Goal: Task Accomplishment & Management: Complete application form

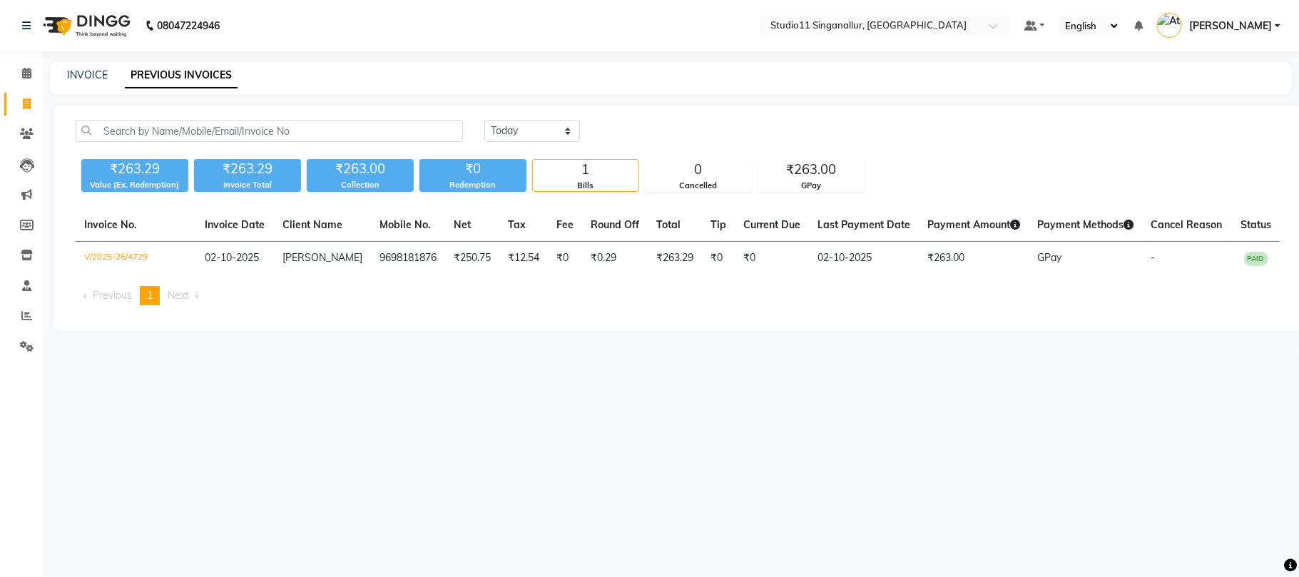
click at [186, 80] on link "PREVIOUS INVOICES" at bounding box center [181, 76] width 113 height 26
click at [89, 81] on div "INVOICE" at bounding box center [87, 75] width 41 height 15
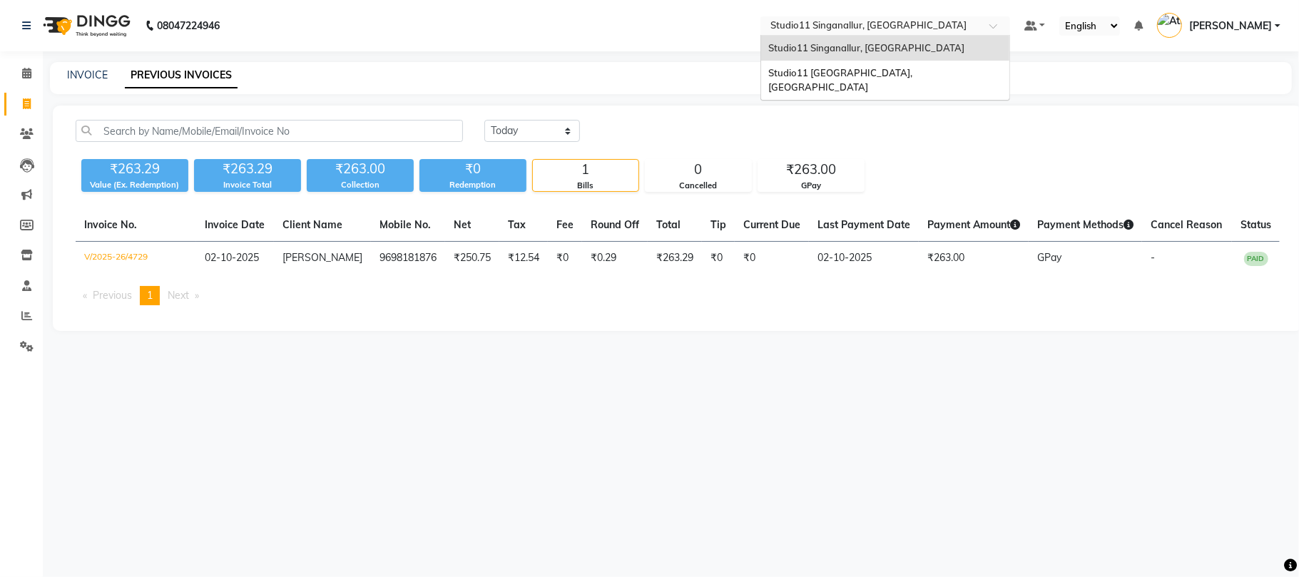
click at [911, 21] on input "text" at bounding box center [870, 27] width 207 height 14
click at [909, 83] on div "Studio11 Saibaba Colony, Tamil Nadu" at bounding box center [885, 80] width 248 height 39
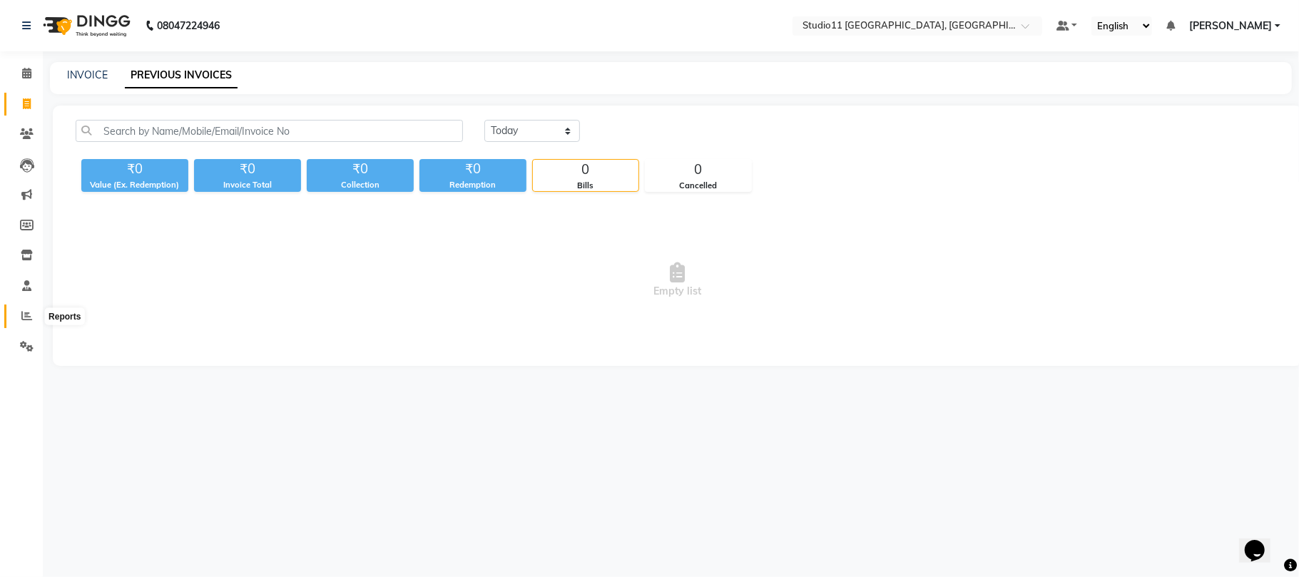
click at [29, 309] on span at bounding box center [26, 316] width 25 height 16
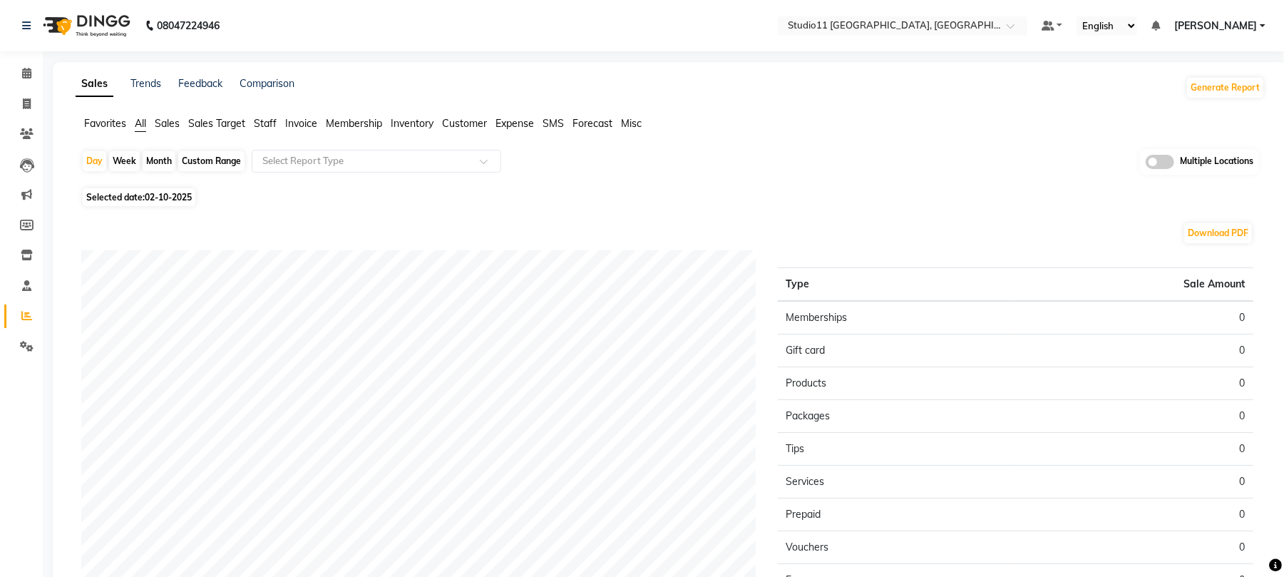
click at [263, 123] on span "Staff" at bounding box center [265, 123] width 23 height 13
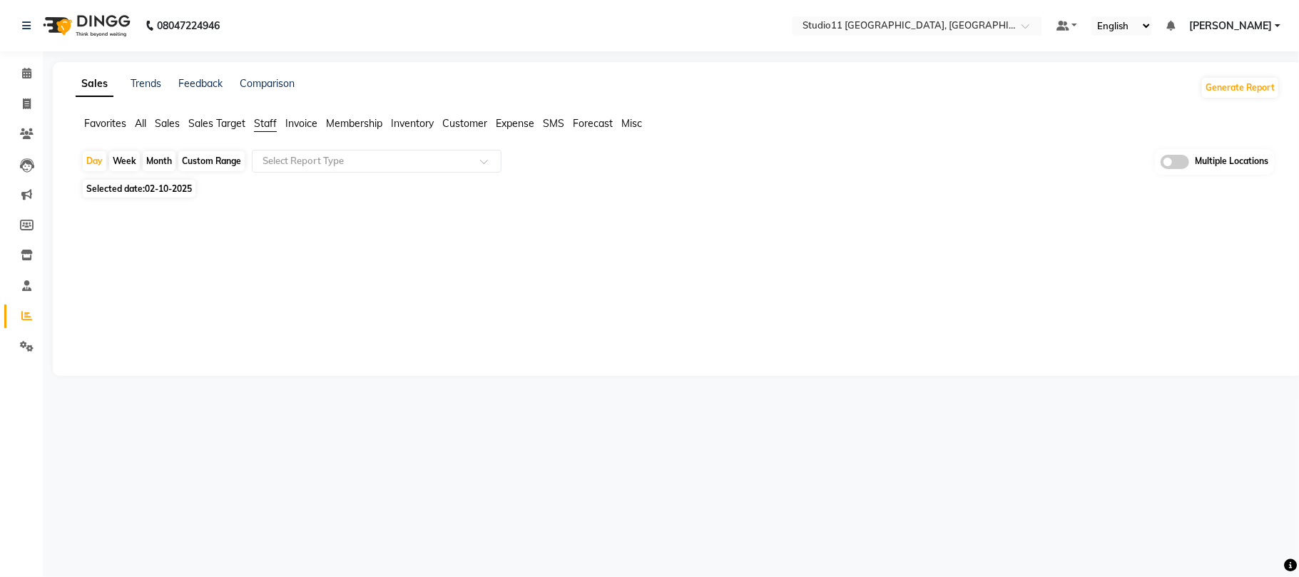
click at [169, 164] on div "Month" at bounding box center [159, 161] width 33 height 20
select select "10"
select select "2025"
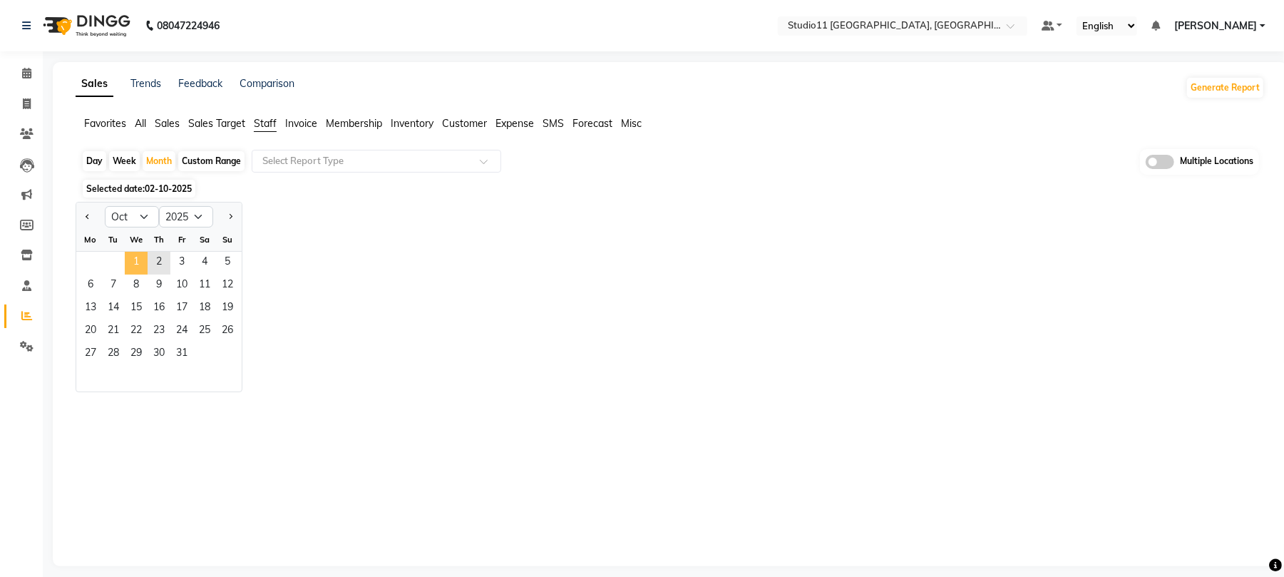
click at [138, 257] on span "1" at bounding box center [136, 263] width 23 height 23
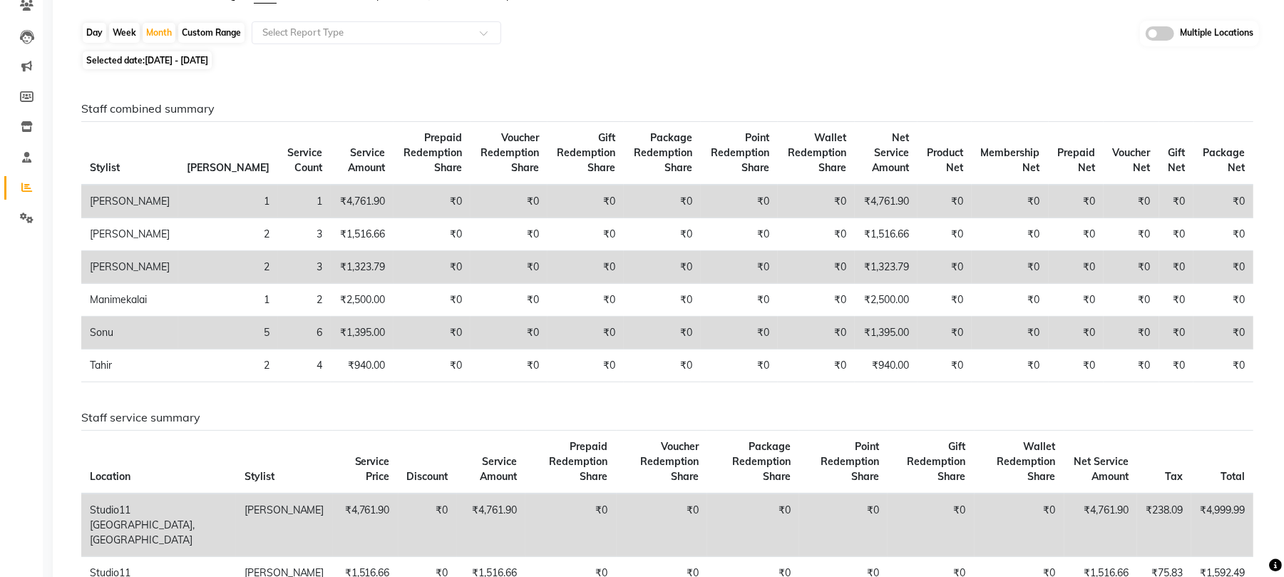
scroll to position [95, 0]
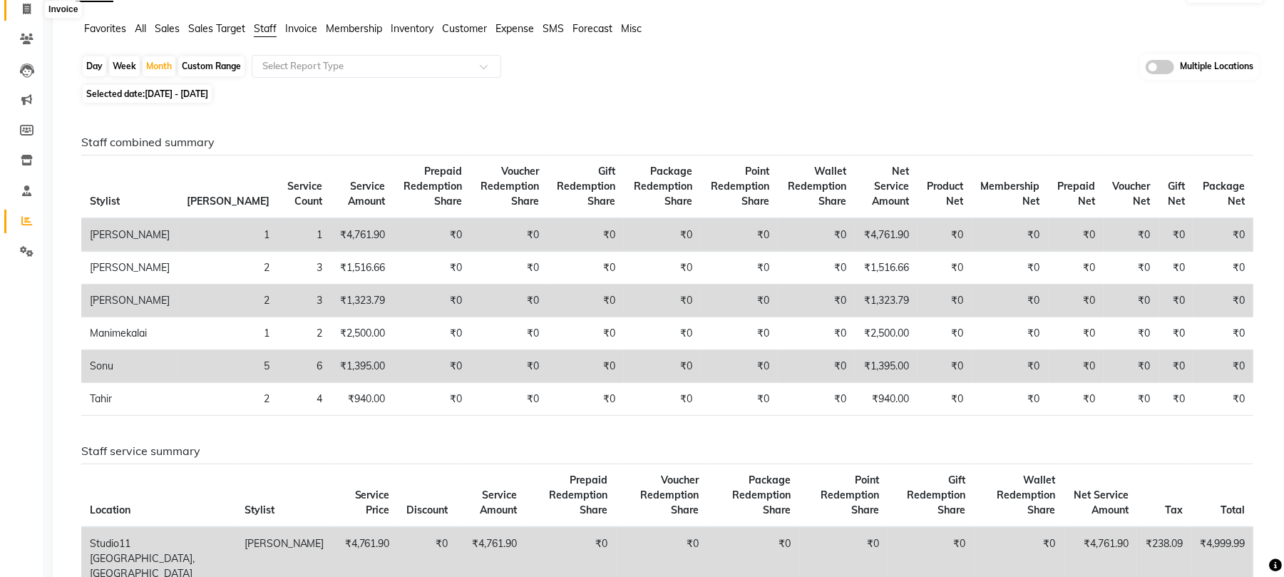
click at [33, 9] on span at bounding box center [26, 9] width 25 height 16
select select "service"
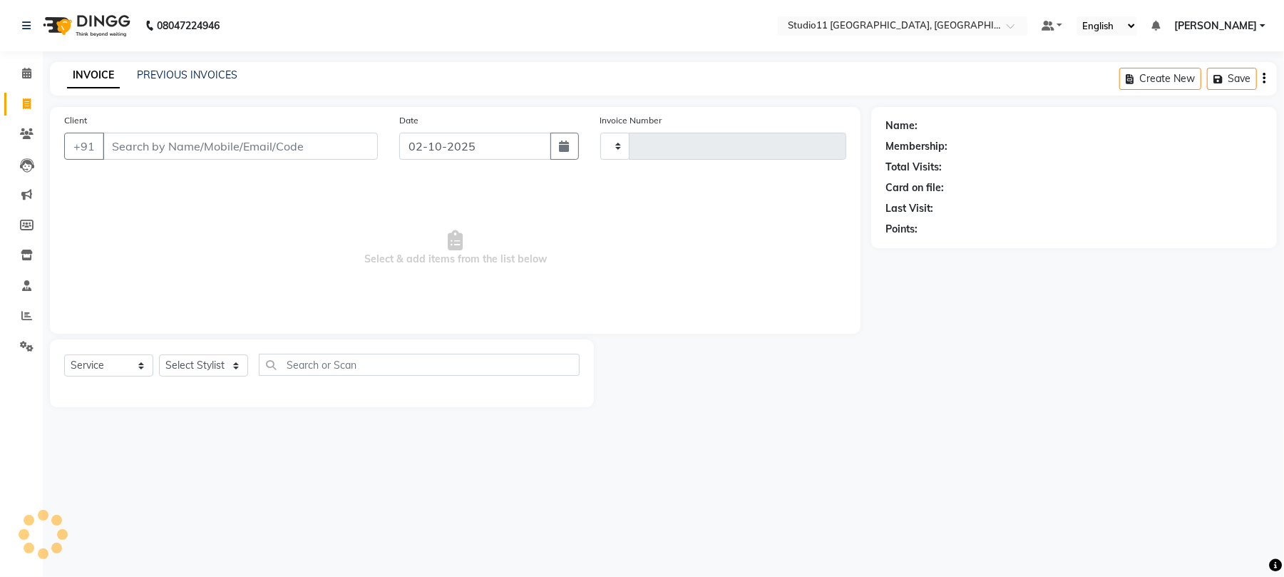
type input "2558"
select select "7717"
click at [188, 81] on link "PREVIOUS INVOICES" at bounding box center [187, 74] width 101 height 13
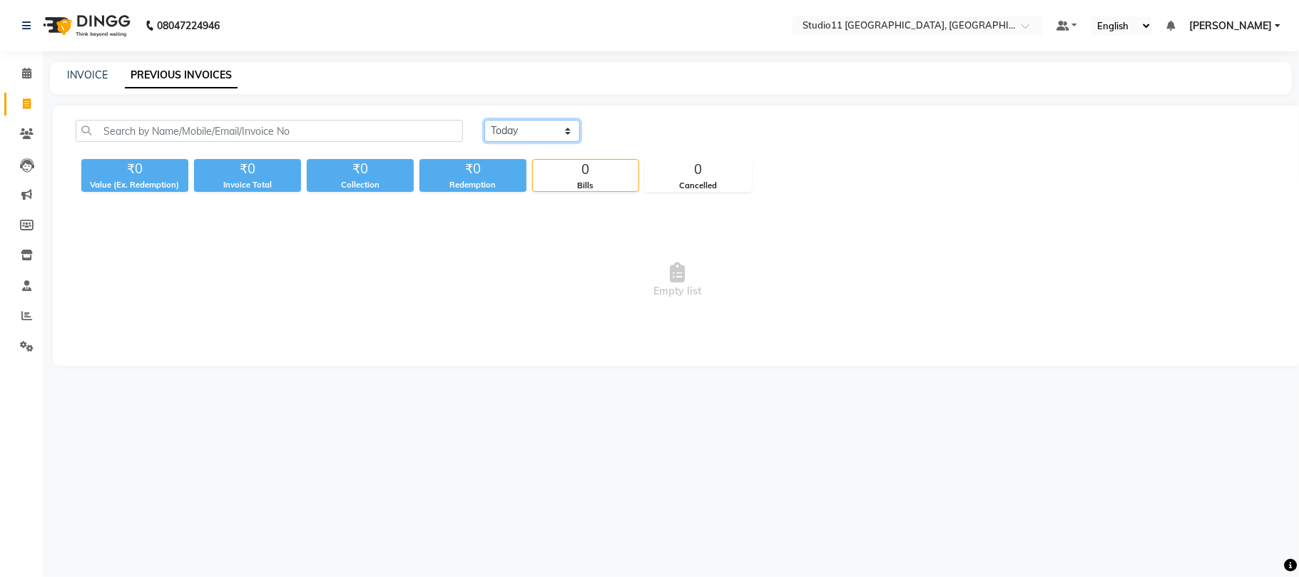
click at [565, 134] on select "Today Yesterday Custom Range" at bounding box center [532, 131] width 96 height 22
select select "yesterday"
click at [484, 120] on select "Today Yesterday Custom Range" at bounding box center [532, 131] width 96 height 22
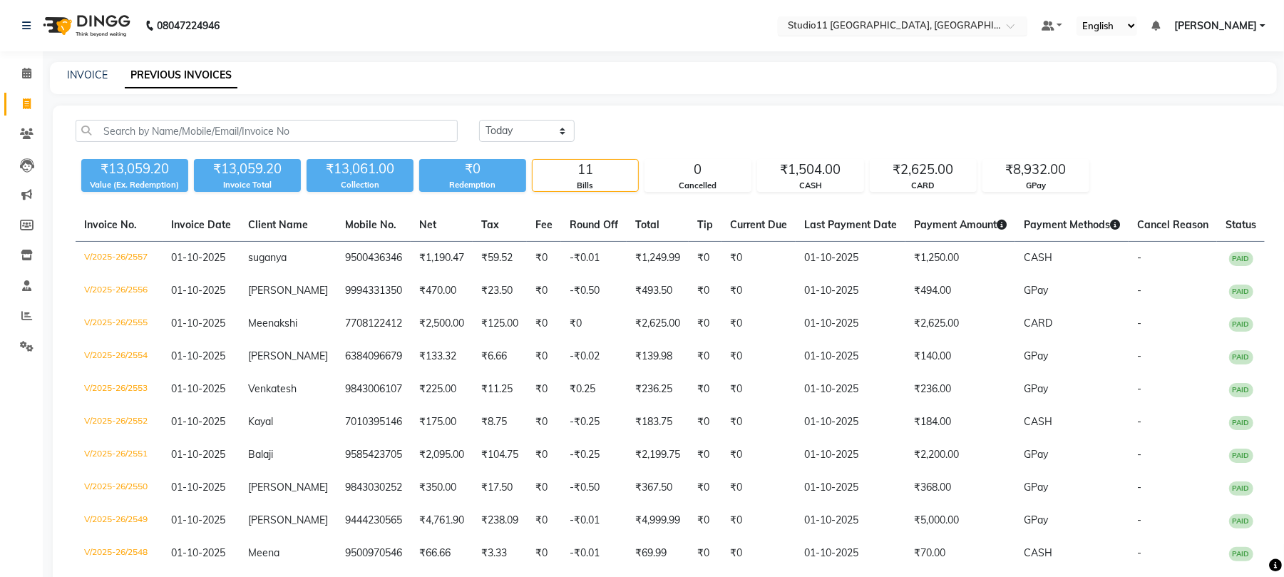
click at [899, 24] on input "text" at bounding box center [888, 27] width 207 height 14
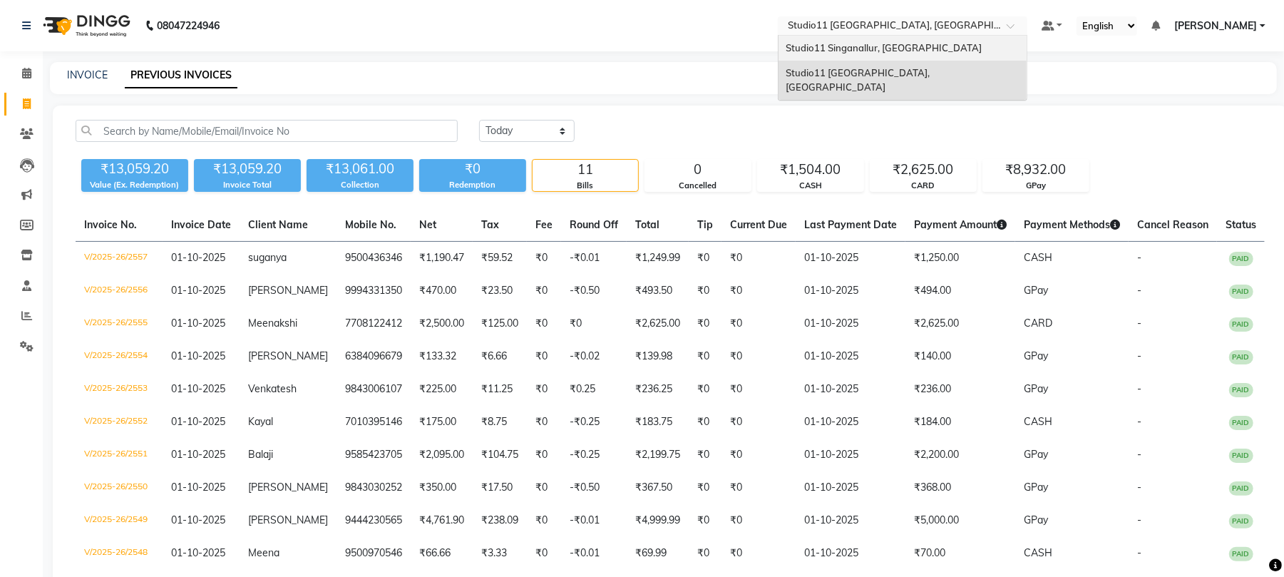
click at [905, 55] on div "Studio11 Singanallur, [GEOGRAPHIC_DATA]" at bounding box center [903, 49] width 248 height 26
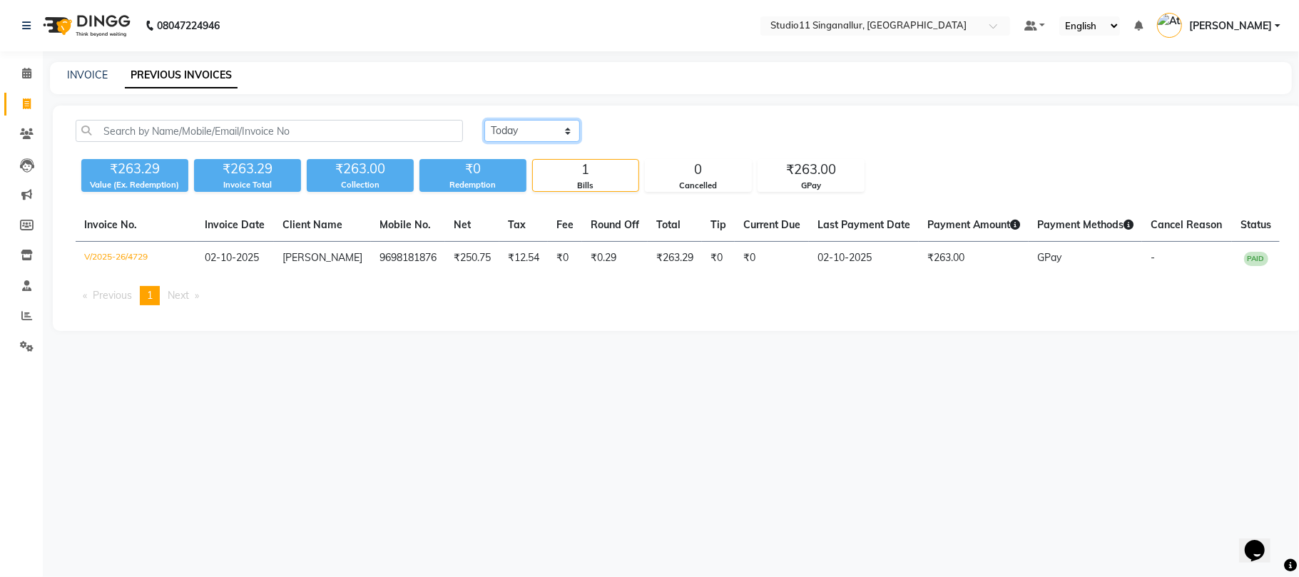
click at [556, 138] on select "[DATE] [DATE] Custom Range" at bounding box center [532, 131] width 96 height 22
select select "[DATE]"
click at [484, 120] on select "[DATE] [DATE] Custom Range" at bounding box center [532, 131] width 96 height 22
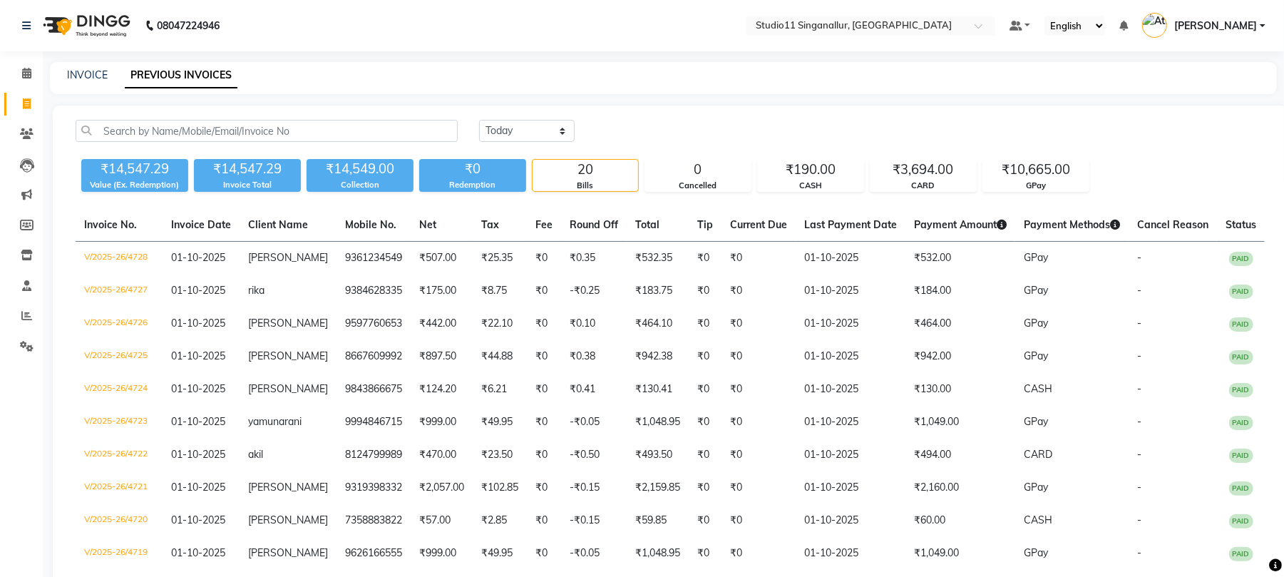
click at [90, 81] on div "INVOICE" at bounding box center [87, 75] width 41 height 15
click at [26, 312] on icon at bounding box center [26, 315] width 11 height 11
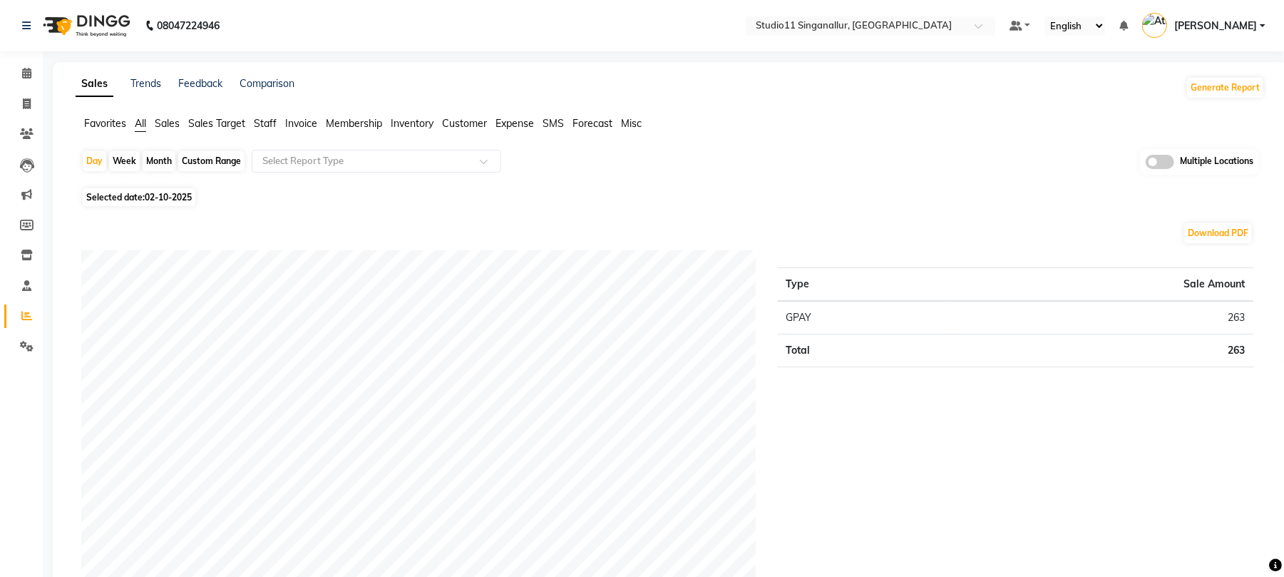
click at [271, 123] on span "Staff" at bounding box center [265, 123] width 23 height 13
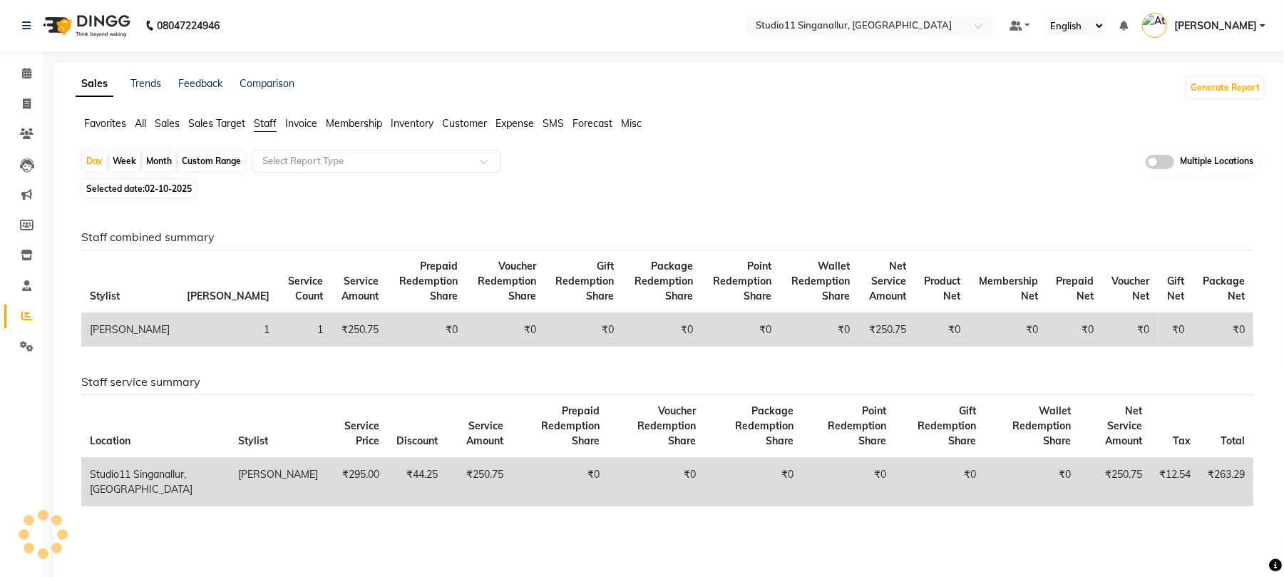
click at [167, 161] on div "Month" at bounding box center [159, 161] width 33 height 20
select select "10"
select select "2025"
click at [163, 157] on div "Month" at bounding box center [159, 161] width 33 height 20
select select "10"
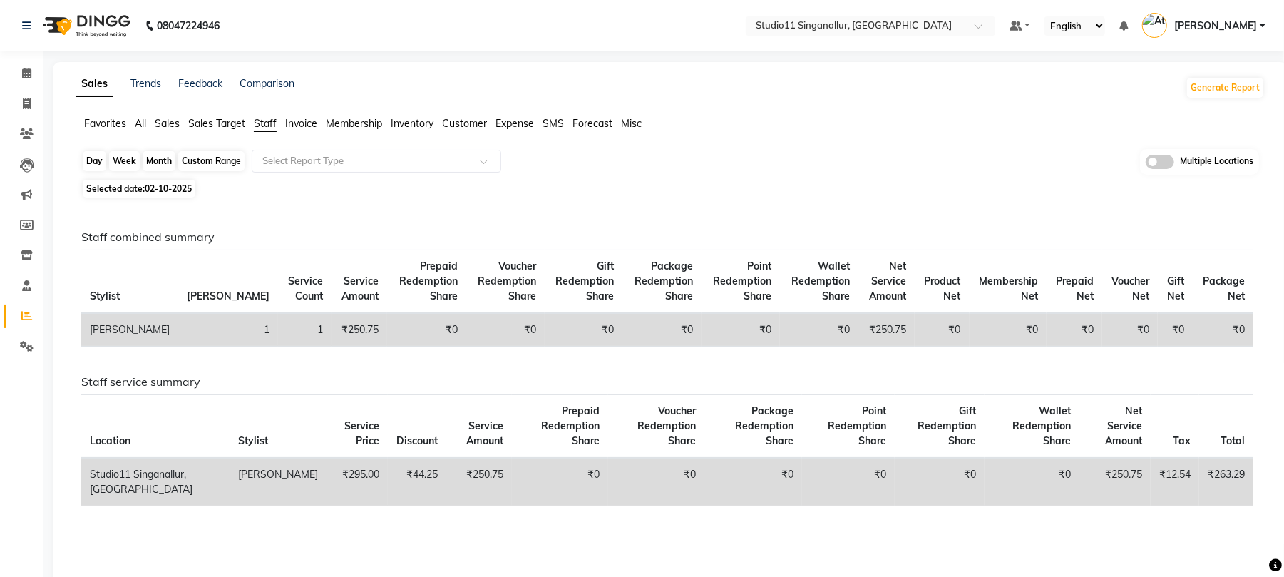
select select "2025"
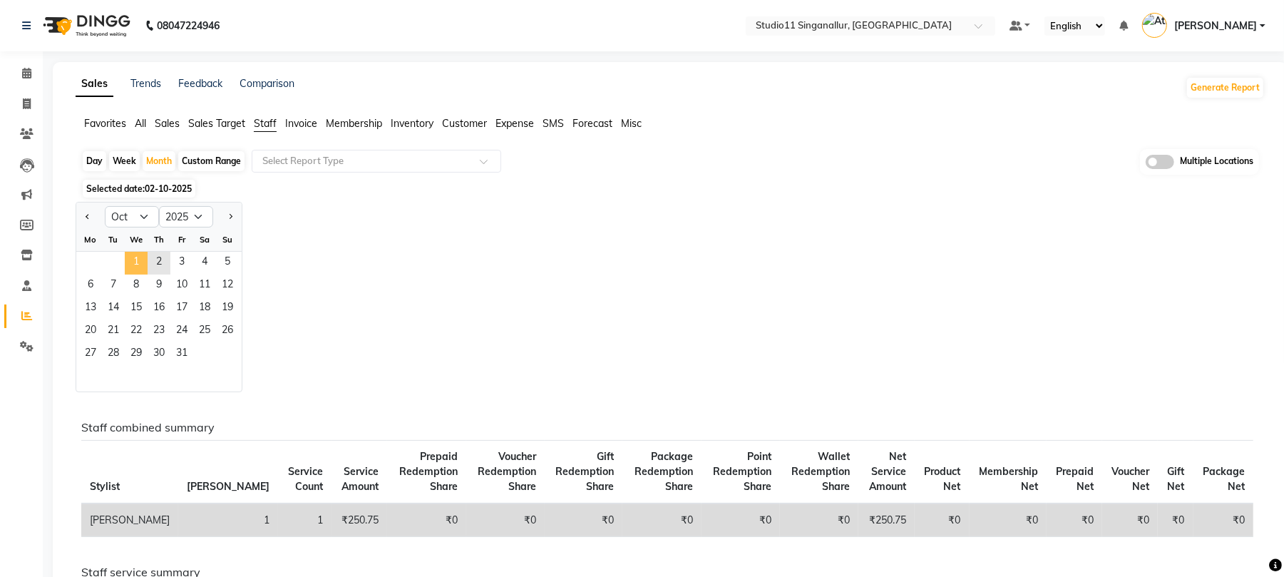
click at [135, 255] on span "1" at bounding box center [136, 263] width 23 height 23
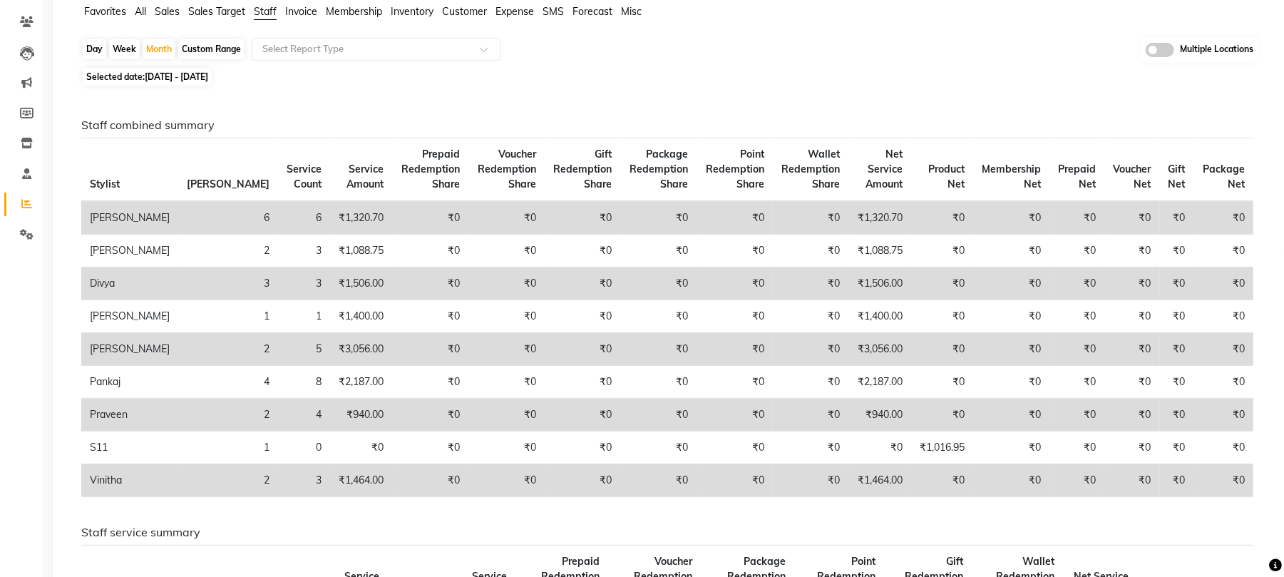
scroll to position [95, 0]
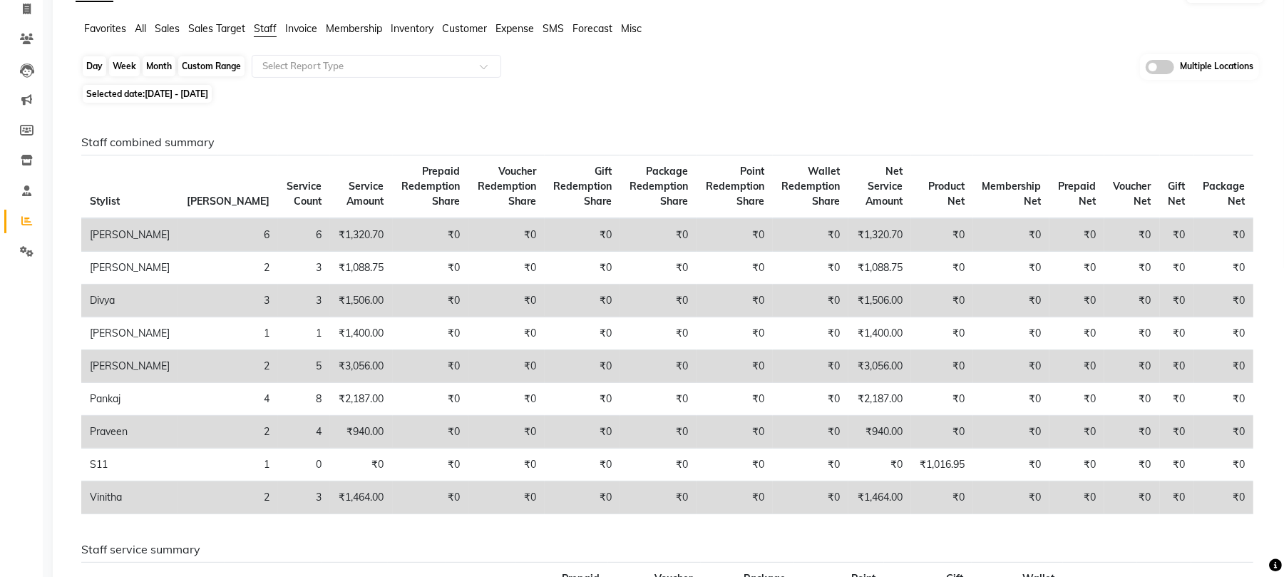
click at [163, 70] on div "Month" at bounding box center [159, 66] width 33 height 20
select select "10"
select select "2025"
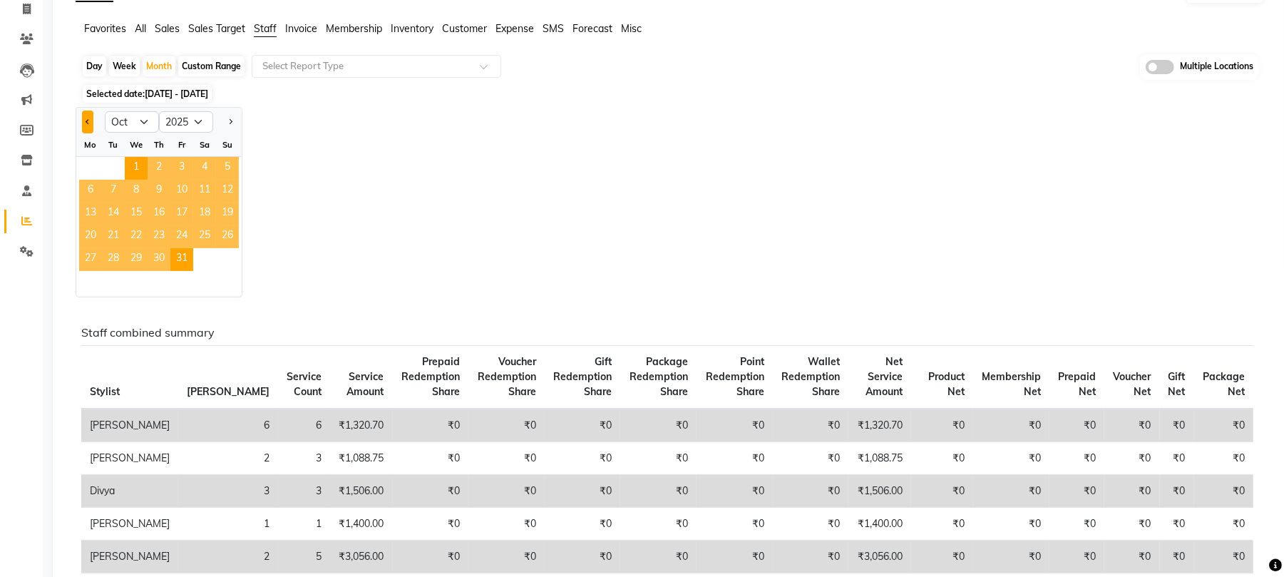
click at [86, 124] on button "Previous month" at bounding box center [87, 122] width 11 height 23
select select "9"
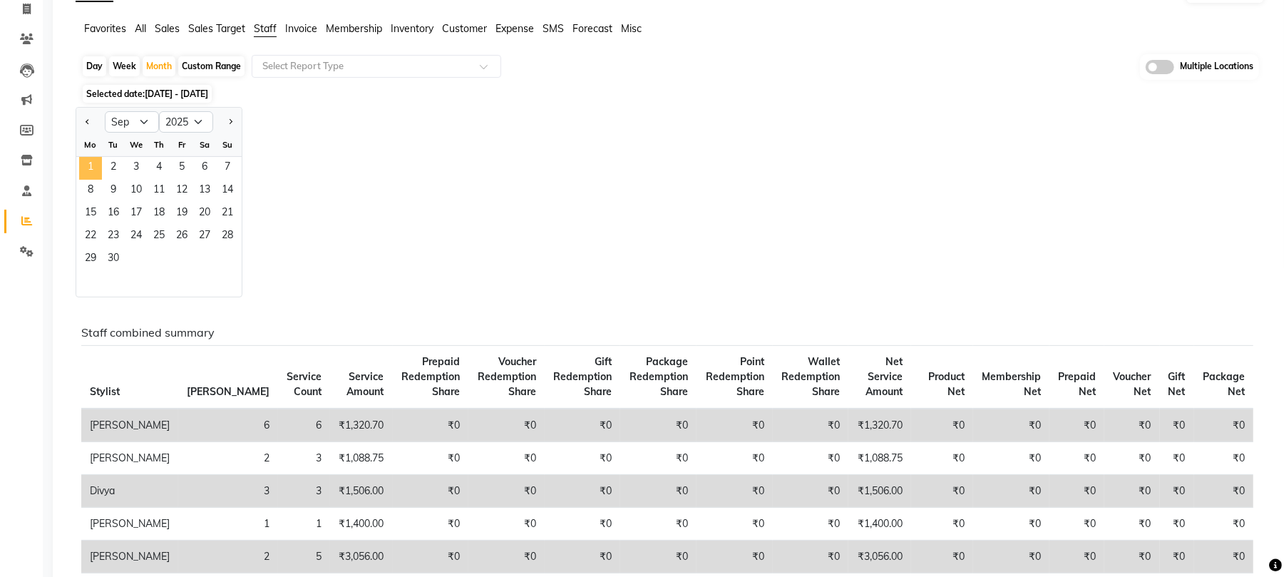
click at [93, 160] on span "1" at bounding box center [90, 168] width 23 height 23
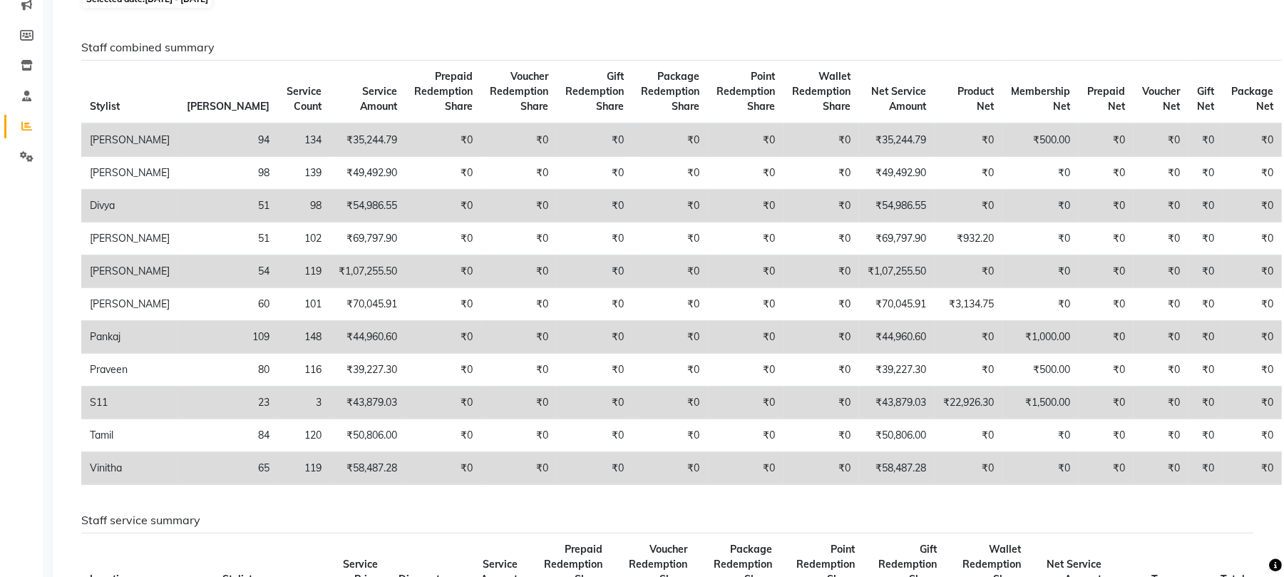
scroll to position [0, 0]
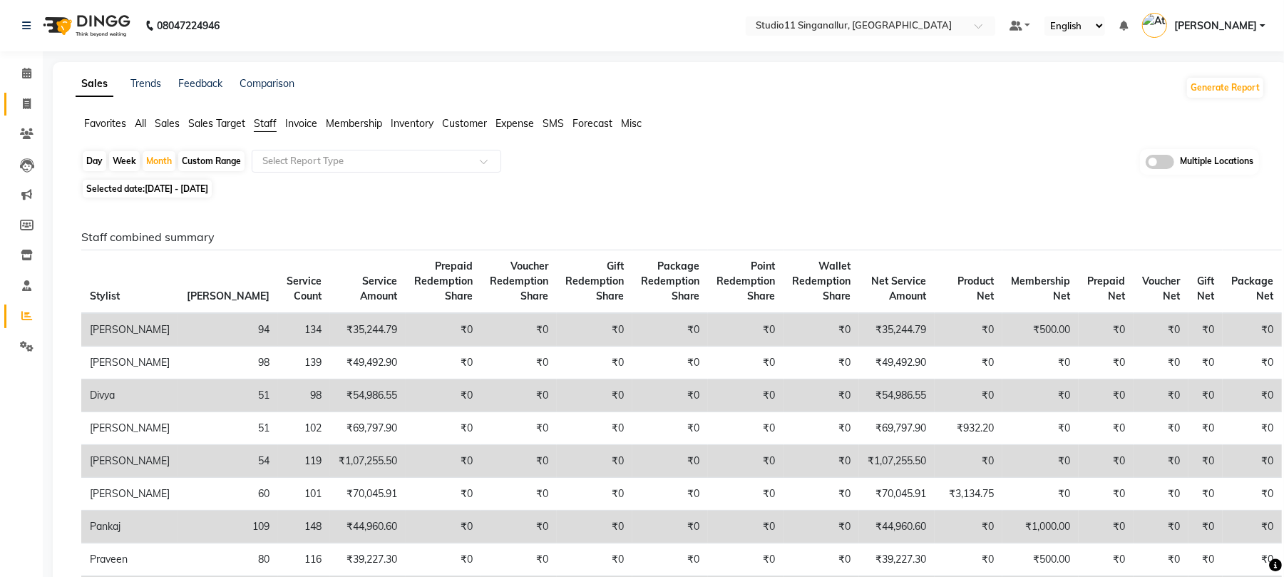
click at [26, 114] on link "Invoice" at bounding box center [21, 105] width 34 height 24
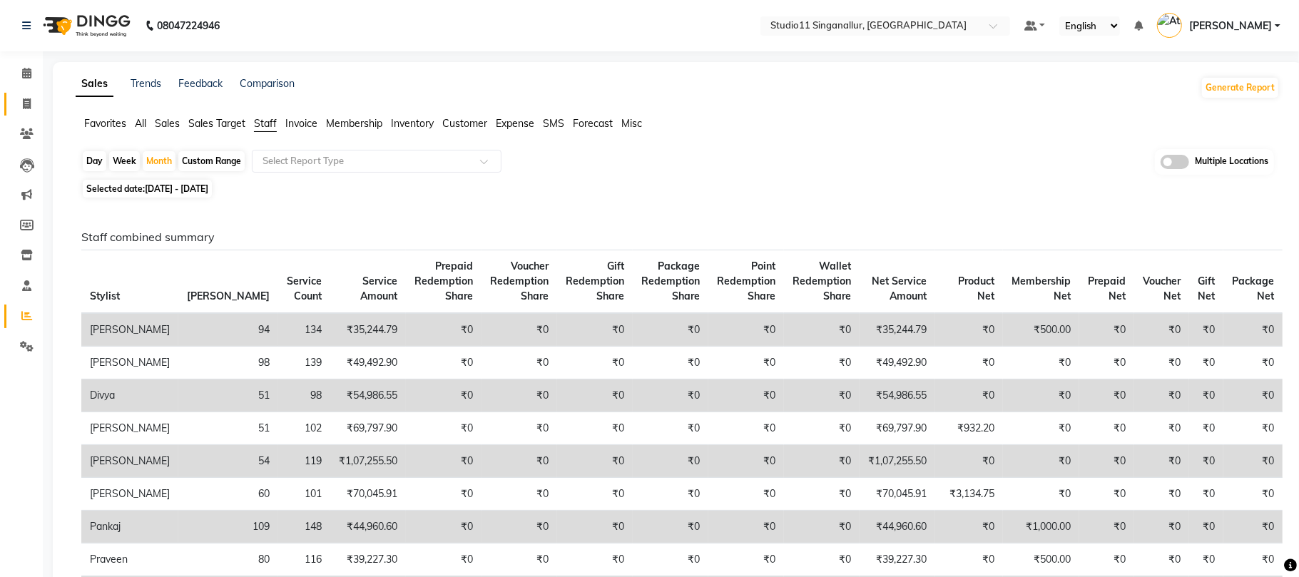
select select "service"
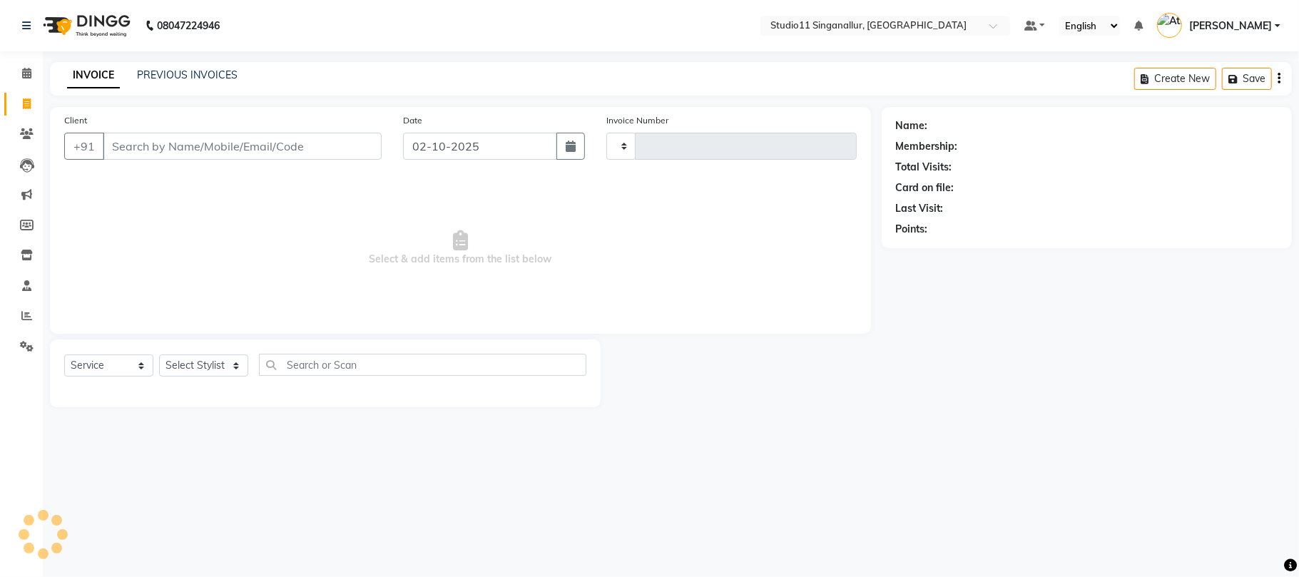
type input "4730"
select select "6616"
click at [178, 80] on link "PREVIOUS INVOICES" at bounding box center [187, 74] width 101 height 13
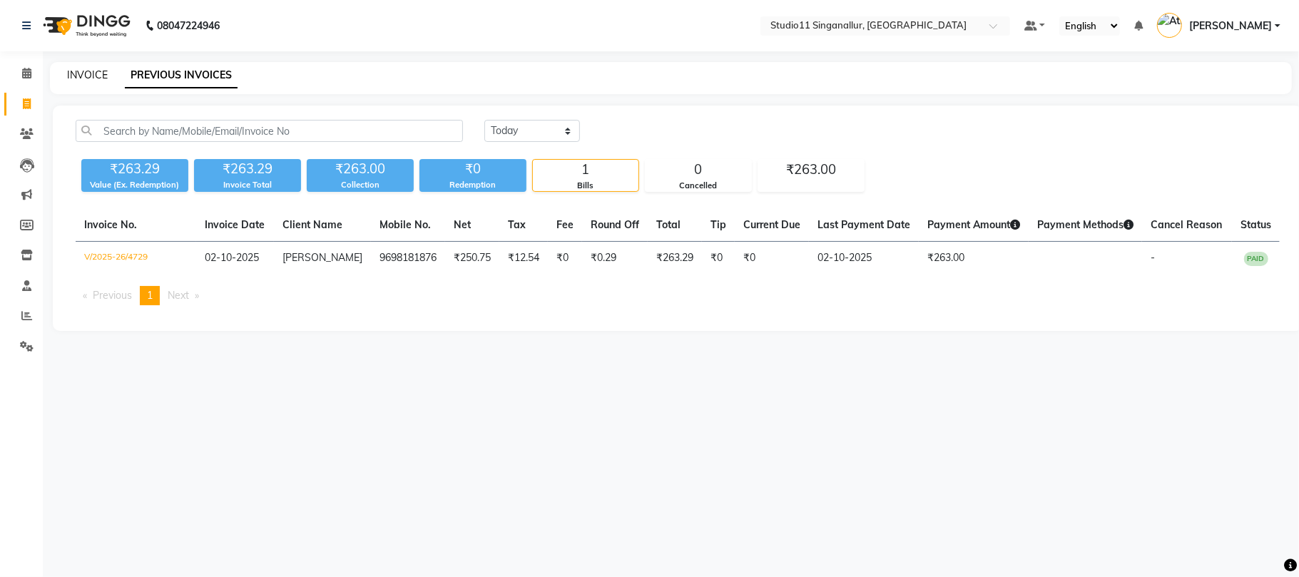
click at [84, 68] on link "INVOICE" at bounding box center [87, 74] width 41 height 13
select select "service"
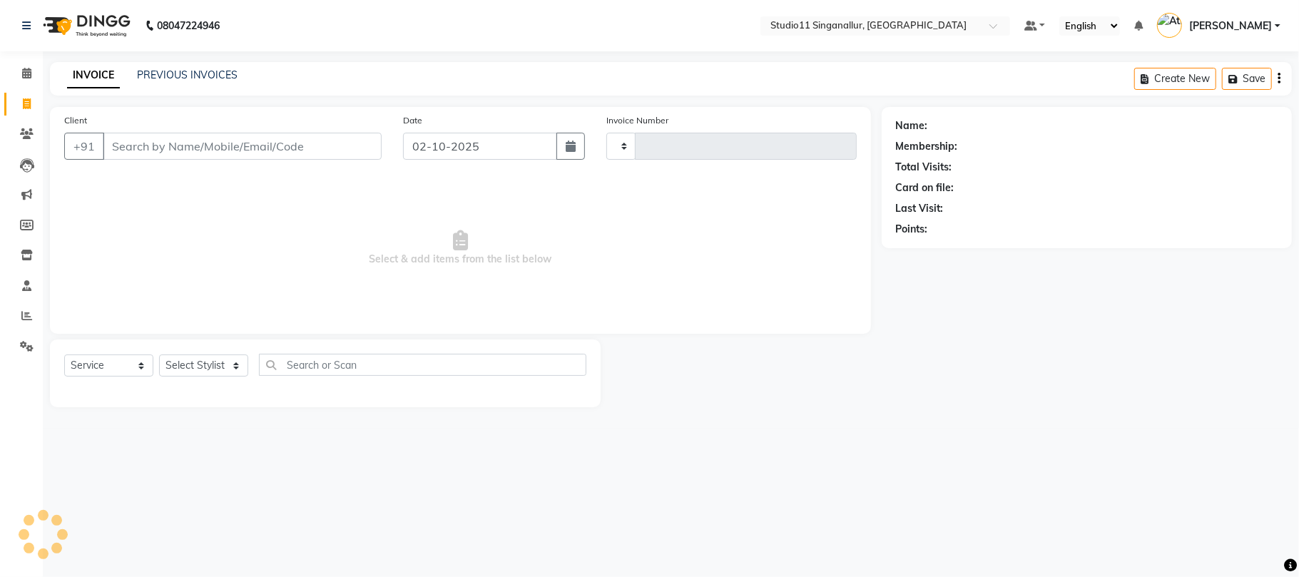
type input "4730"
select select "6616"
click at [213, 374] on select "Select Stylist akbar Athira daniel Divya Haritha kowsalya krithika narmatha pan…" at bounding box center [203, 365] width 89 height 22
select select "77943"
click at [159, 354] on select "Select Stylist akbar Athira daniel Divya Haritha kowsalya krithika narmatha pan…" at bounding box center [203, 365] width 89 height 22
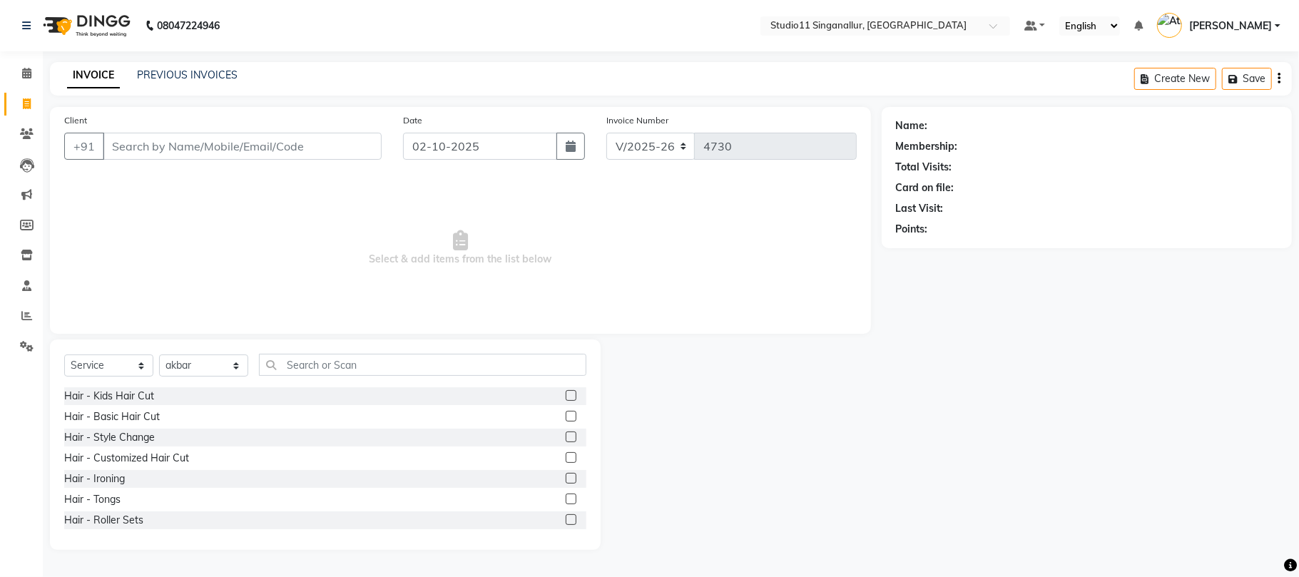
click at [543, 394] on div "Hair - Kids Hair Cut" at bounding box center [325, 396] width 522 height 18
click at [566, 397] on label at bounding box center [571, 395] width 11 height 11
click at [566, 397] on input "checkbox" at bounding box center [570, 396] width 9 height 9
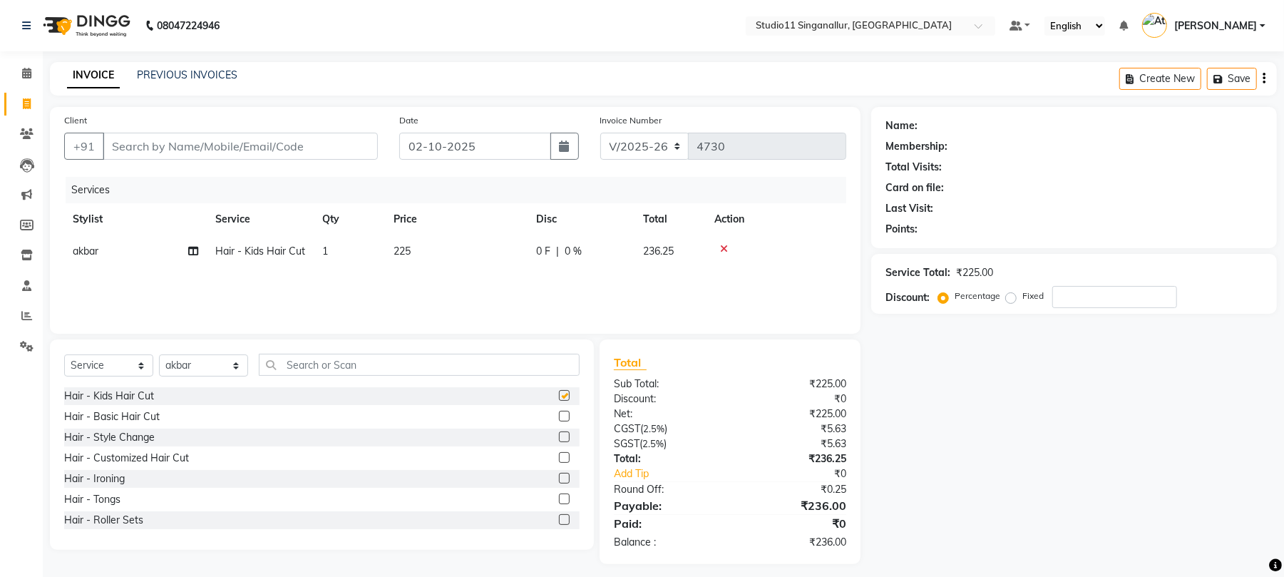
checkbox input "false"
click at [195, 145] on input "Client" at bounding box center [240, 146] width 275 height 27
type input "9"
type input "0"
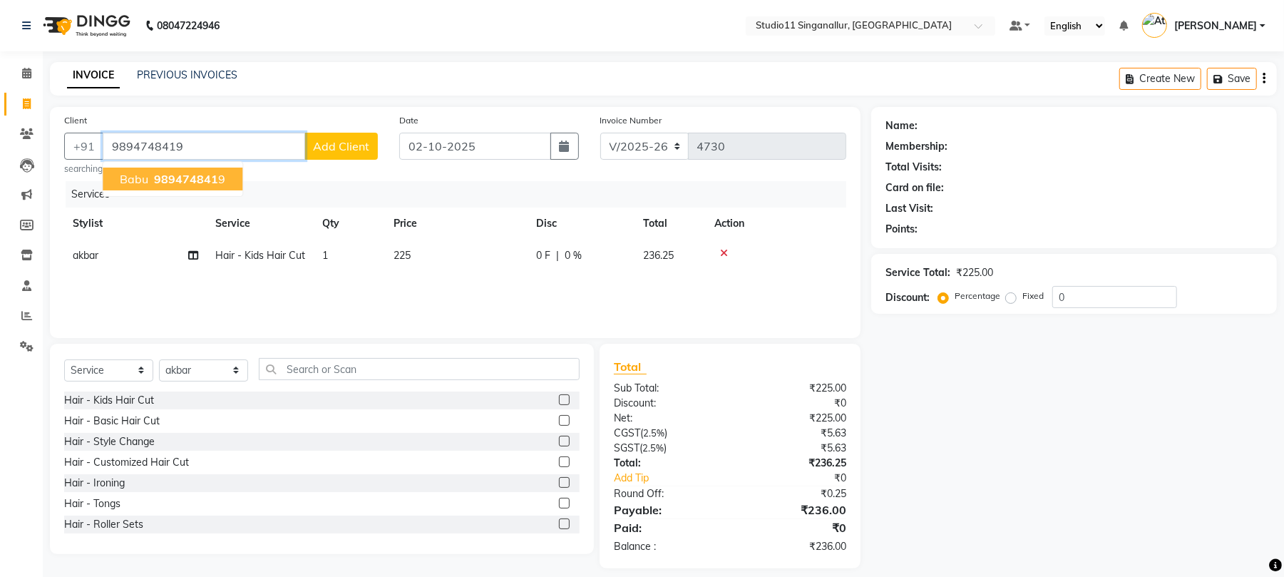
click at [186, 185] on span "989474841" at bounding box center [186, 179] width 64 height 14
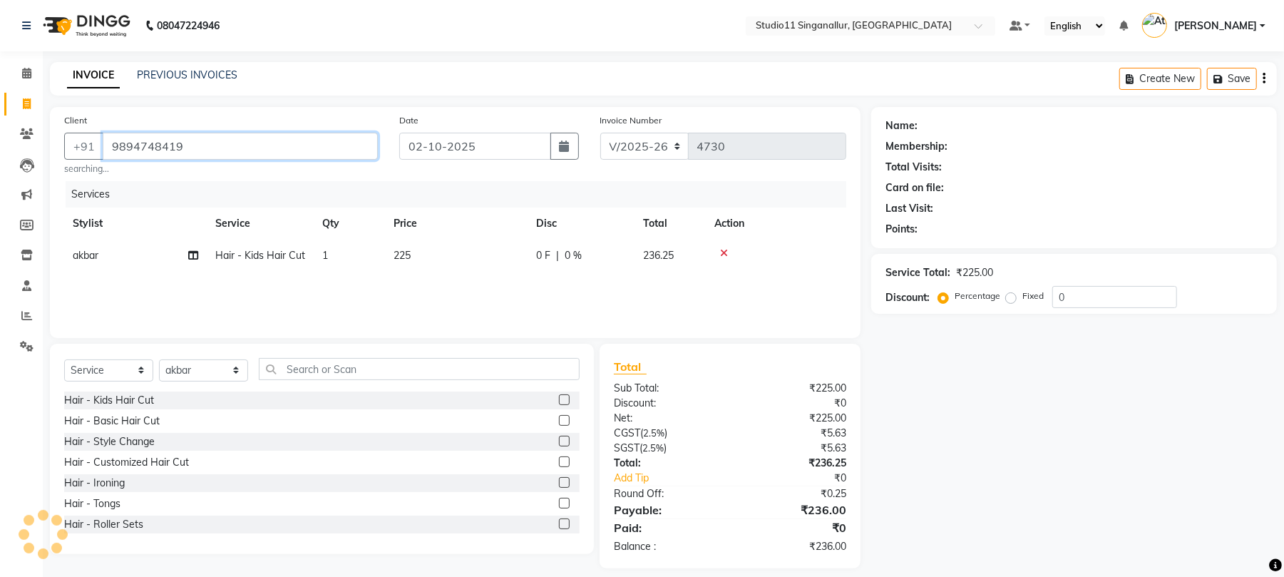
type input "9894748419"
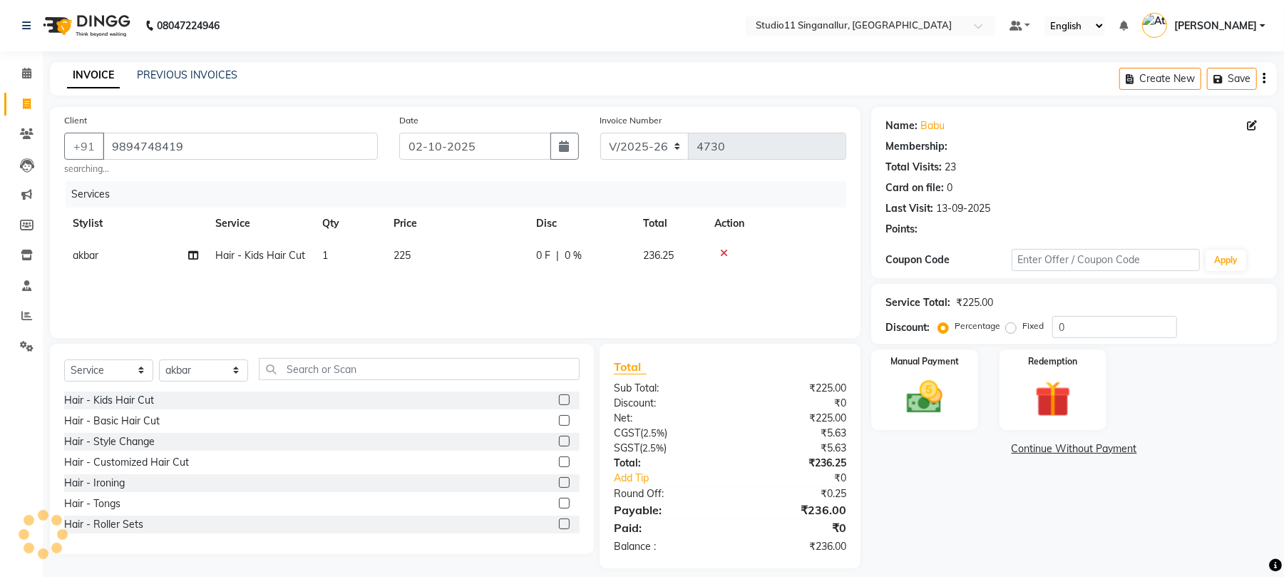
type input "15"
select select "3: Object"
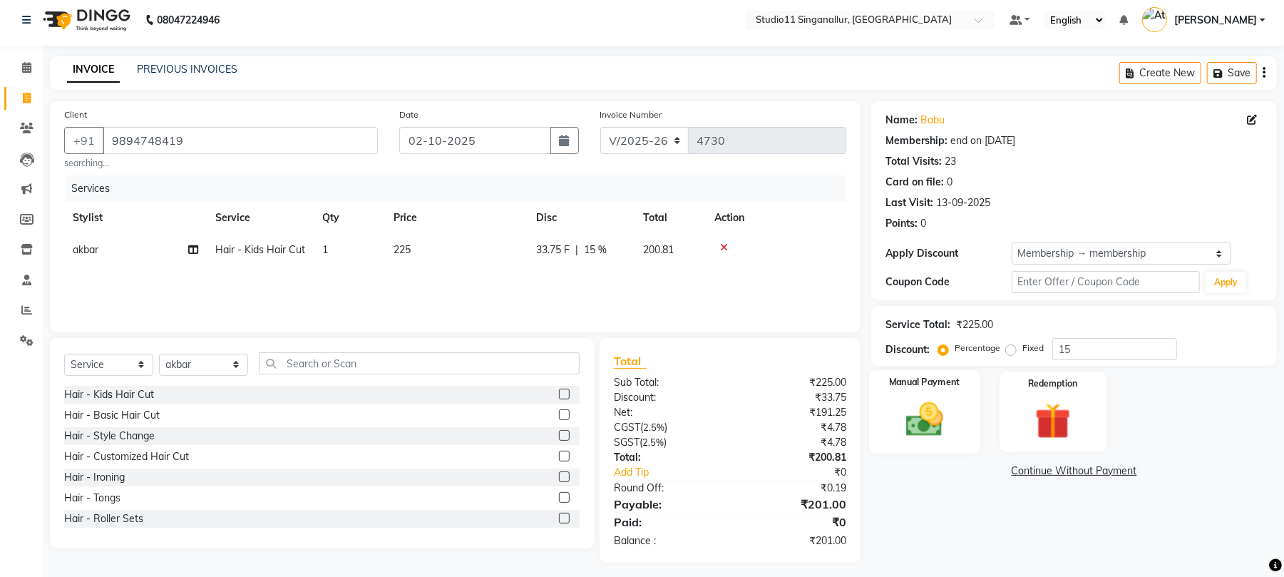
scroll to position [14, 0]
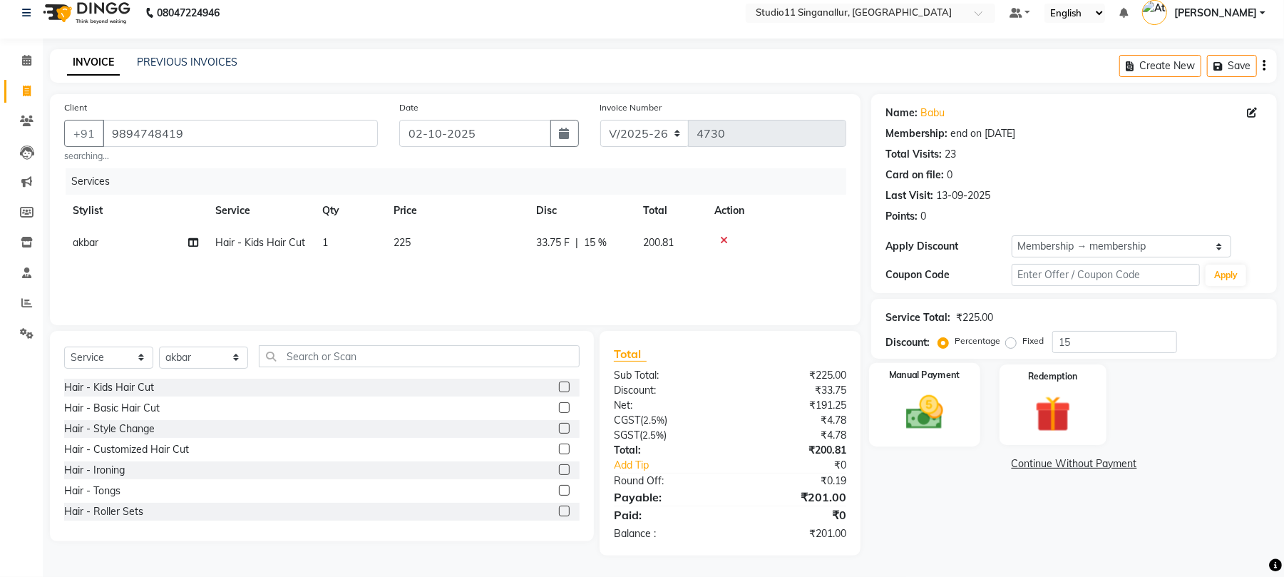
click at [910, 418] on img at bounding box center [924, 413] width 61 height 44
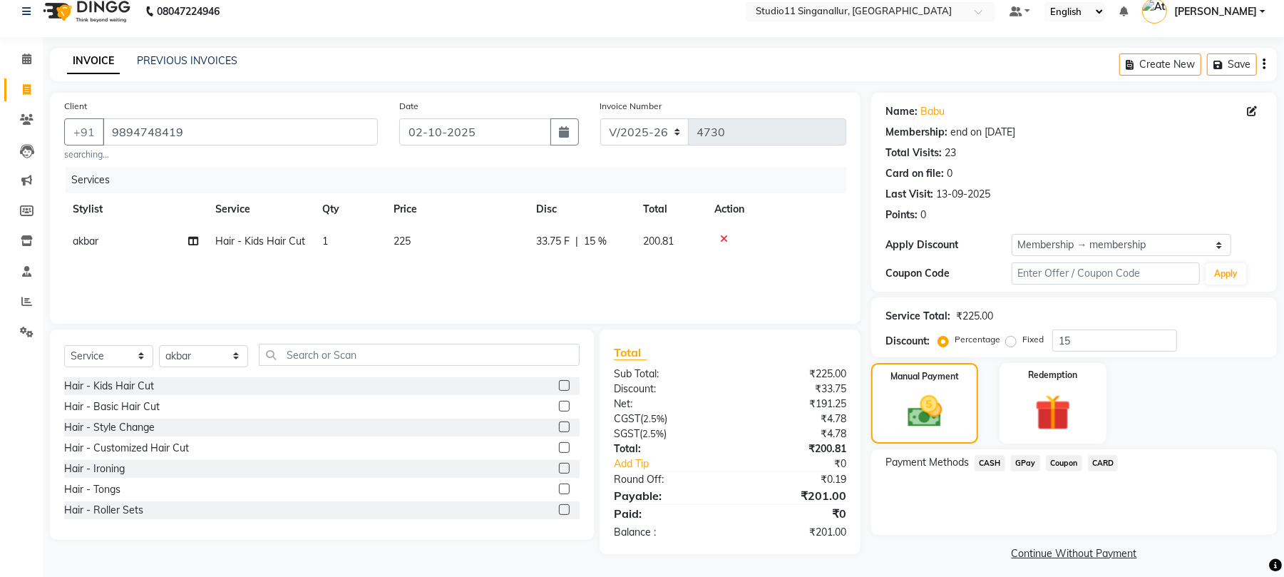
click at [1030, 479] on div "Payment Methods CASH GPay Coupon CARD" at bounding box center [1075, 492] width 406 height 86
click at [1031, 472] on div "GPay" at bounding box center [1023, 464] width 35 height 19
click at [1030, 465] on span "GPay" at bounding box center [1025, 463] width 29 height 16
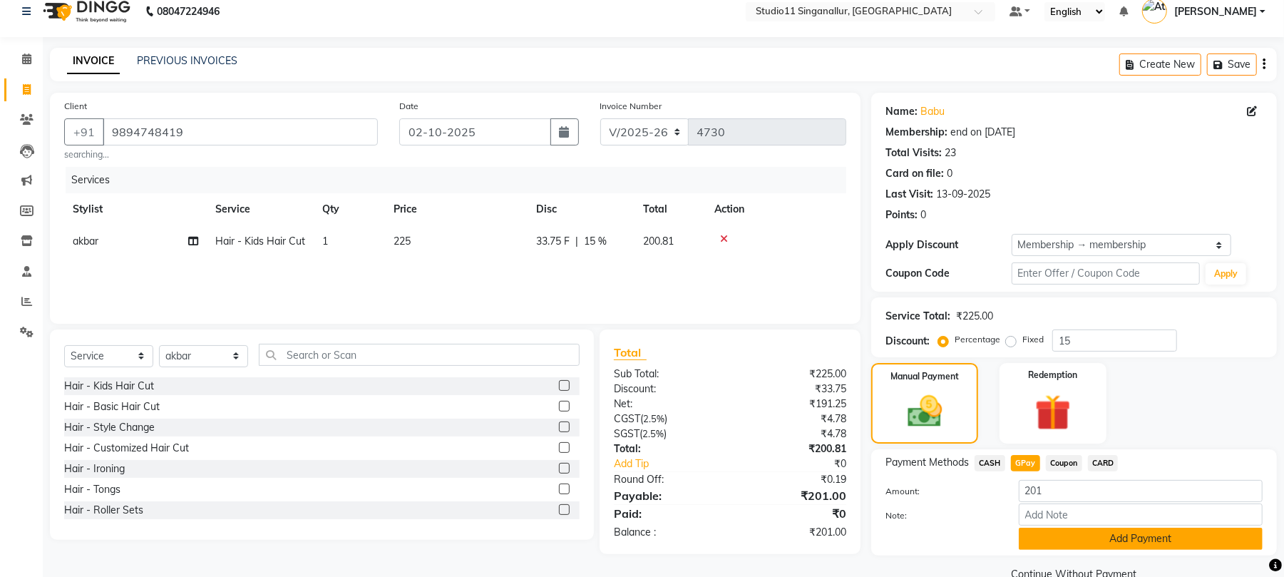
click at [1041, 537] on button "Add Payment" at bounding box center [1141, 539] width 244 height 22
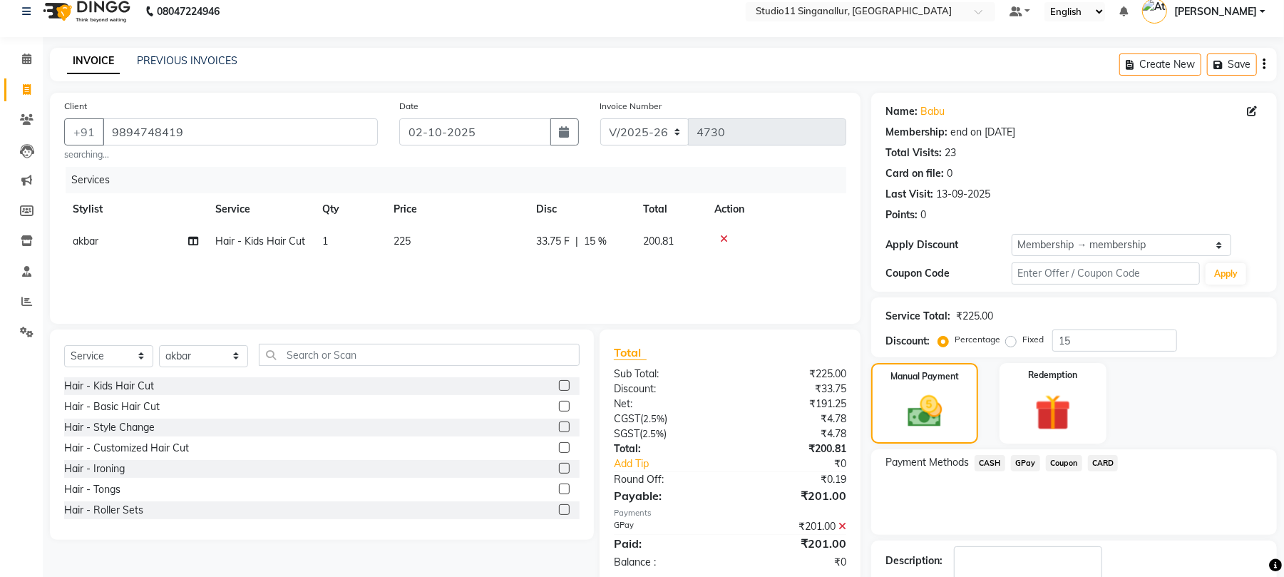
scroll to position [104, 0]
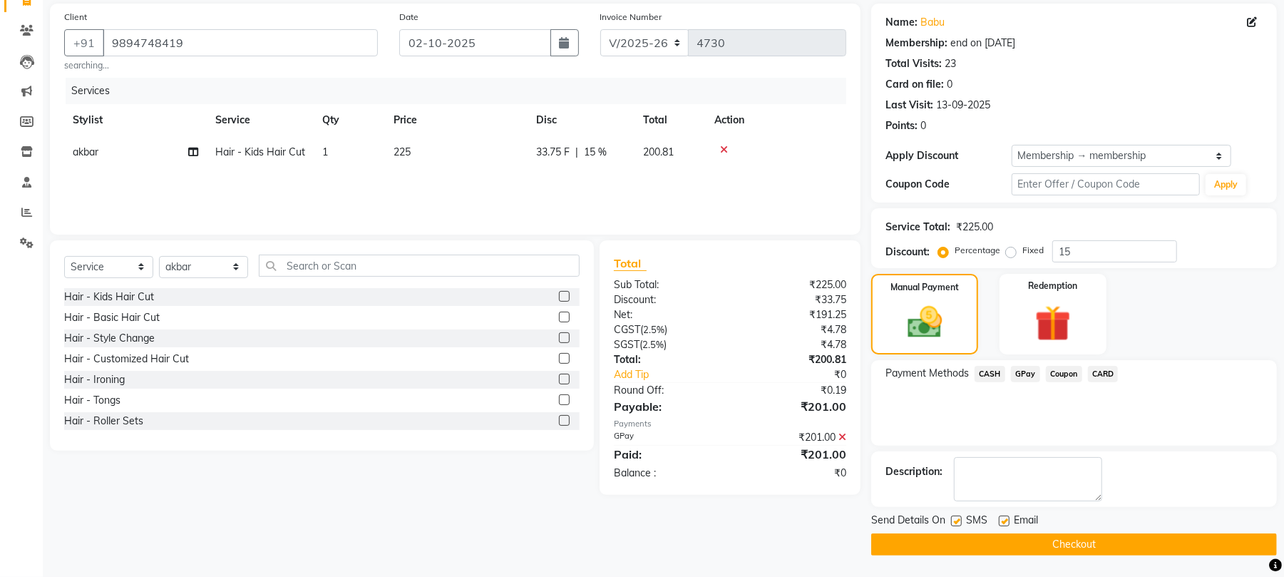
click at [956, 523] on label at bounding box center [956, 521] width 11 height 11
click at [956, 523] on input "checkbox" at bounding box center [955, 521] width 9 height 9
checkbox input "false"
click at [1002, 523] on label at bounding box center [1004, 521] width 11 height 11
click at [1002, 523] on input "checkbox" at bounding box center [1003, 521] width 9 height 9
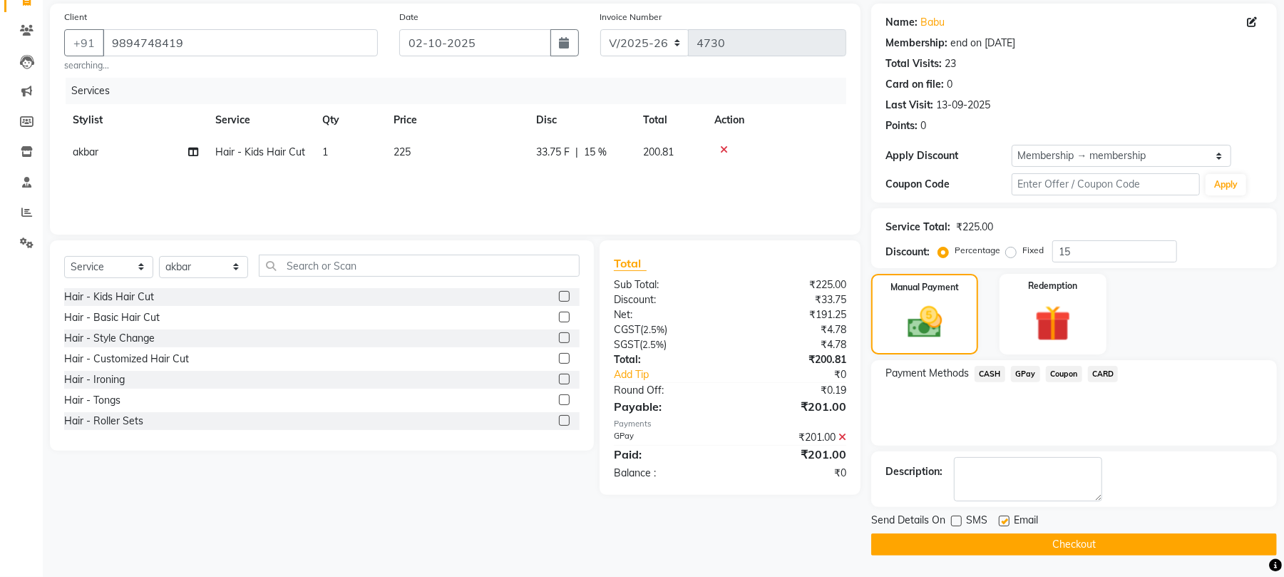
checkbox input "false"
click at [998, 546] on button "Checkout" at bounding box center [1075, 544] width 406 height 22
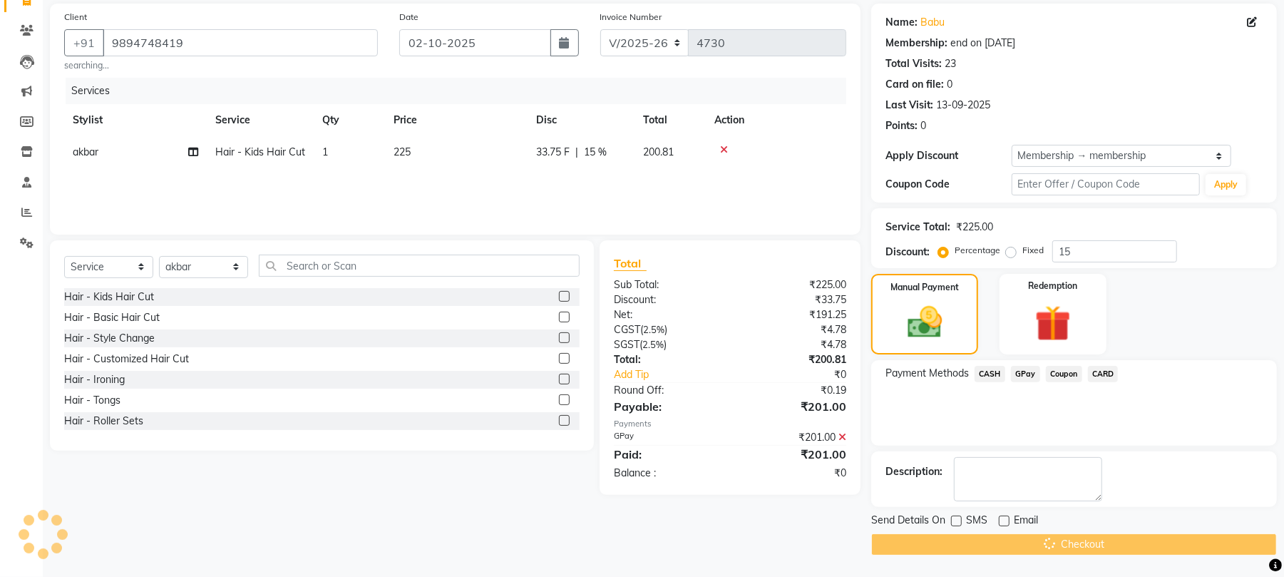
click at [991, 541] on div "Checkout" at bounding box center [1075, 544] width 406 height 22
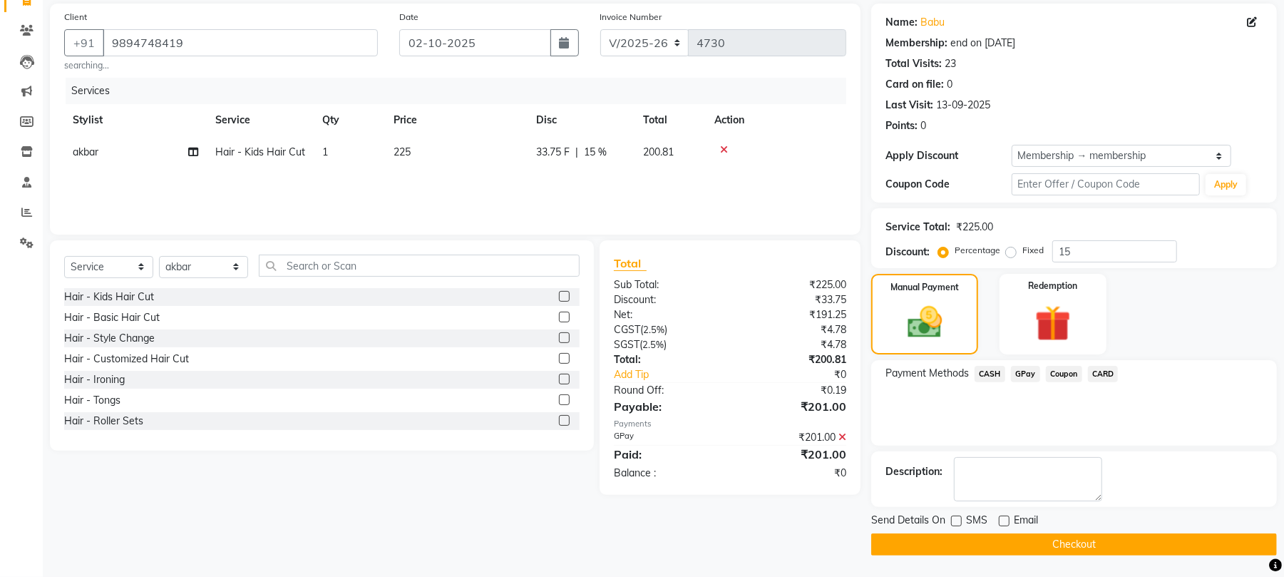
click at [1070, 539] on button "Checkout" at bounding box center [1075, 544] width 406 height 22
click at [1060, 539] on button "Checkout" at bounding box center [1075, 544] width 406 height 22
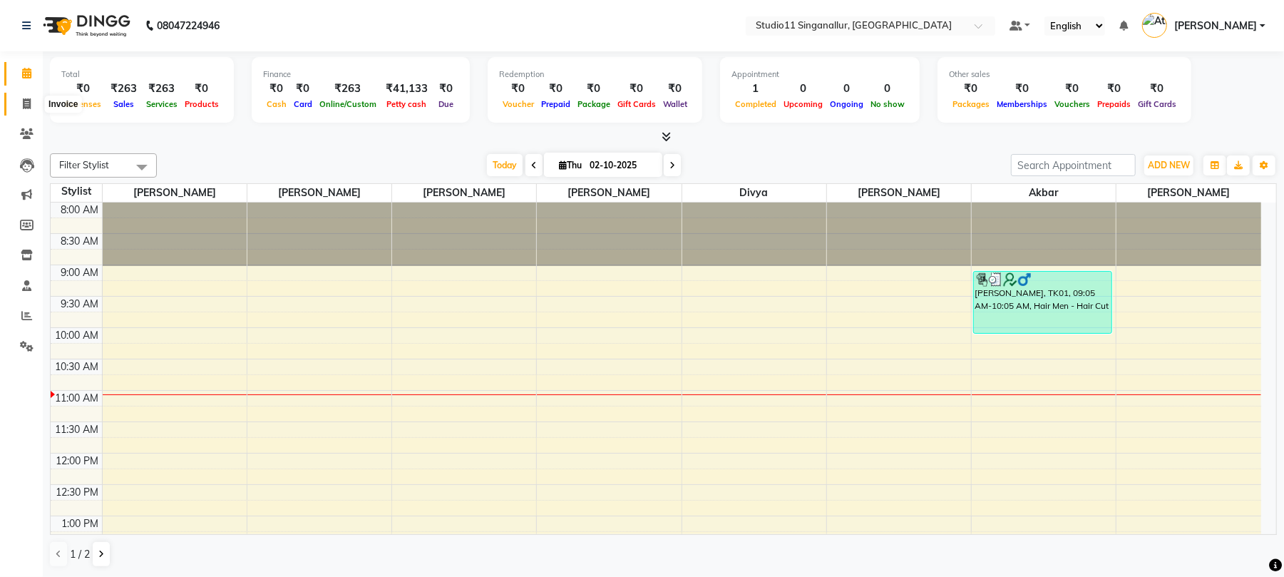
click at [32, 98] on span at bounding box center [26, 104] width 25 height 16
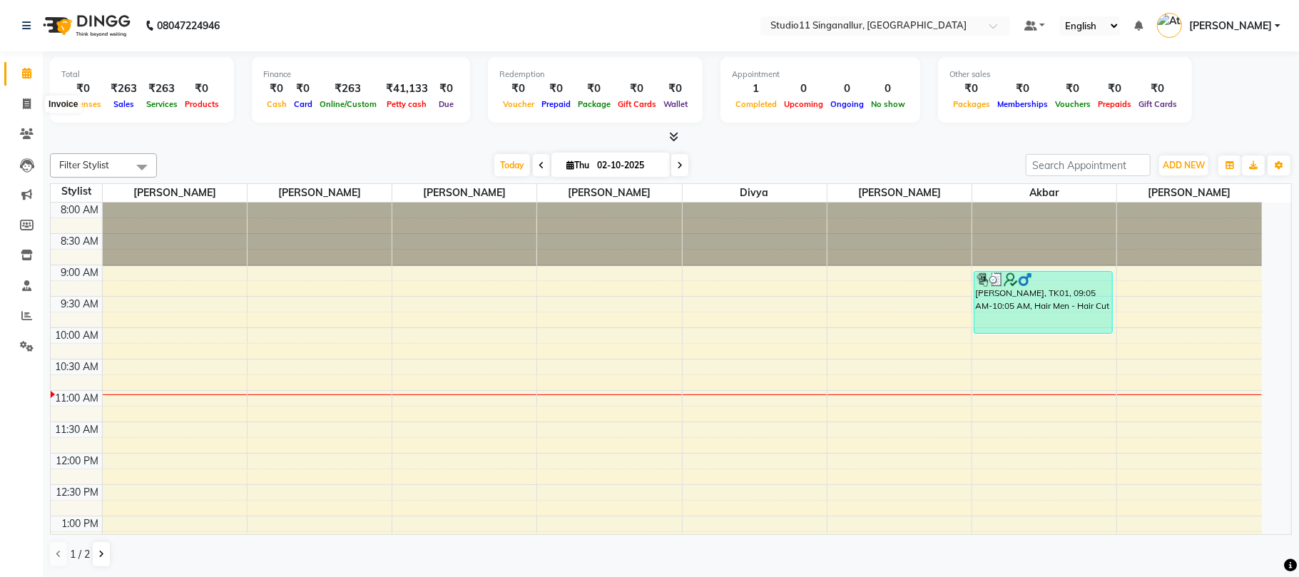
select select "service"
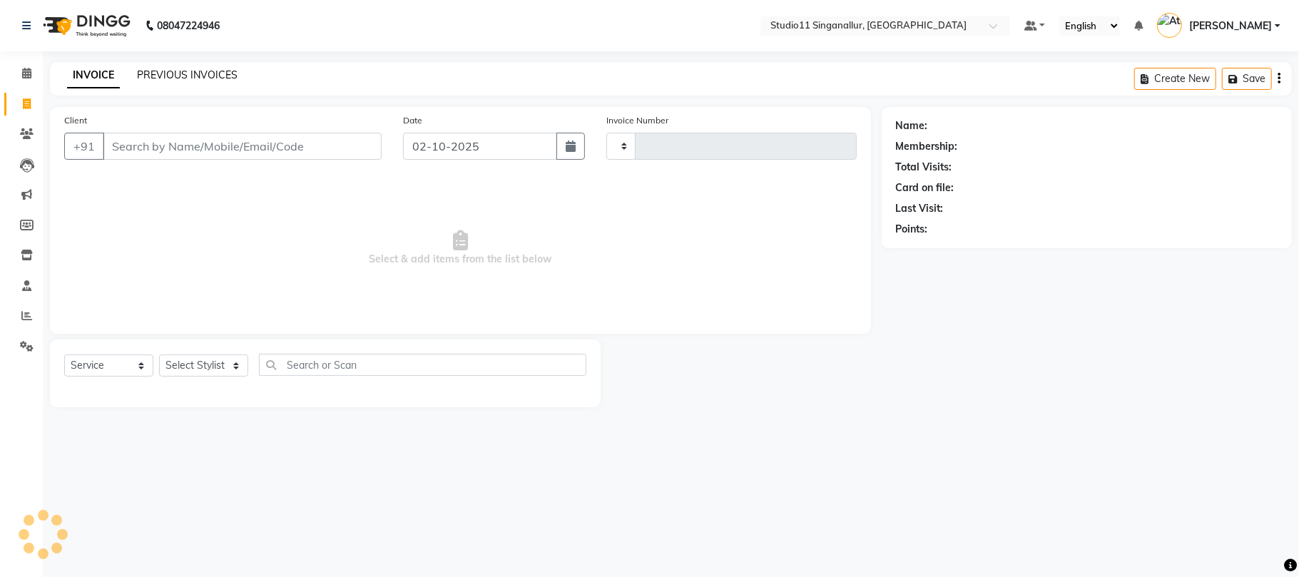
click at [217, 77] on link "PREVIOUS INVOICES" at bounding box center [187, 74] width 101 height 13
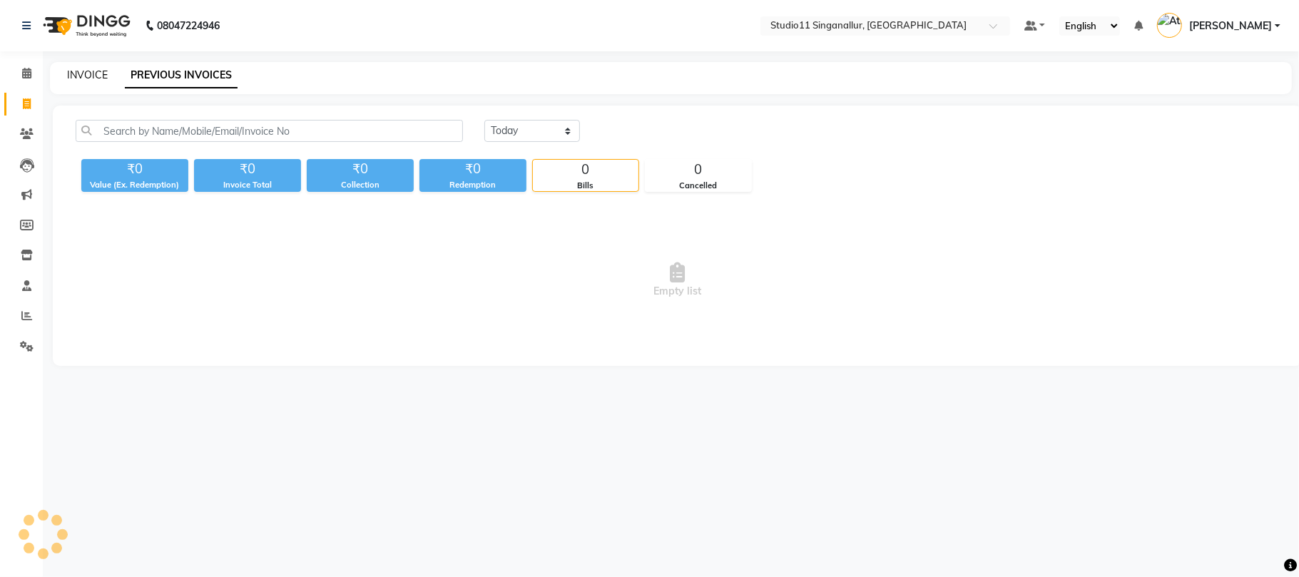
click at [90, 69] on link "INVOICE" at bounding box center [87, 74] width 41 height 13
select select "service"
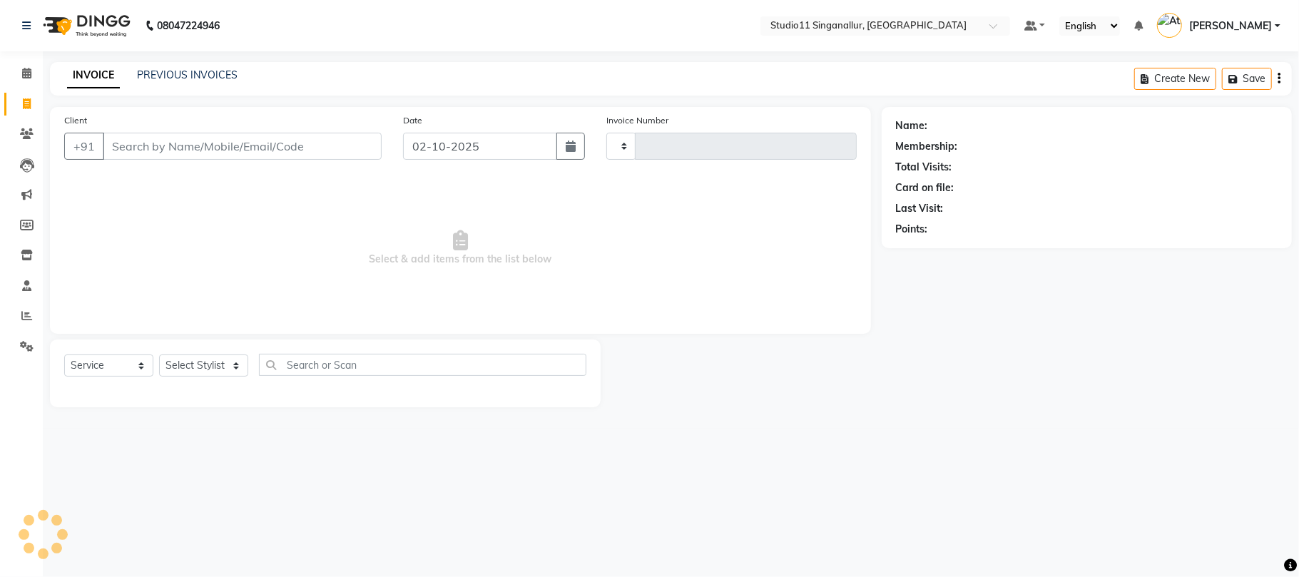
type input "4730"
select select "6616"
click at [158, 151] on input "Client" at bounding box center [242, 146] width 279 height 27
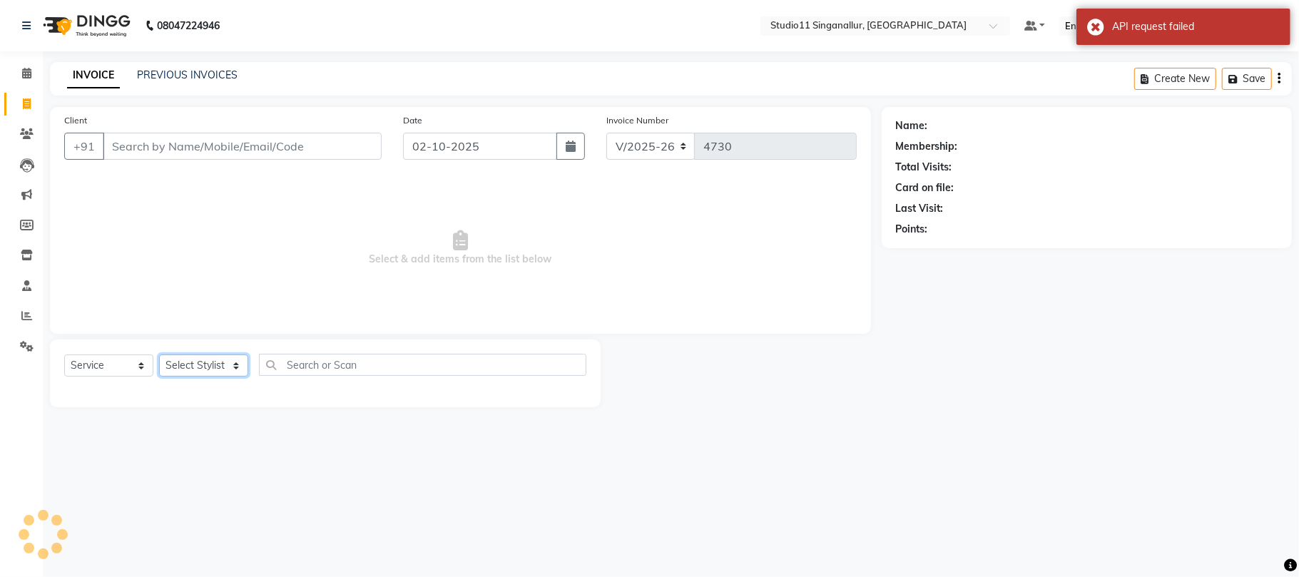
click at [207, 354] on select "Select Stylist akbar Athira daniel Divya Haritha kowsalya krithika narmatha pan…" at bounding box center [203, 365] width 89 height 22
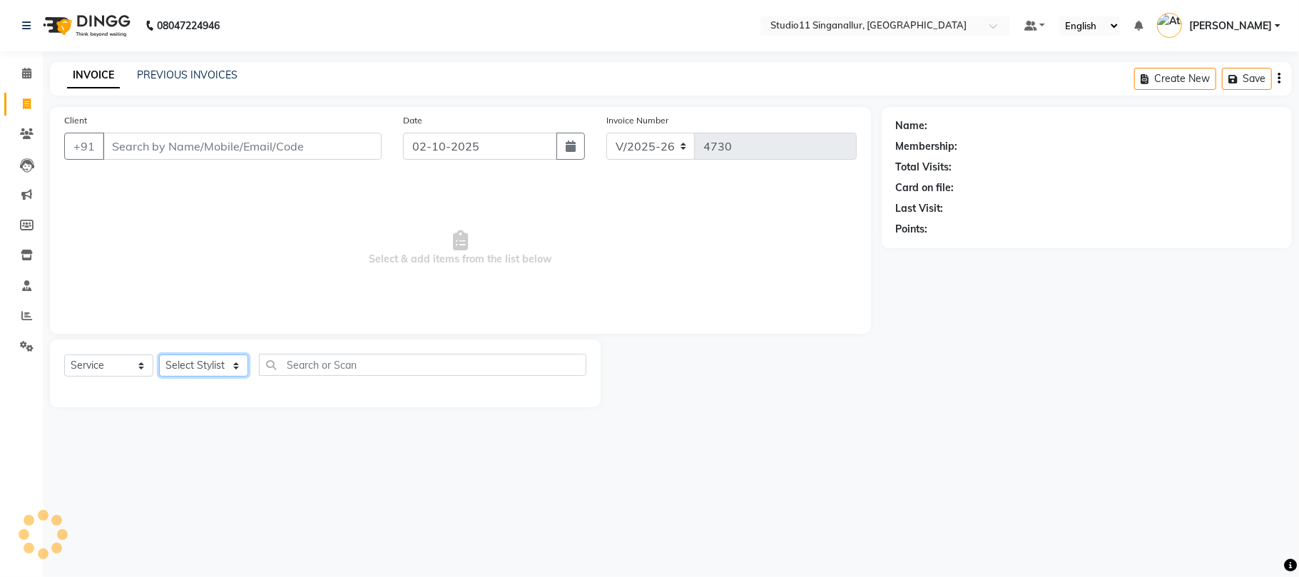
select select "77943"
click at [159, 354] on select "Select Stylist akbar Athira daniel Divya Haritha kowsalya krithika narmatha pan…" at bounding box center [203, 365] width 89 height 22
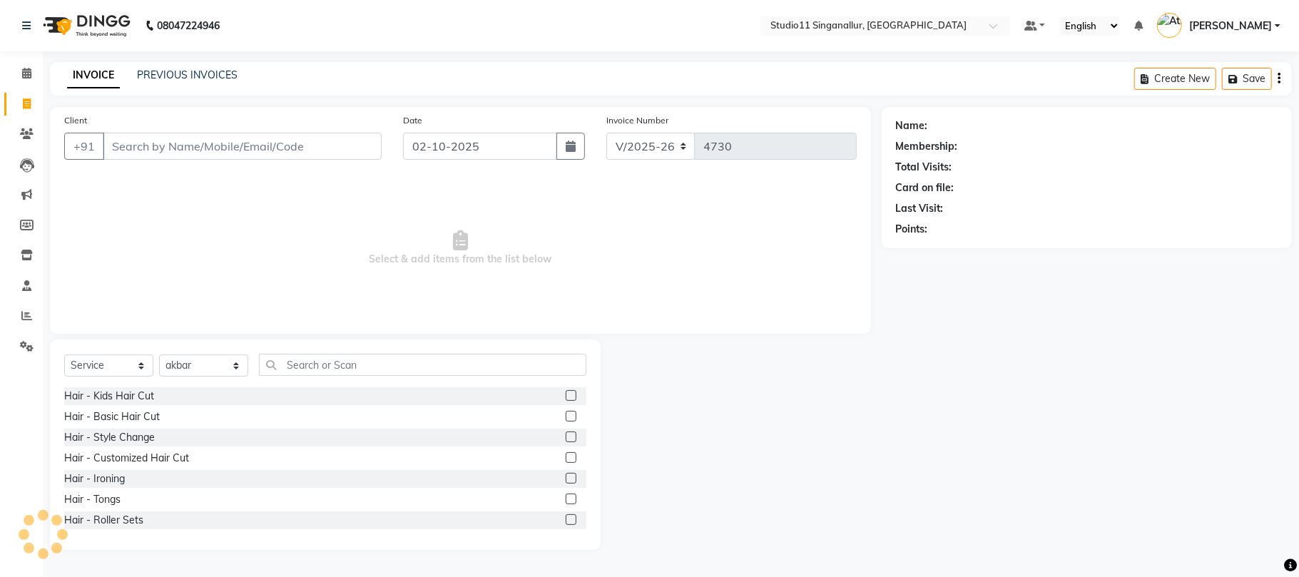
click at [566, 395] on label at bounding box center [571, 395] width 11 height 11
click at [566, 395] on input "checkbox" at bounding box center [570, 396] width 9 height 9
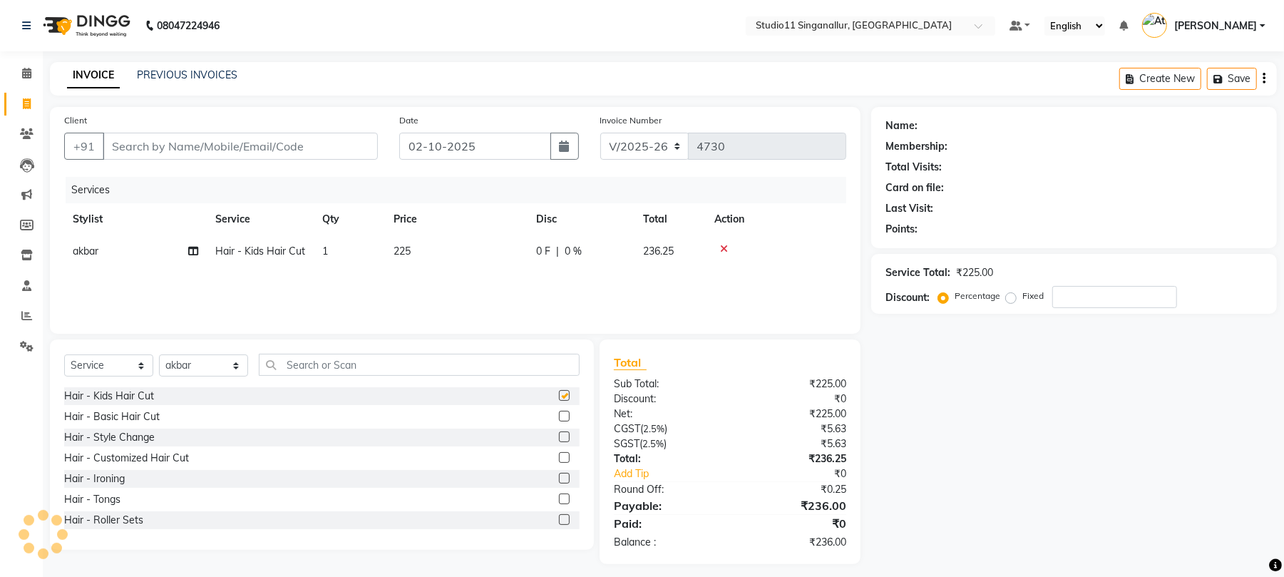
checkbox input "false"
click at [183, 144] on input "Client" at bounding box center [240, 146] width 275 height 27
type input "9"
type input "0"
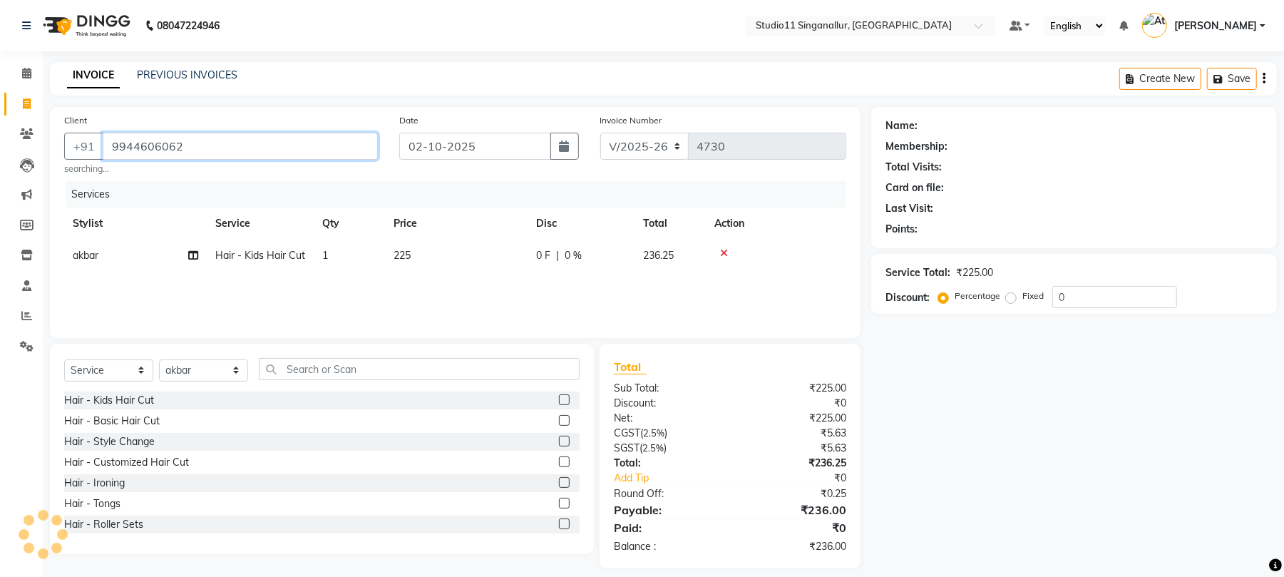
type input "9944606062"
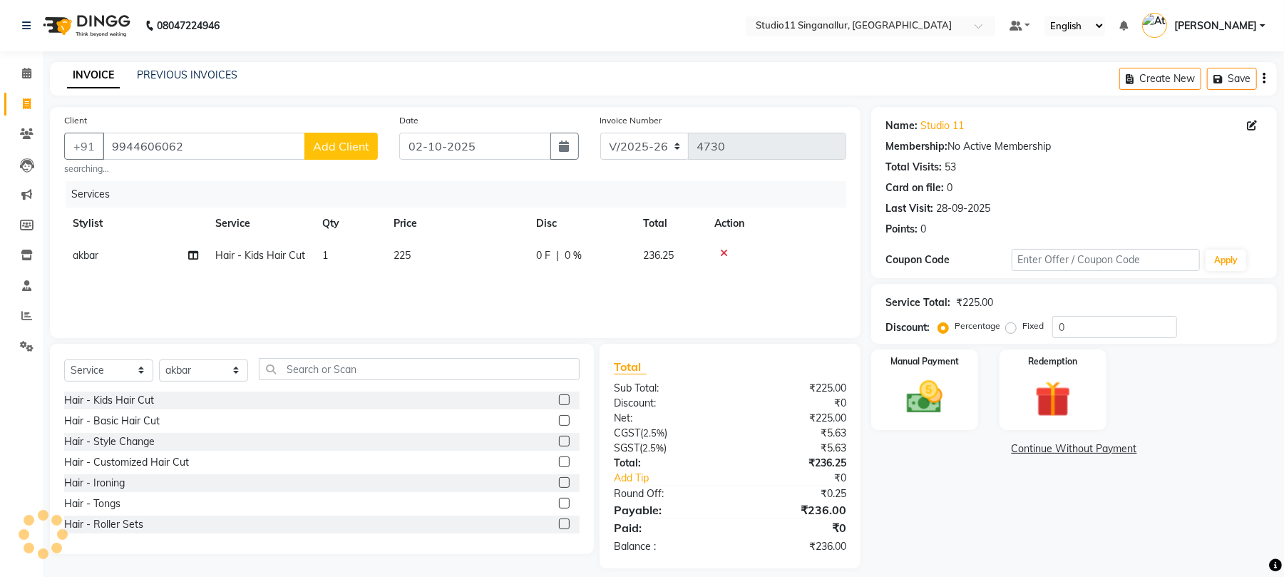
click at [420, 183] on div "Services" at bounding box center [462, 194] width 792 height 26
click at [589, 249] on div "0 F | 0 %" at bounding box center [581, 255] width 90 height 15
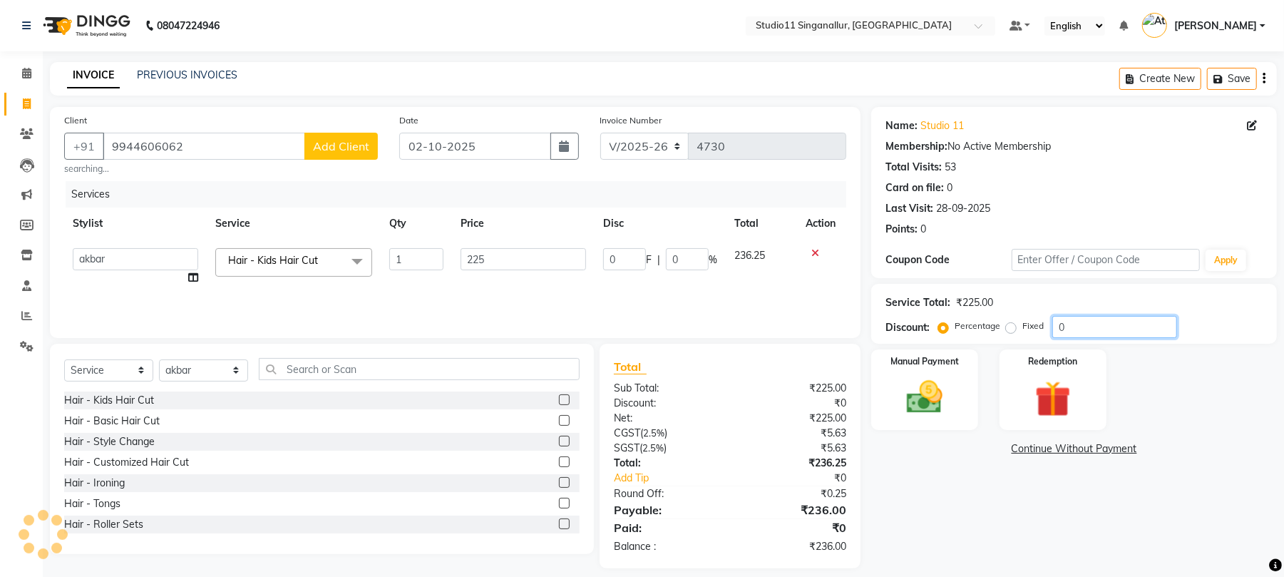
click at [1082, 332] on input "0" at bounding box center [1115, 327] width 125 height 22
type input "1"
type input "2.25"
type input "1"
type input "15"
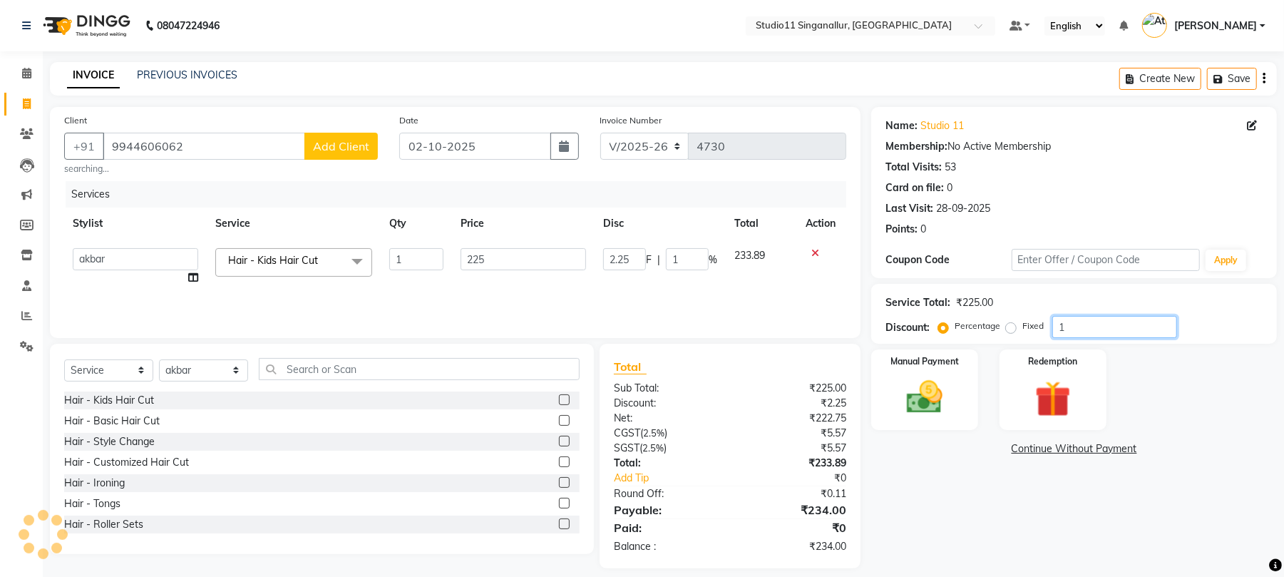
type input "33.75"
type input "15"
click at [961, 446] on link "Continue Without Payment" at bounding box center [1074, 448] width 400 height 15
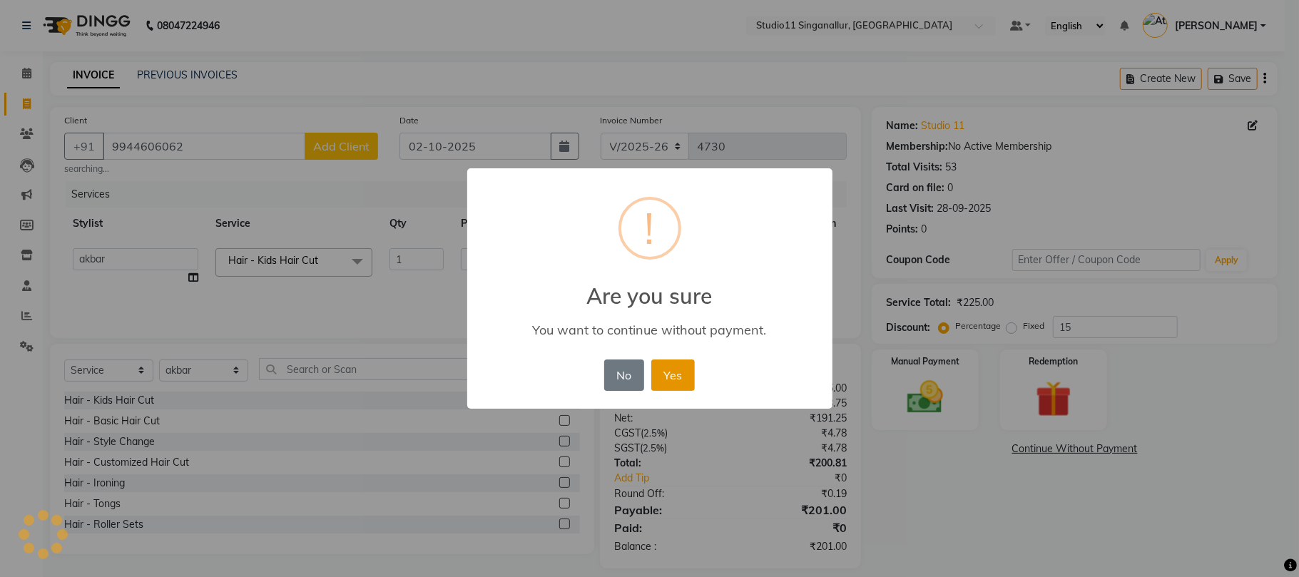
click at [679, 381] on button "Yes" at bounding box center [673, 374] width 44 height 31
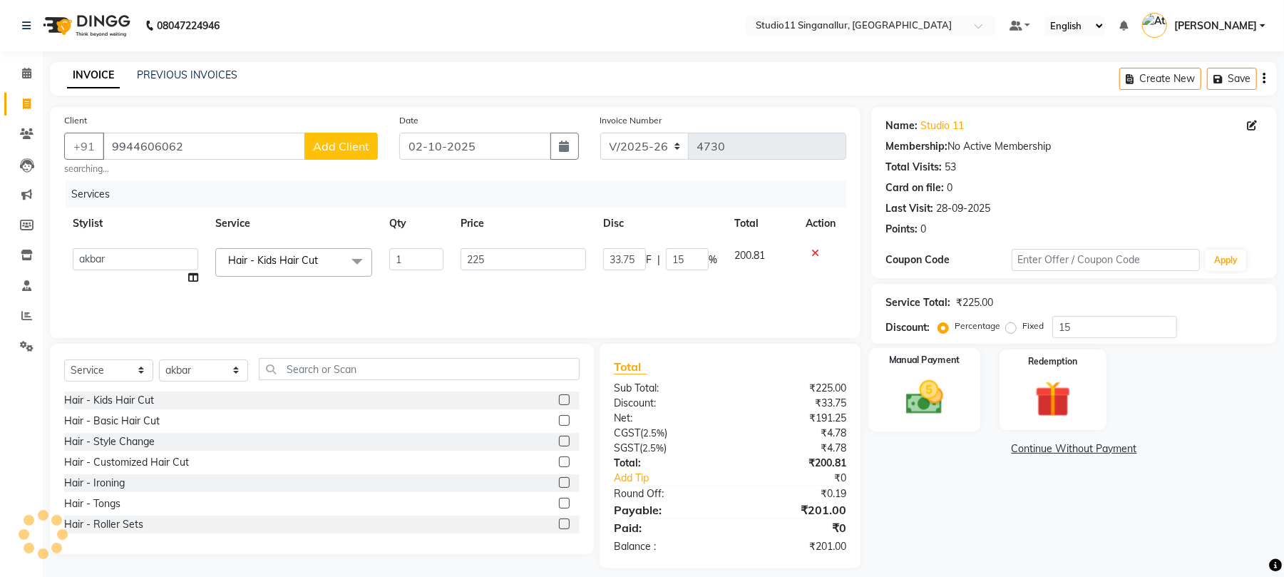
click at [910, 397] on img at bounding box center [924, 398] width 61 height 44
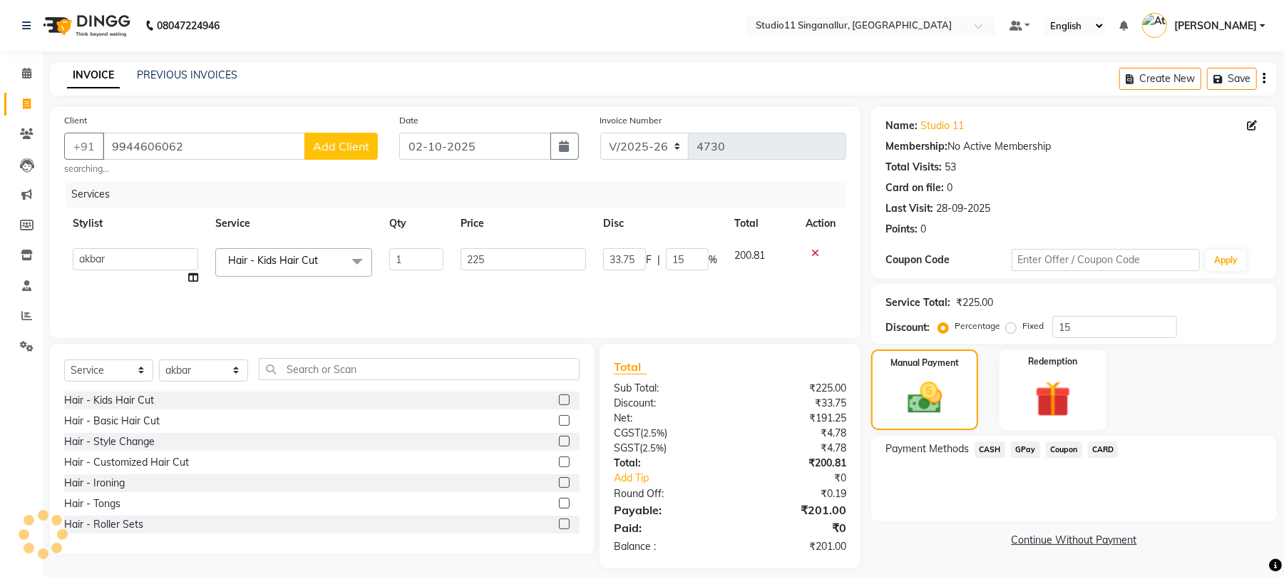
click at [1025, 452] on span "GPay" at bounding box center [1025, 449] width 29 height 16
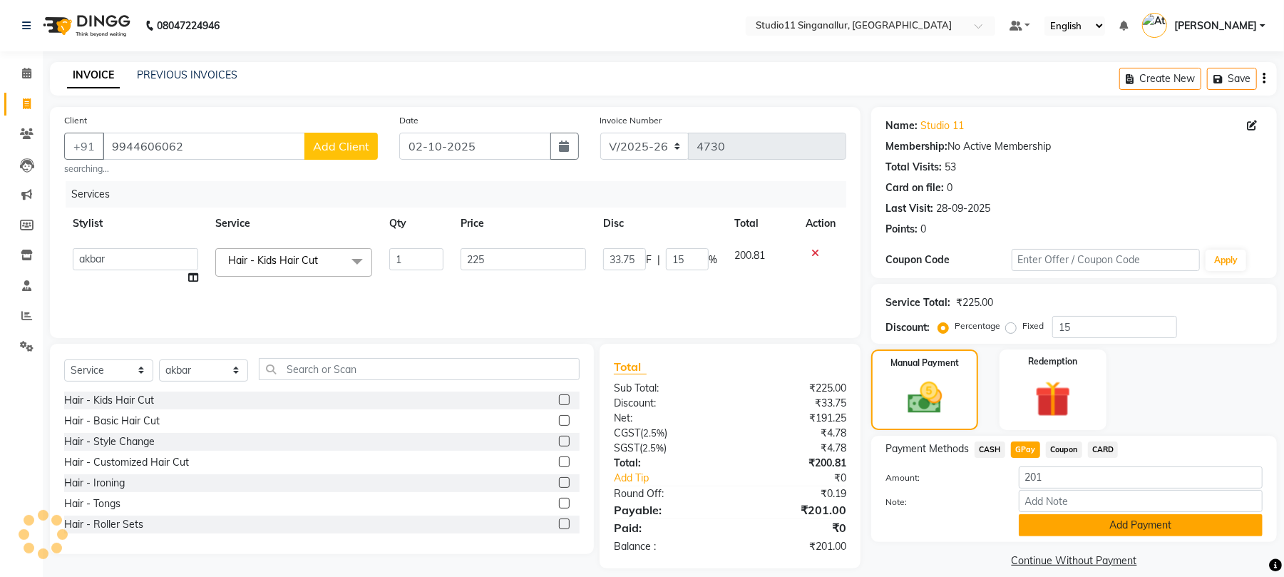
click at [1038, 519] on button "Add Payment" at bounding box center [1141, 525] width 244 height 22
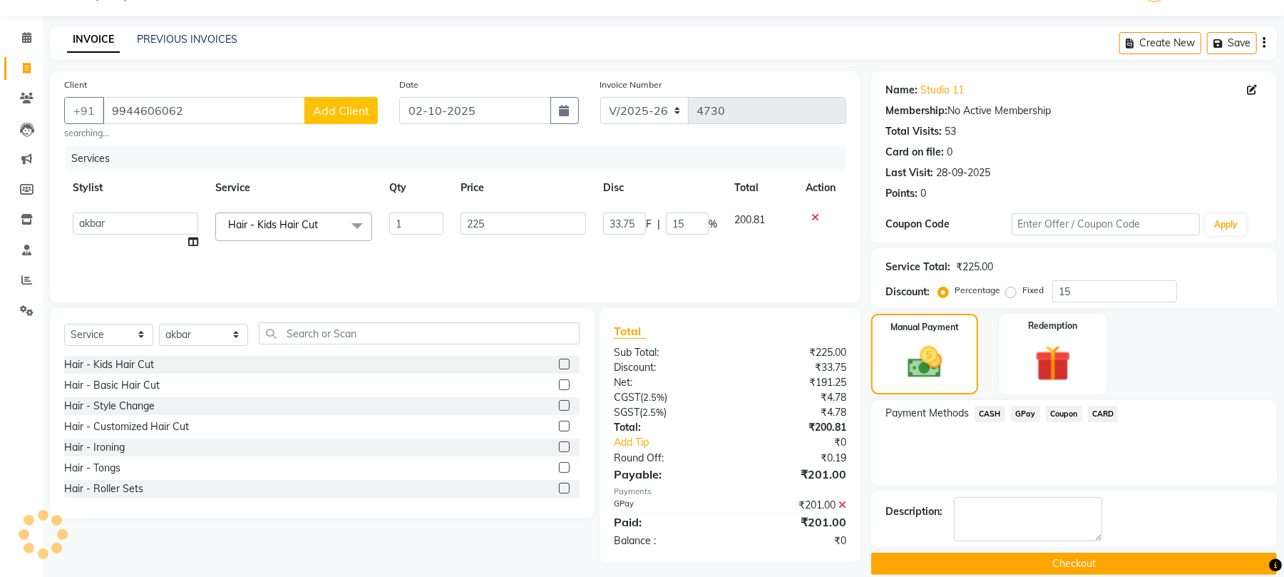
scroll to position [56, 0]
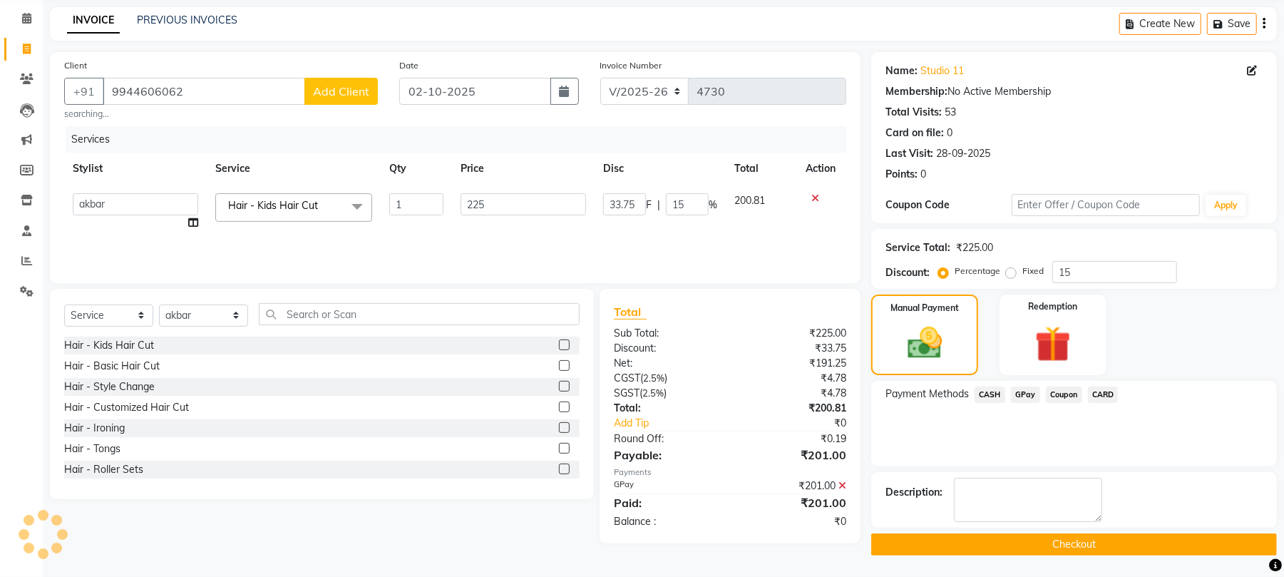
click at [960, 537] on button "Checkout" at bounding box center [1075, 544] width 406 height 22
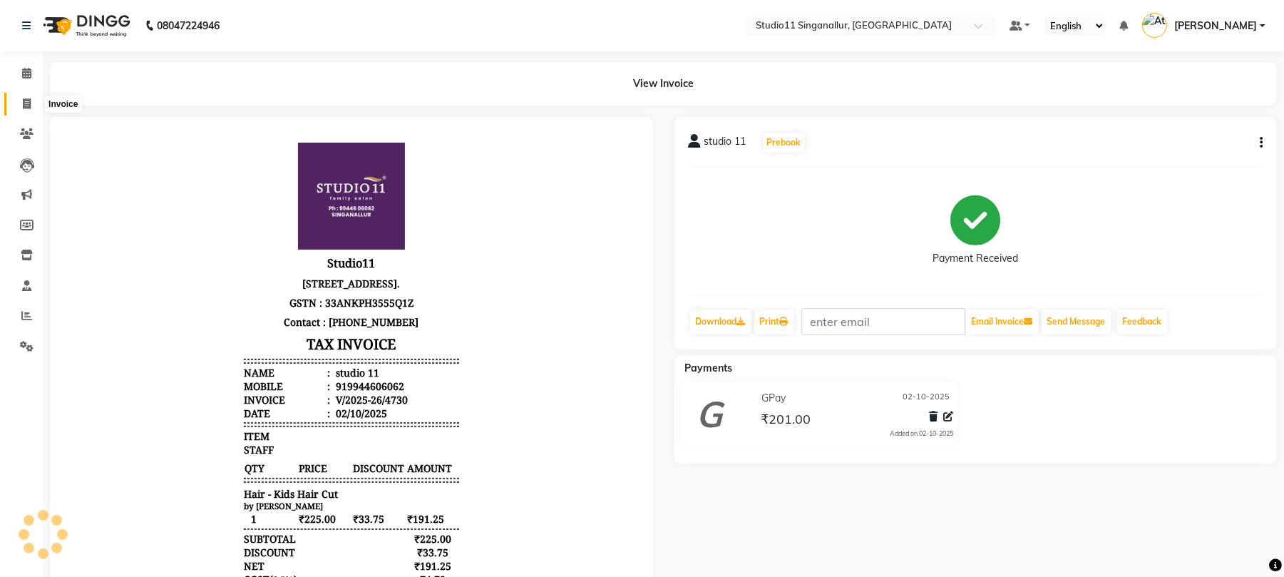
click at [31, 98] on span at bounding box center [26, 104] width 25 height 16
select select "service"
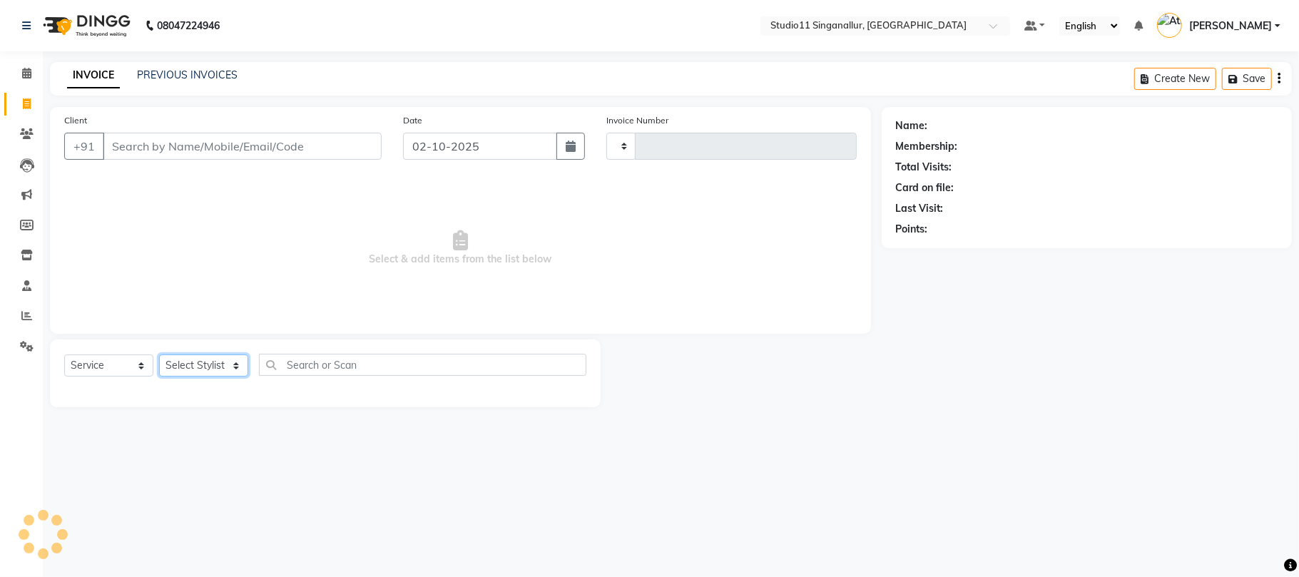
click at [220, 368] on select "Select Stylist" at bounding box center [203, 365] width 89 height 22
click at [215, 365] on select "Select Stylist" at bounding box center [203, 365] width 89 height 22
click at [237, 364] on select "Select Stylist" at bounding box center [203, 365] width 89 height 22
click at [189, 366] on select "Select Stylist" at bounding box center [203, 365] width 89 height 22
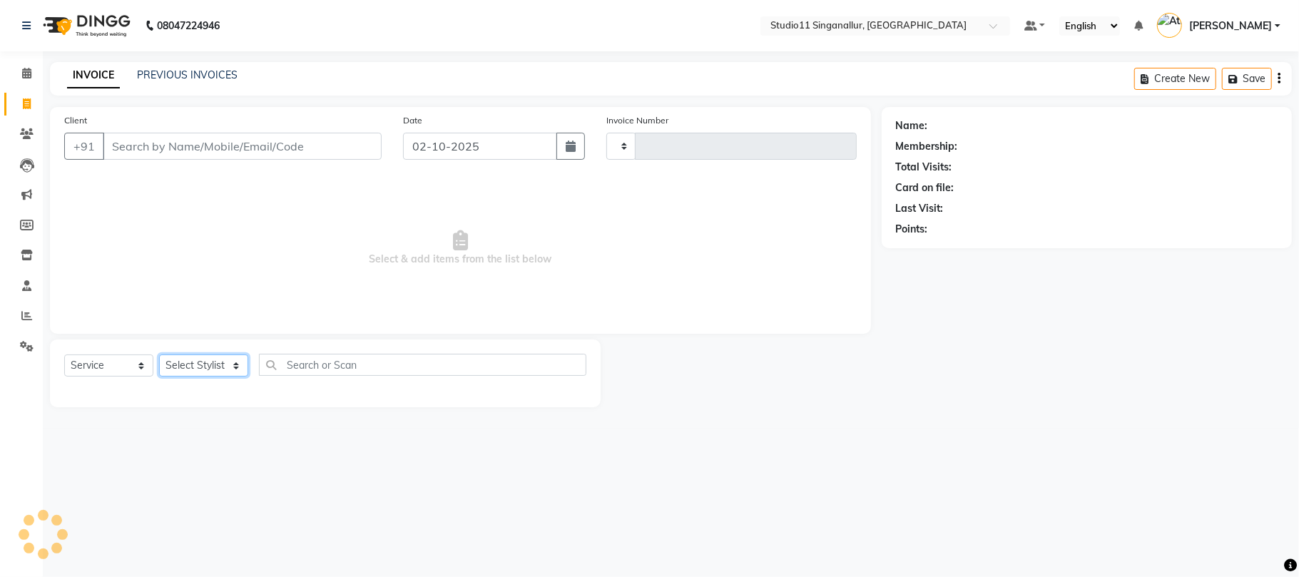
click at [189, 366] on select "Select Stylist" at bounding box center [203, 365] width 89 height 22
select select "6616"
select select "service"
click at [201, 363] on select "Select Stylist [PERSON_NAME] Divya [PERSON_NAME] [PERSON_NAME] [PERSON_NAME] [P…" at bounding box center [203, 365] width 89 height 22
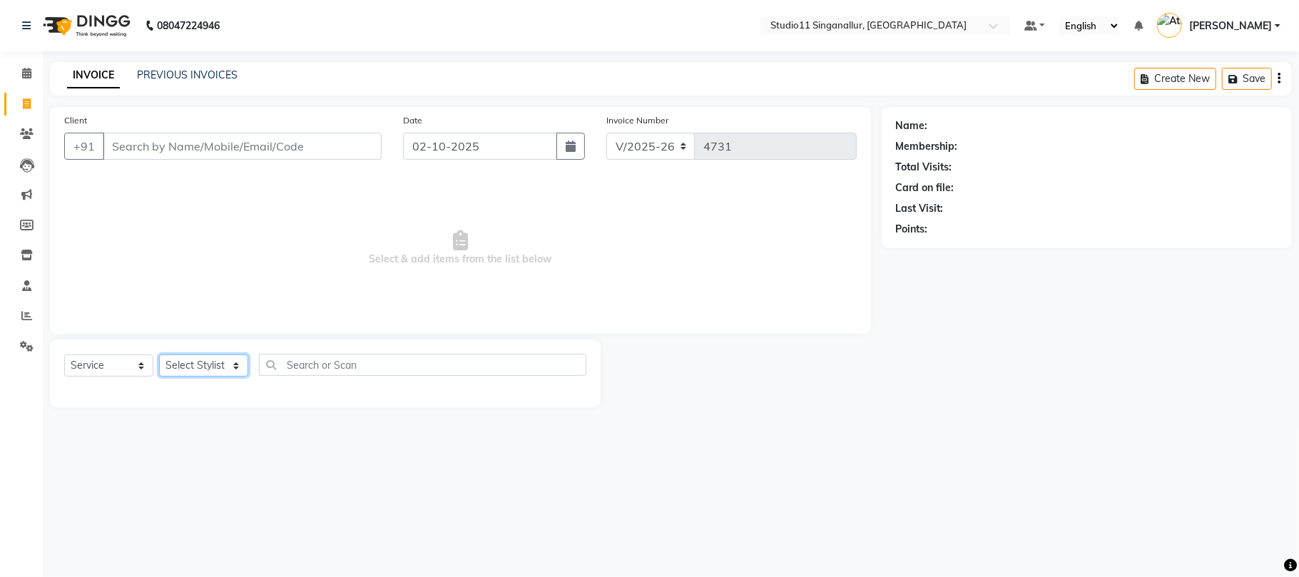
select select "77943"
click at [159, 354] on select "Select Stylist [PERSON_NAME] Divya [PERSON_NAME] [PERSON_NAME] [PERSON_NAME] [P…" at bounding box center [203, 365] width 89 height 22
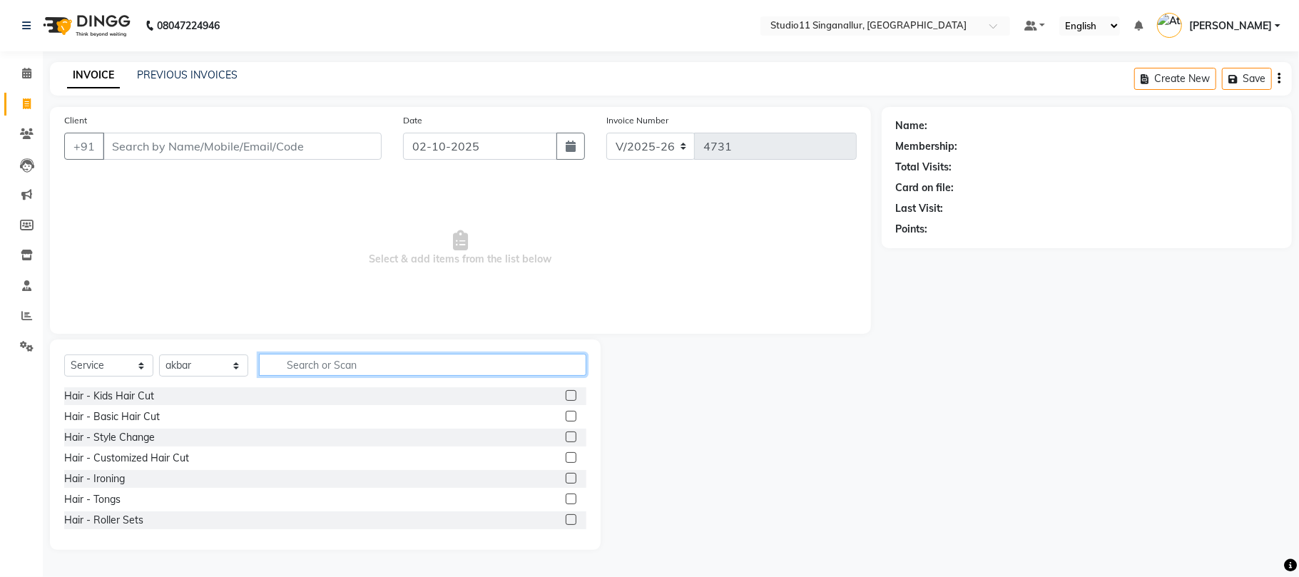
click at [343, 359] on input "text" at bounding box center [422, 365] width 327 height 22
type input "hair cut"
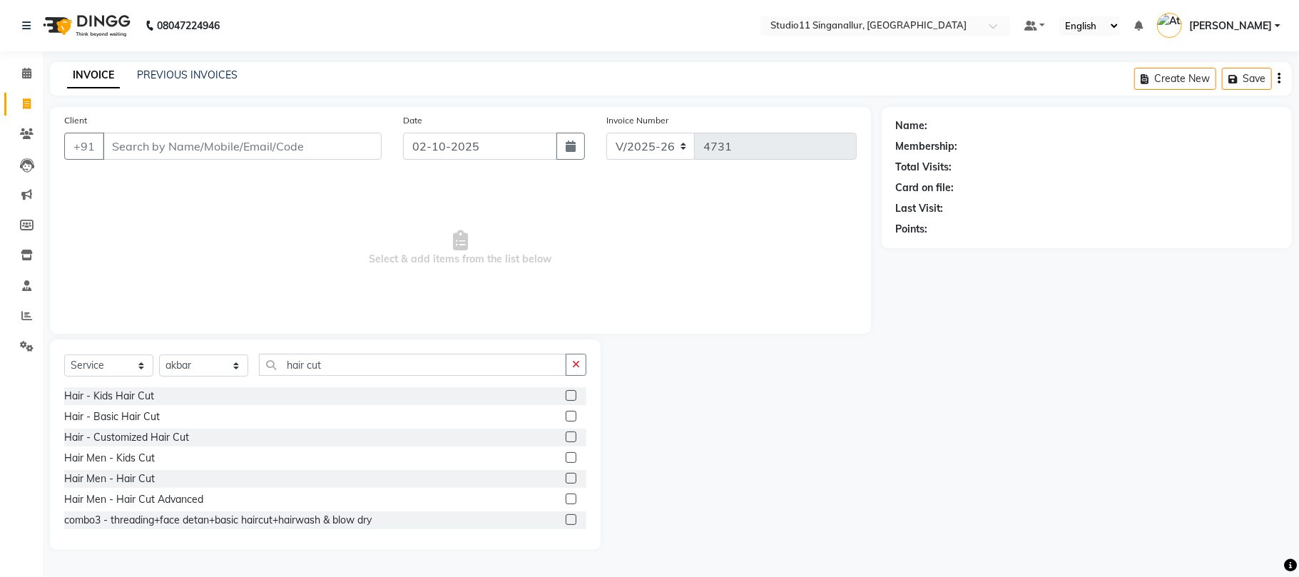
click at [566, 475] on label at bounding box center [571, 478] width 11 height 11
click at [566, 475] on input "checkbox" at bounding box center [570, 478] width 9 height 9
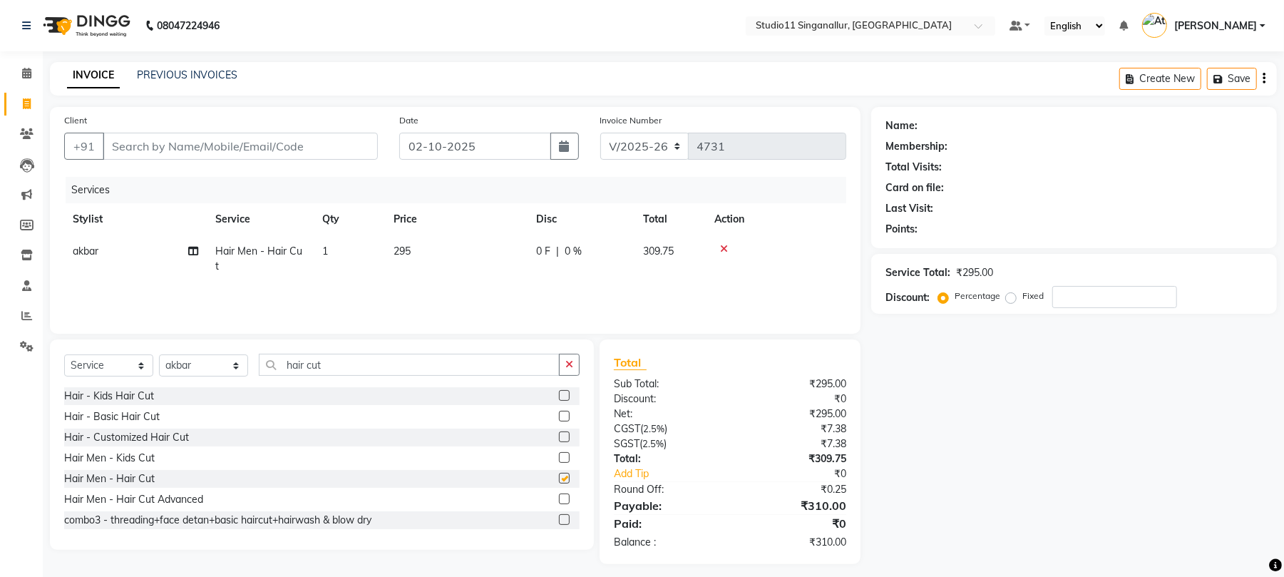
checkbox input "false"
click at [192, 361] on select "Select Stylist [PERSON_NAME] Divya [PERSON_NAME] [PERSON_NAME] [PERSON_NAME] [P…" at bounding box center [203, 365] width 89 height 22
click at [397, 375] on input "hair cut" at bounding box center [409, 365] width 301 height 22
click at [181, 365] on select "Select Stylist [PERSON_NAME] Divya [PERSON_NAME] [PERSON_NAME] [PERSON_NAME] [P…" at bounding box center [203, 365] width 89 height 22
select select "61956"
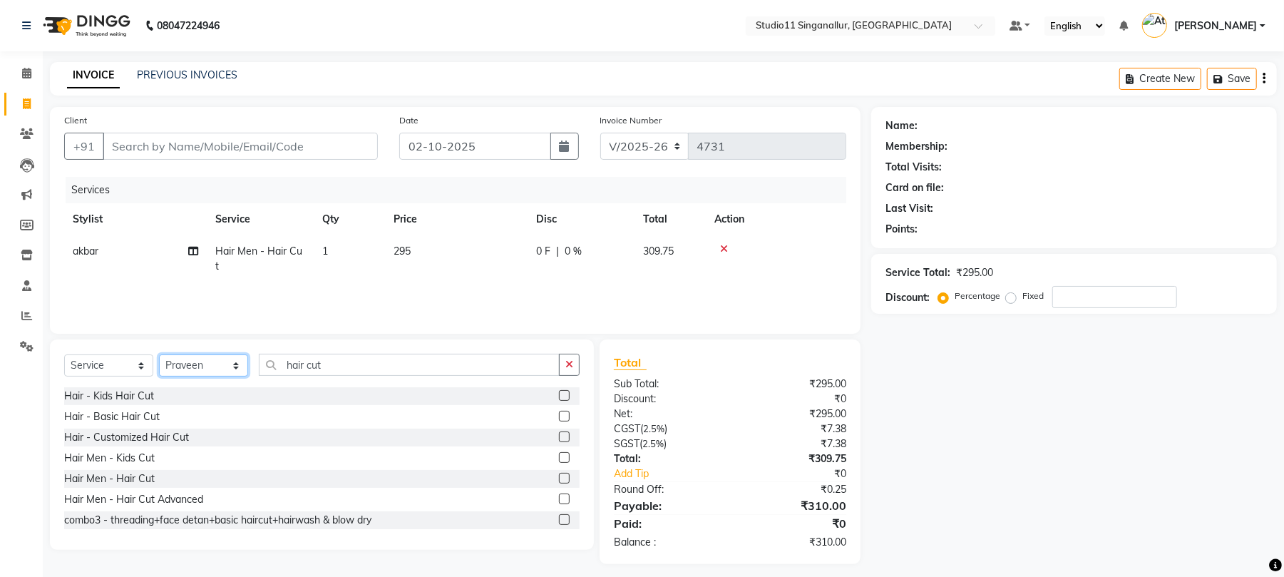
click at [159, 354] on select "Select Stylist [PERSON_NAME] Divya [PERSON_NAME] [PERSON_NAME] [PERSON_NAME] [P…" at bounding box center [203, 365] width 89 height 22
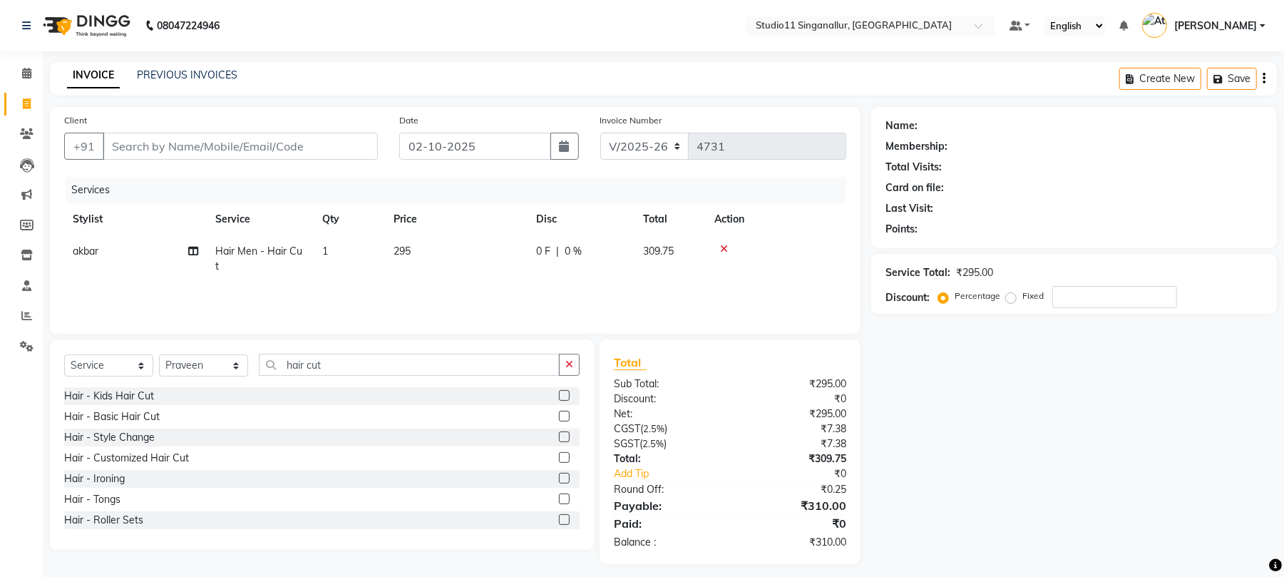
click at [337, 347] on div "Select Service Product Membership Package Voucher Prepaid Gift Card Select Styl…" at bounding box center [322, 444] width 544 height 210
click at [332, 359] on input "hair cut" at bounding box center [409, 365] width 301 height 22
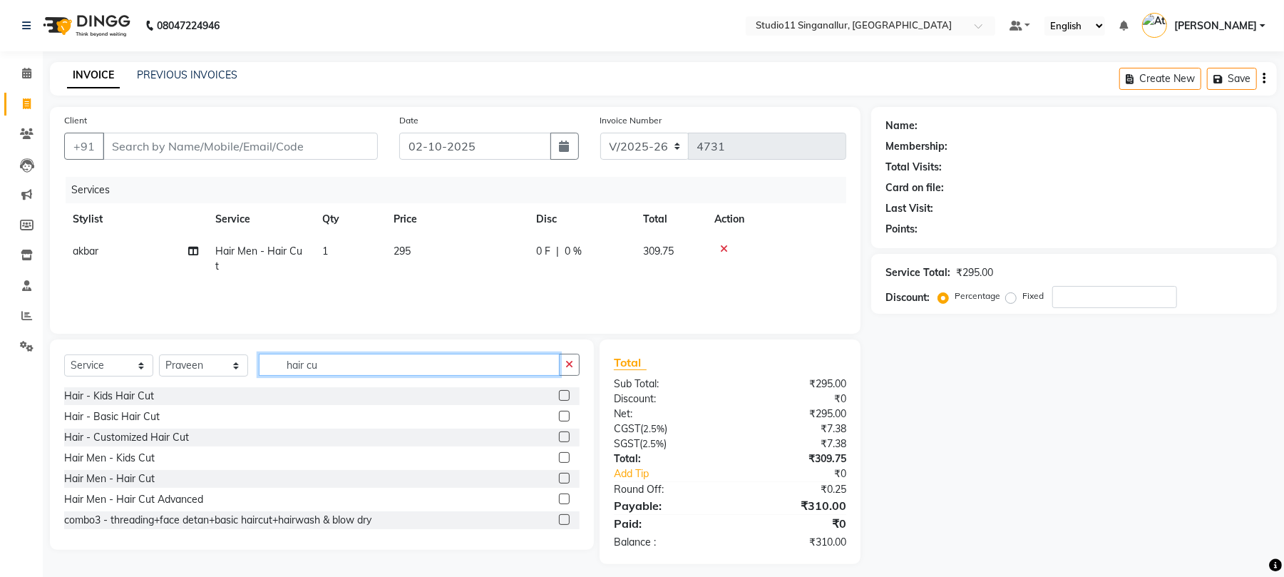
type input "hair cut"
click at [559, 478] on label at bounding box center [564, 478] width 11 height 11
click at [559, 478] on input "checkbox" at bounding box center [563, 478] width 9 height 9
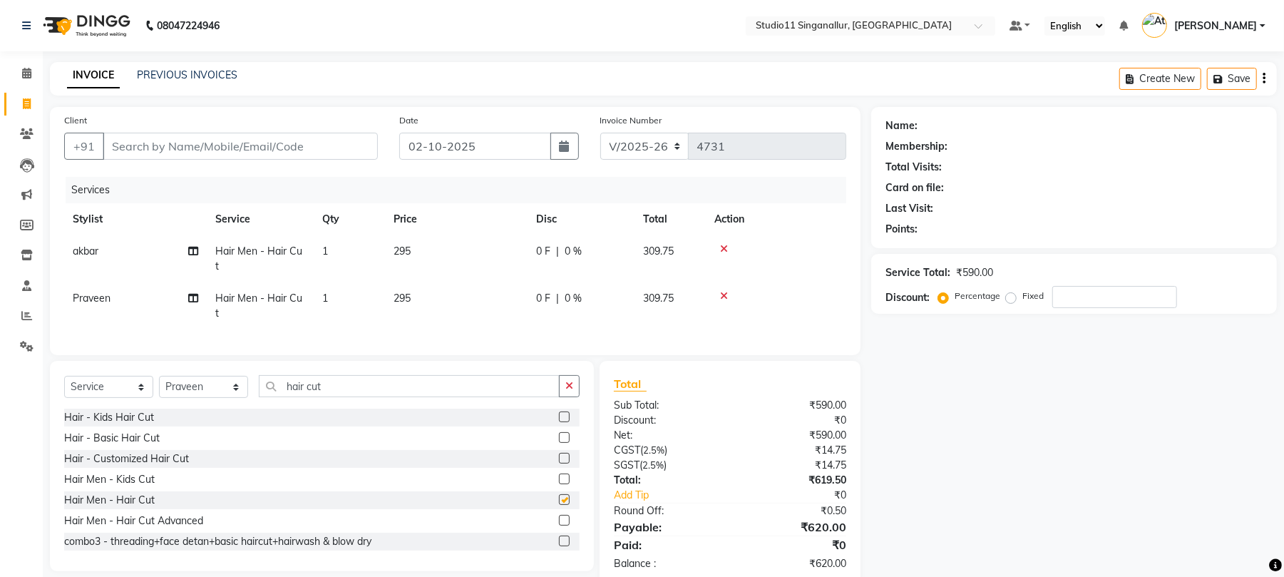
checkbox input "false"
click at [214, 376] on select "Select Stylist [PERSON_NAME] Divya [PERSON_NAME] [PERSON_NAME] [PERSON_NAME] [P…" at bounding box center [203, 387] width 89 height 22
click at [159, 376] on select "Select Stylist [PERSON_NAME] Divya [PERSON_NAME] [PERSON_NAME] [PERSON_NAME] [P…" at bounding box center [203, 387] width 89 height 22
click at [337, 380] on input "hair cut" at bounding box center [409, 386] width 301 height 22
type input "h"
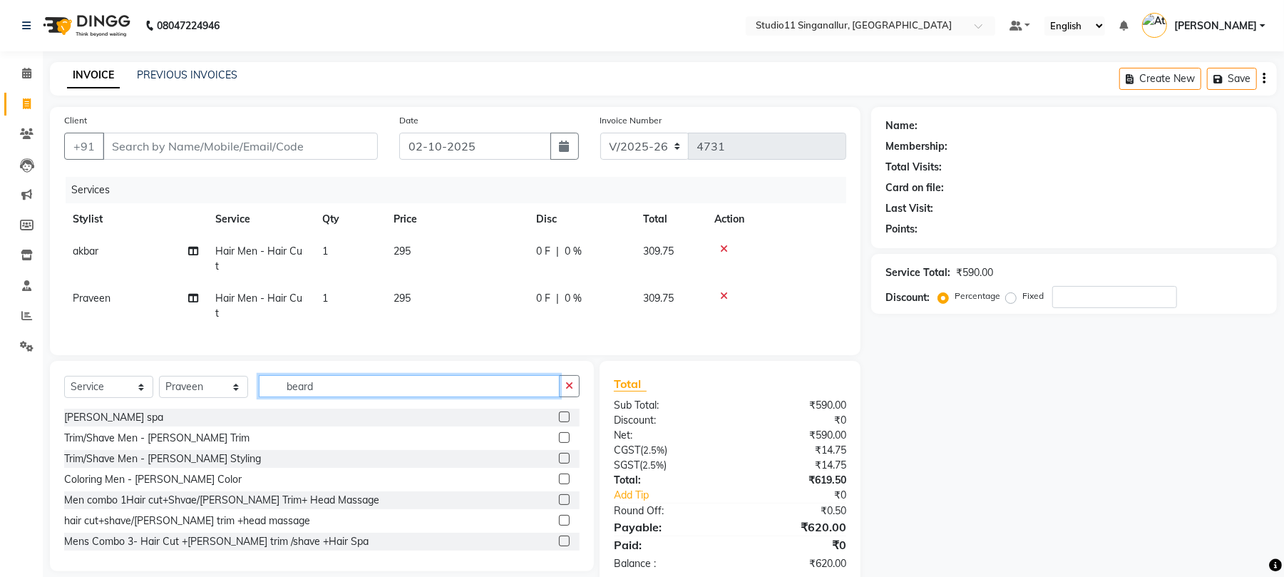
type input "beard"
click at [559, 432] on label at bounding box center [564, 437] width 11 height 11
click at [559, 434] on input "checkbox" at bounding box center [563, 438] width 9 height 9
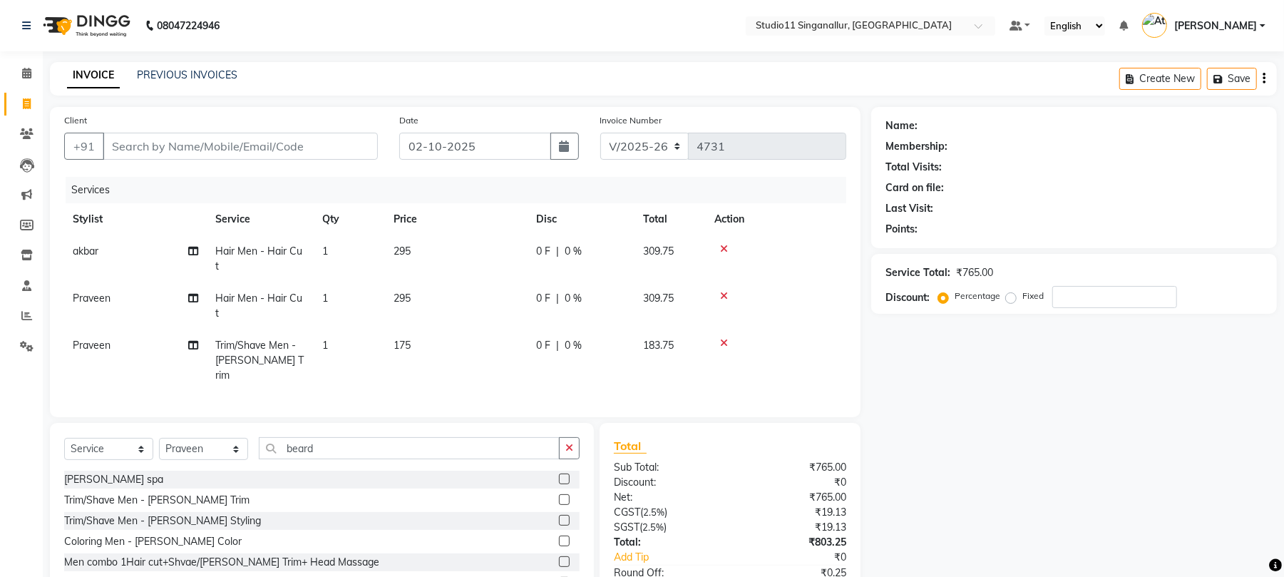
click at [559, 494] on label at bounding box center [564, 499] width 11 height 11
click at [559, 496] on input "checkbox" at bounding box center [563, 500] width 9 height 9
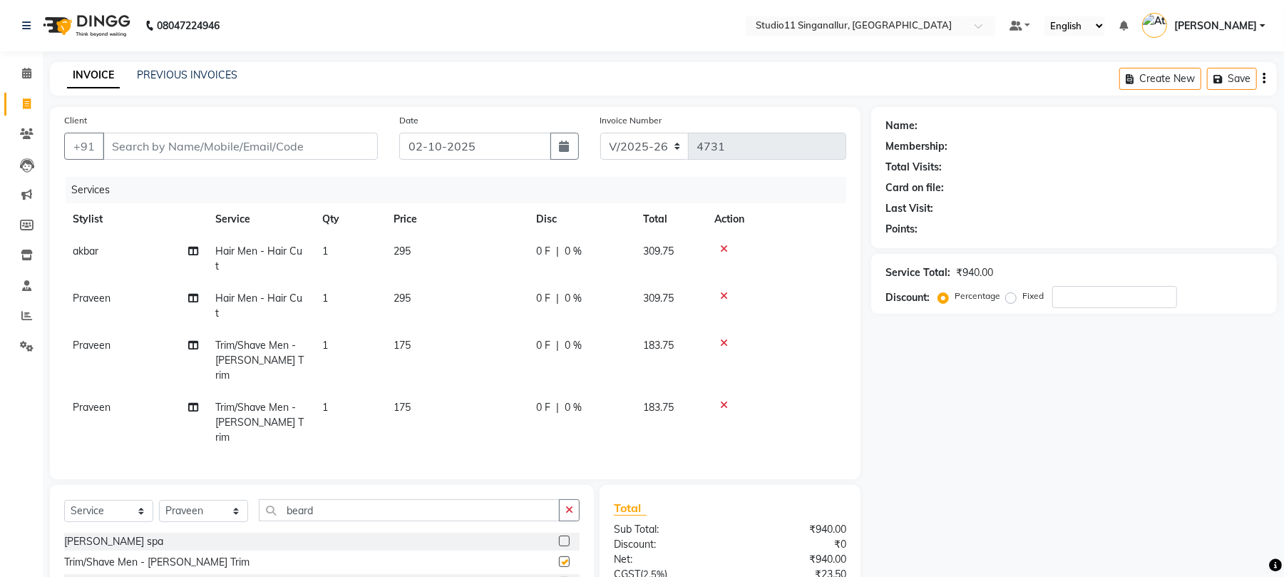
checkbox input "false"
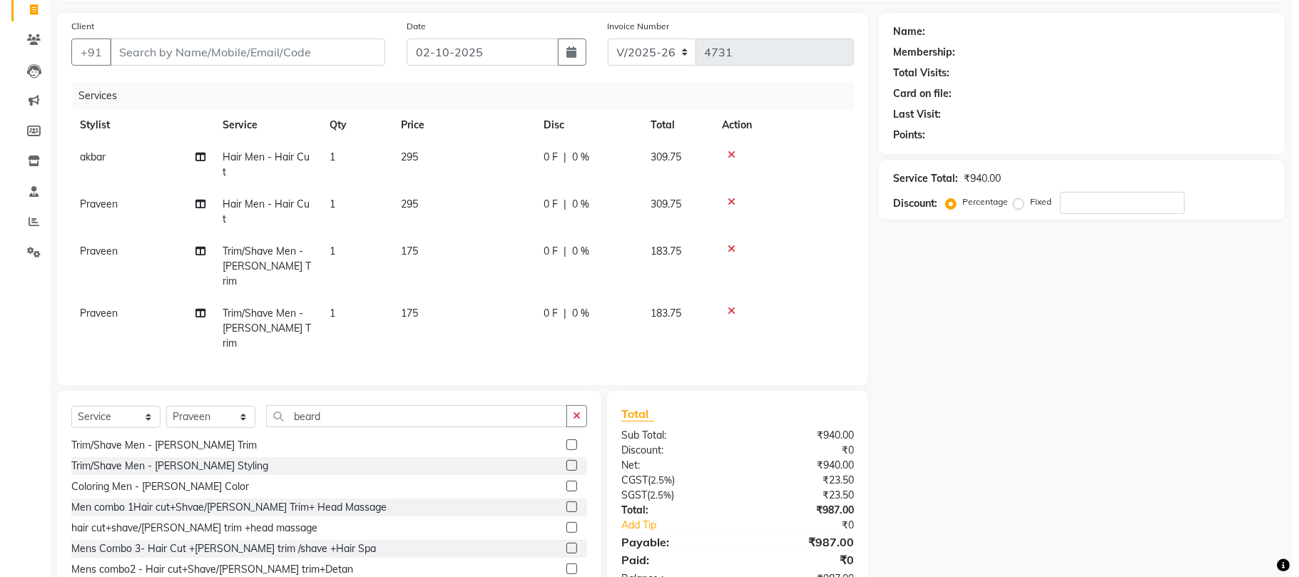
scroll to position [44, 0]
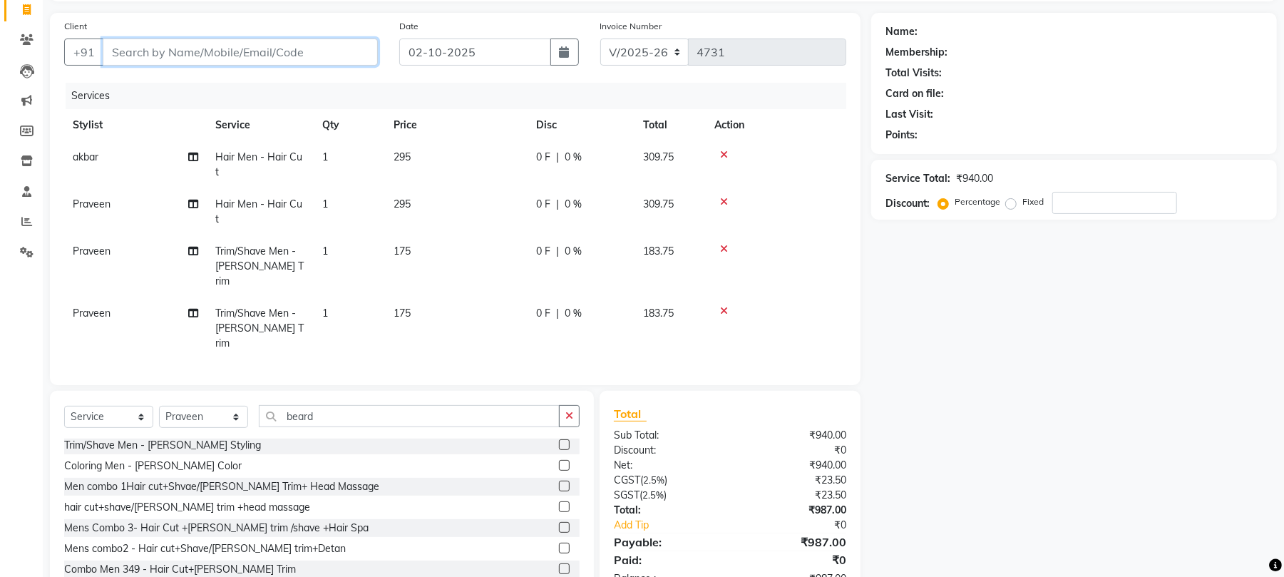
click at [135, 51] on input "Client" at bounding box center [240, 52] width 275 height 27
type input "9"
type input "0"
type input "9345548779"
click at [337, 52] on span "Add Client" at bounding box center [341, 52] width 56 height 14
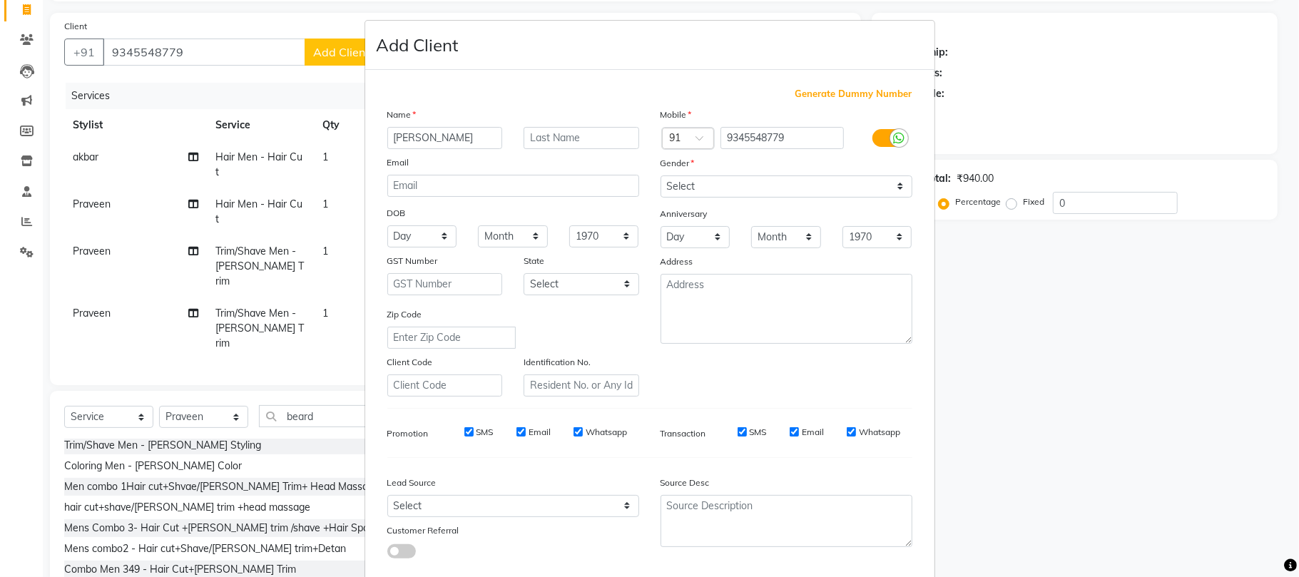
type input "[PERSON_NAME]"
drag, startPoint x: 720, startPoint y: 188, endPoint x: 722, endPoint y: 198, distance: 9.4
click at [722, 198] on div "Mobile Country Code × 91 9345548779 Gender Select [DEMOGRAPHIC_DATA] [DEMOGRAPH…" at bounding box center [786, 252] width 273 height 290
select select "[DEMOGRAPHIC_DATA]"
click at [660, 175] on select "Select [DEMOGRAPHIC_DATA] [DEMOGRAPHIC_DATA] Other Prefer Not To Say" at bounding box center [786, 186] width 252 height 22
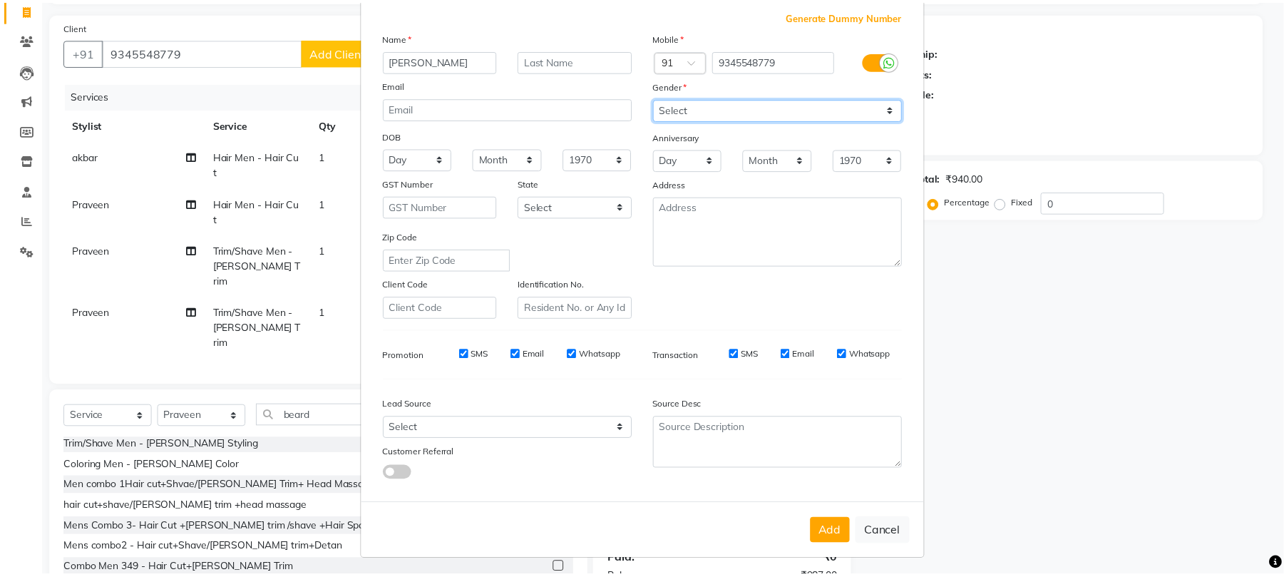
scroll to position [78, 0]
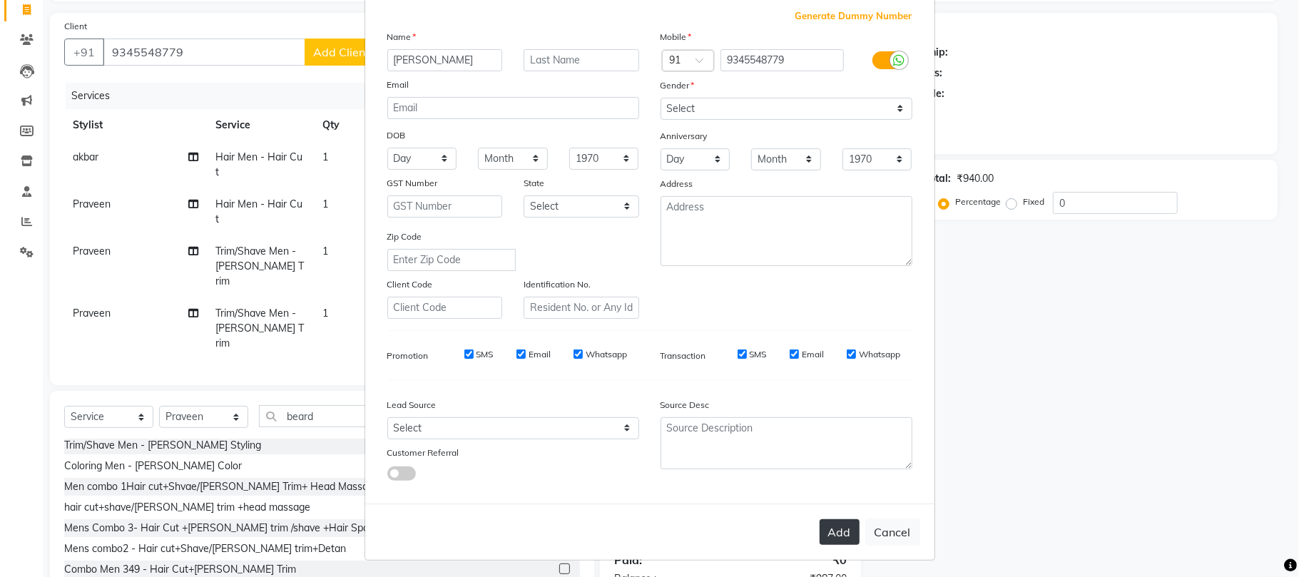
click at [819, 528] on button "Add" at bounding box center [839, 532] width 40 height 26
select select
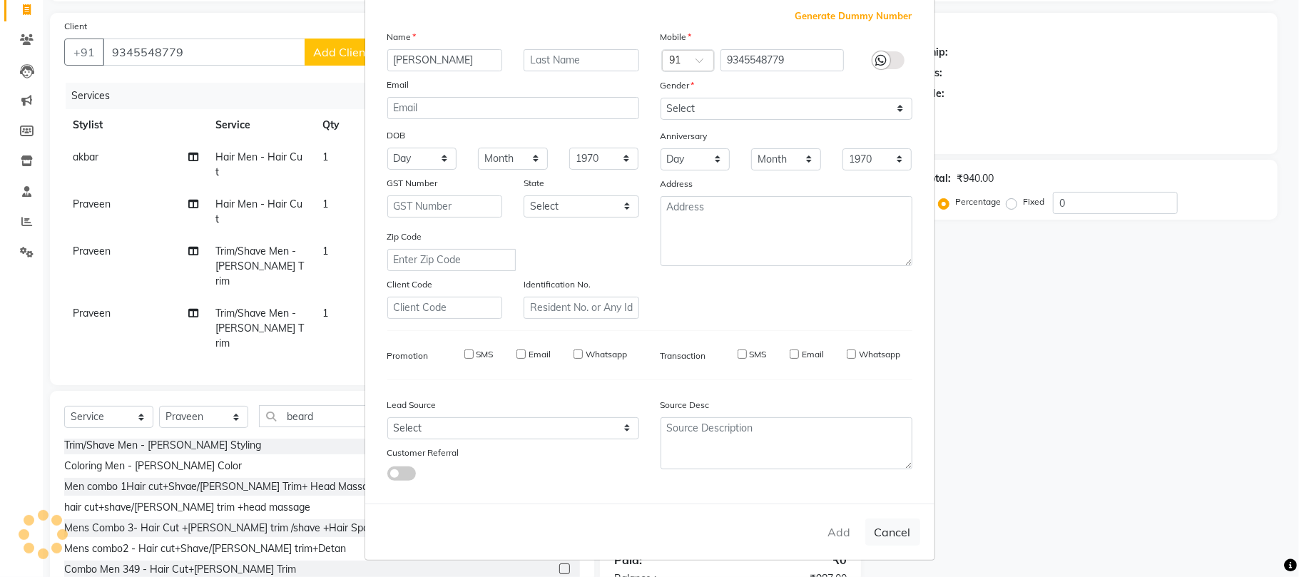
select select
checkbox input "false"
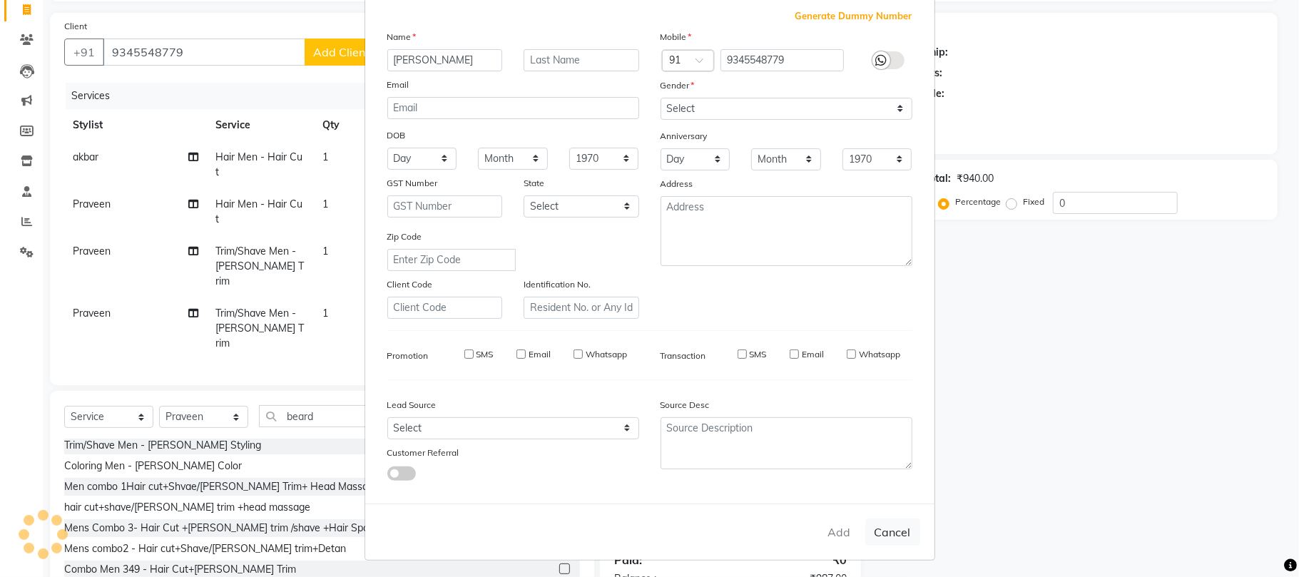
checkbox input "false"
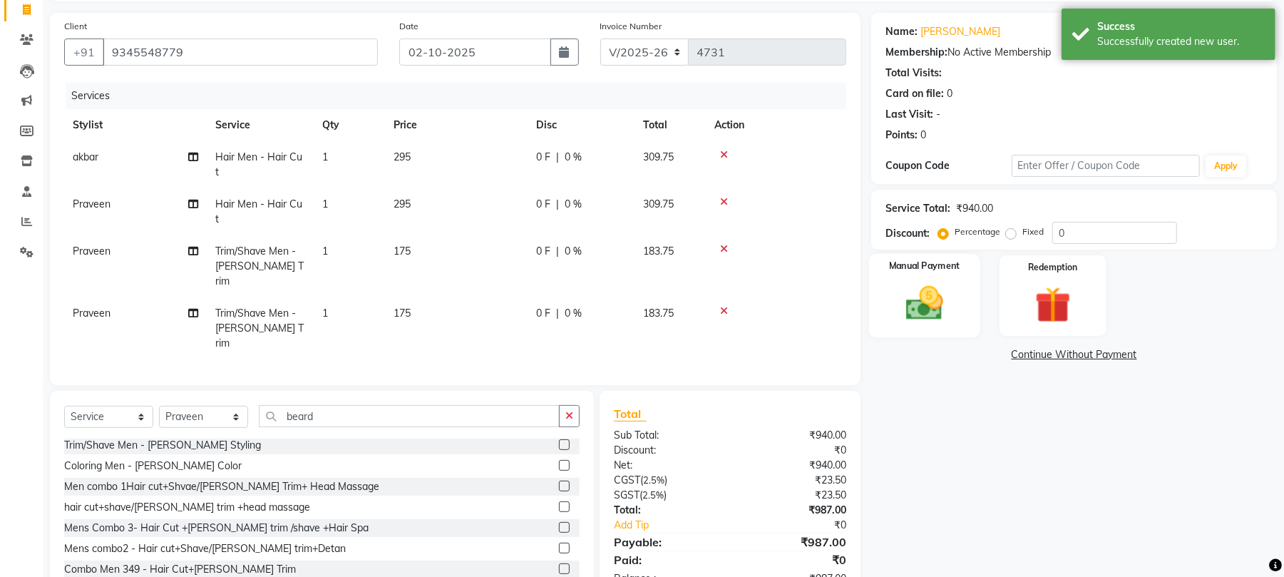
click at [941, 305] on img at bounding box center [924, 304] width 61 height 44
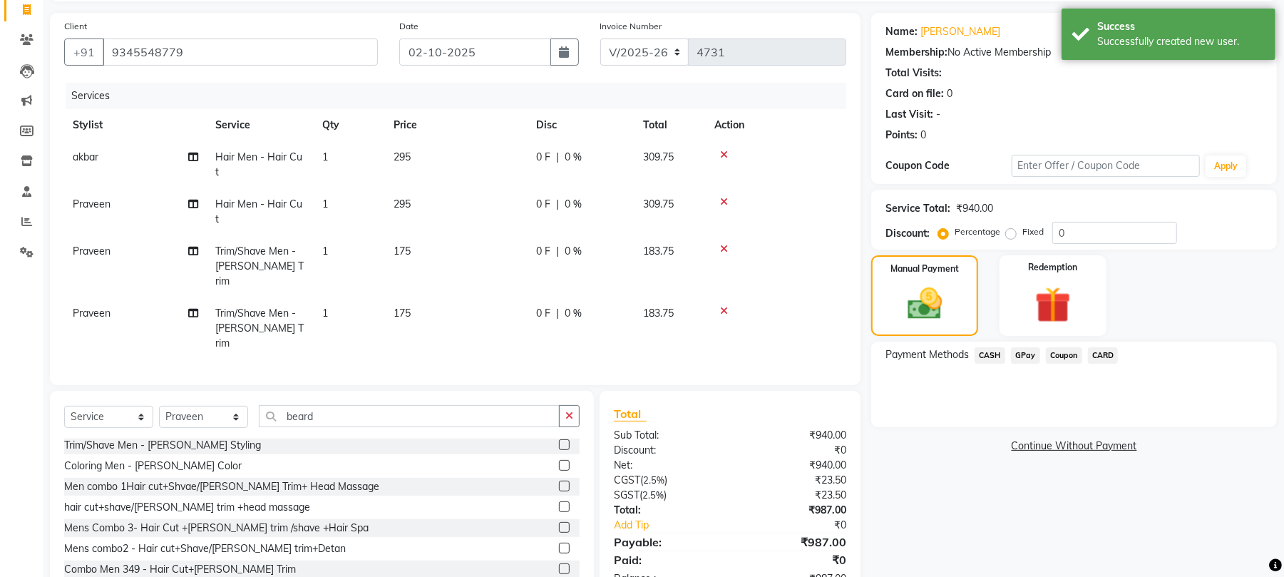
drag, startPoint x: 1036, startPoint y: 352, endPoint x: 1036, endPoint y: 369, distance: 17.8
click at [1036, 359] on span "GPay" at bounding box center [1025, 355] width 29 height 16
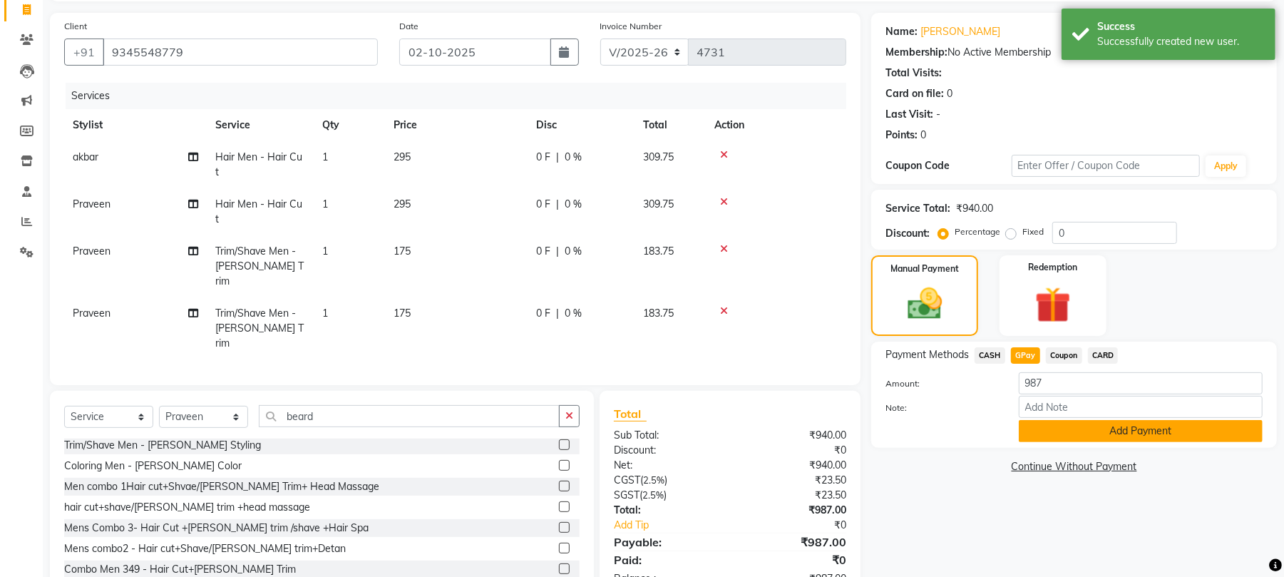
click at [1047, 434] on button "Add Payment" at bounding box center [1141, 431] width 244 height 22
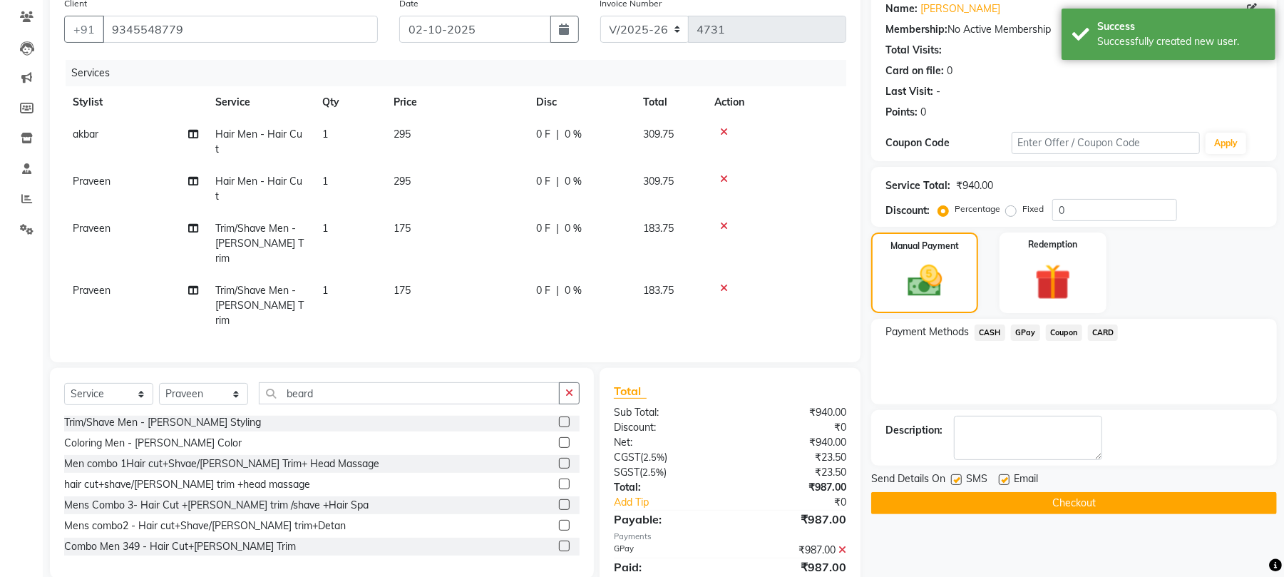
scroll to position [123, 0]
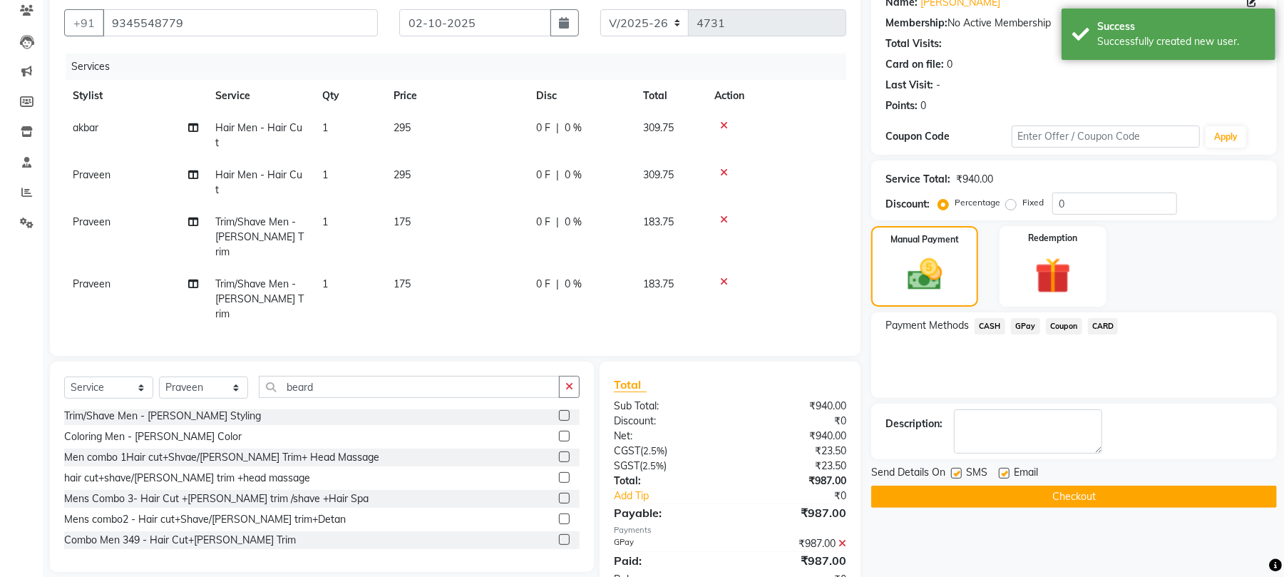
click at [954, 474] on label at bounding box center [956, 473] width 11 height 11
click at [954, 474] on input "checkbox" at bounding box center [955, 473] width 9 height 9
checkbox input "false"
click at [1006, 478] on label at bounding box center [1004, 473] width 11 height 11
click at [1006, 478] on input "checkbox" at bounding box center [1003, 473] width 9 height 9
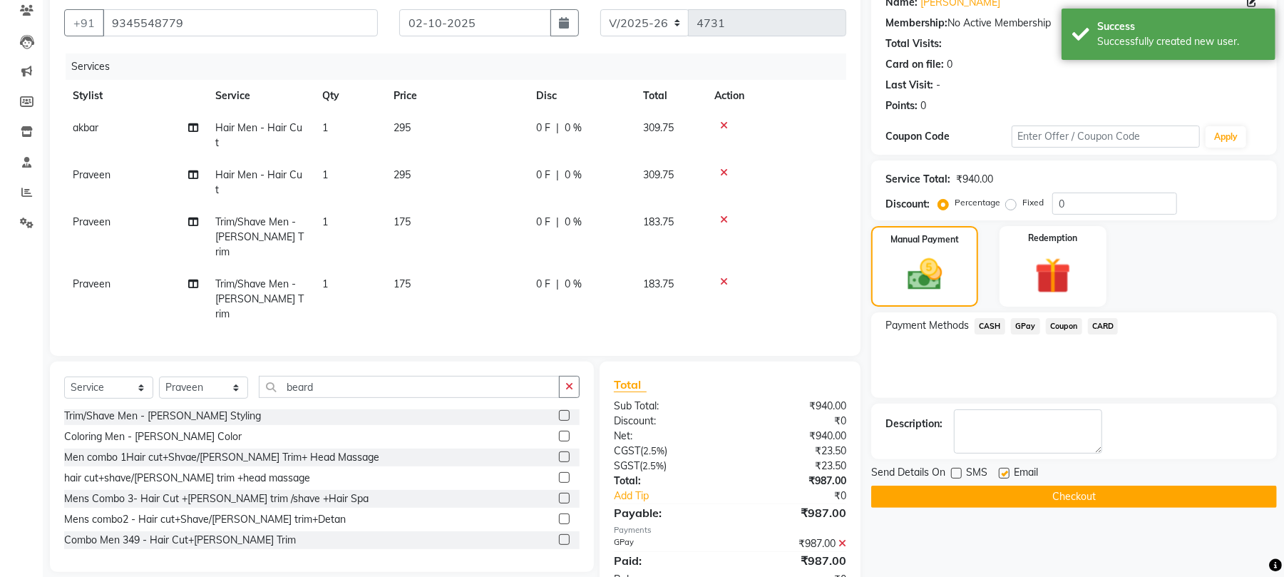
checkbox input "false"
click at [1002, 498] on button "Checkout" at bounding box center [1075, 497] width 406 height 22
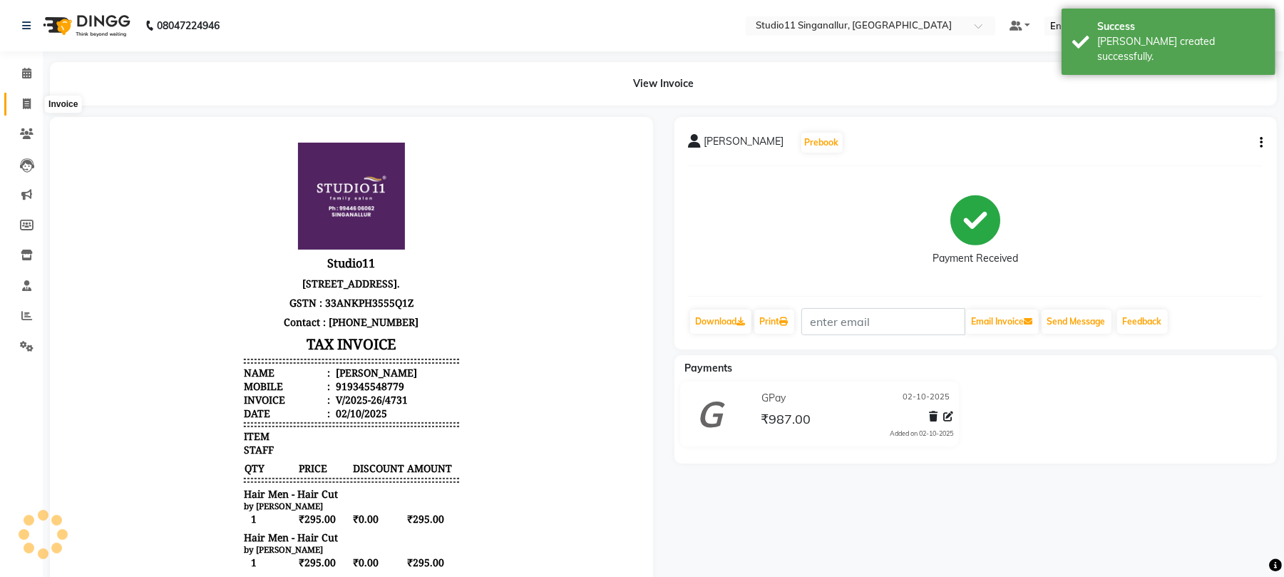
click at [23, 103] on icon at bounding box center [27, 103] width 8 height 11
select select "6616"
select select "service"
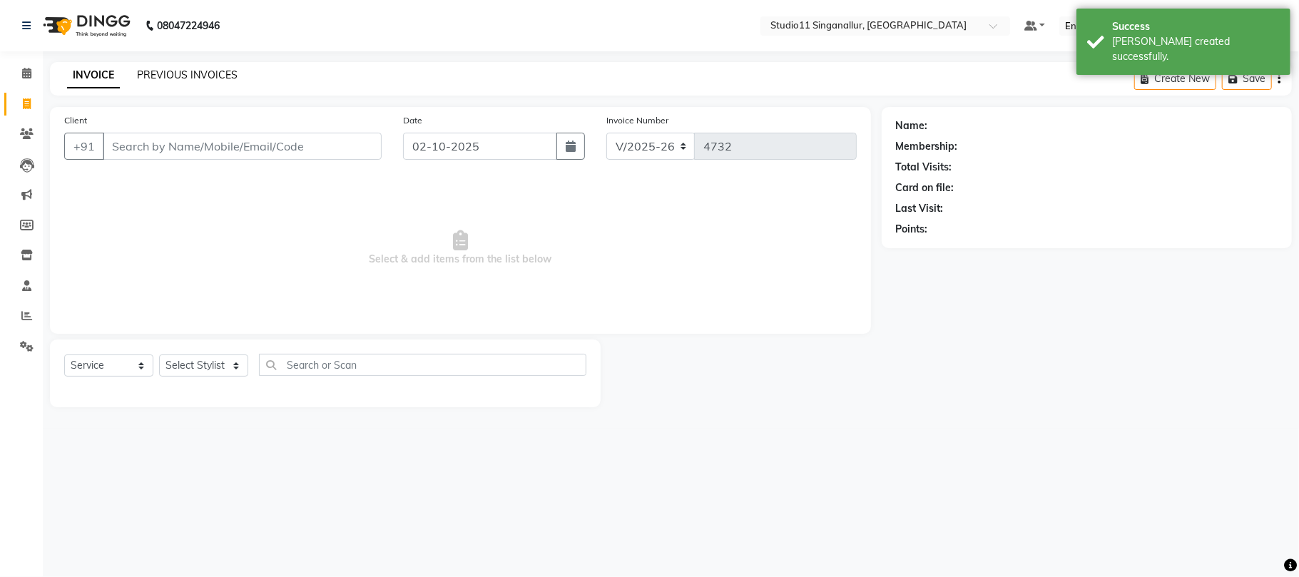
click at [185, 74] on link "PREVIOUS INVOICES" at bounding box center [187, 74] width 101 height 13
